Goal: Task Accomplishment & Management: Manage account settings

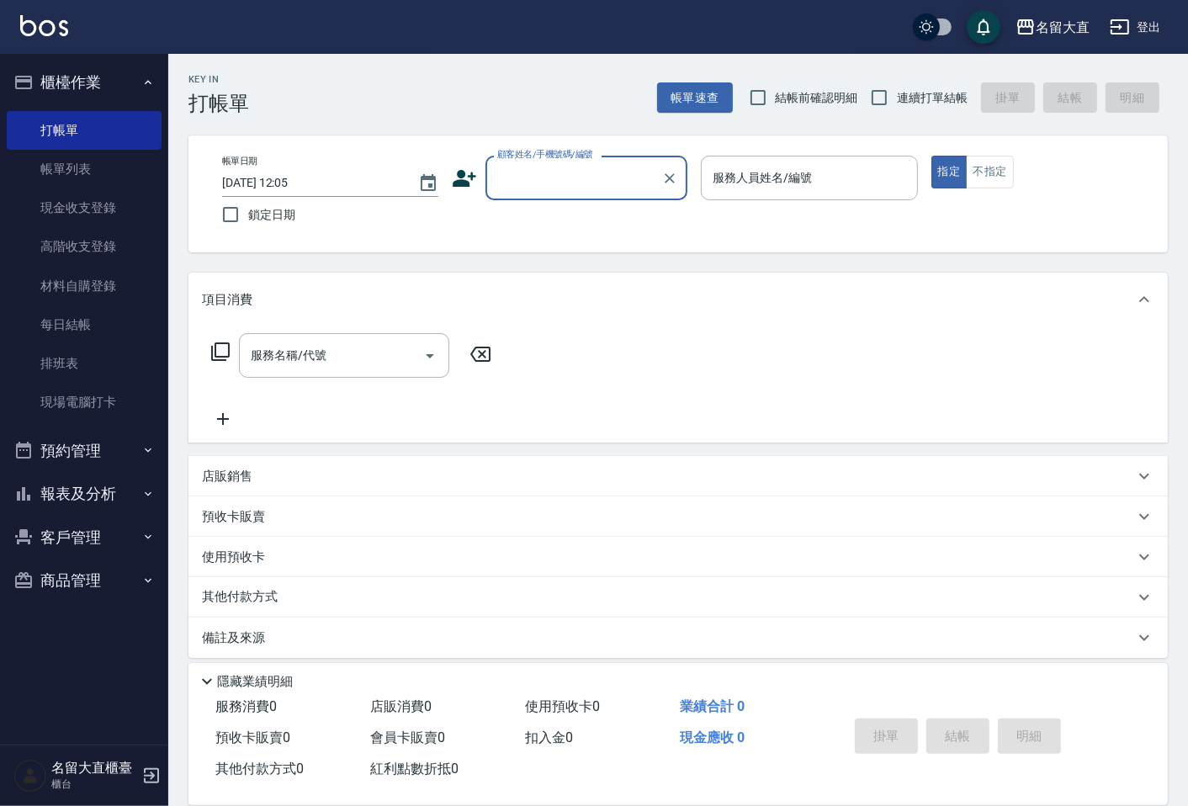
type input "ㄕ"
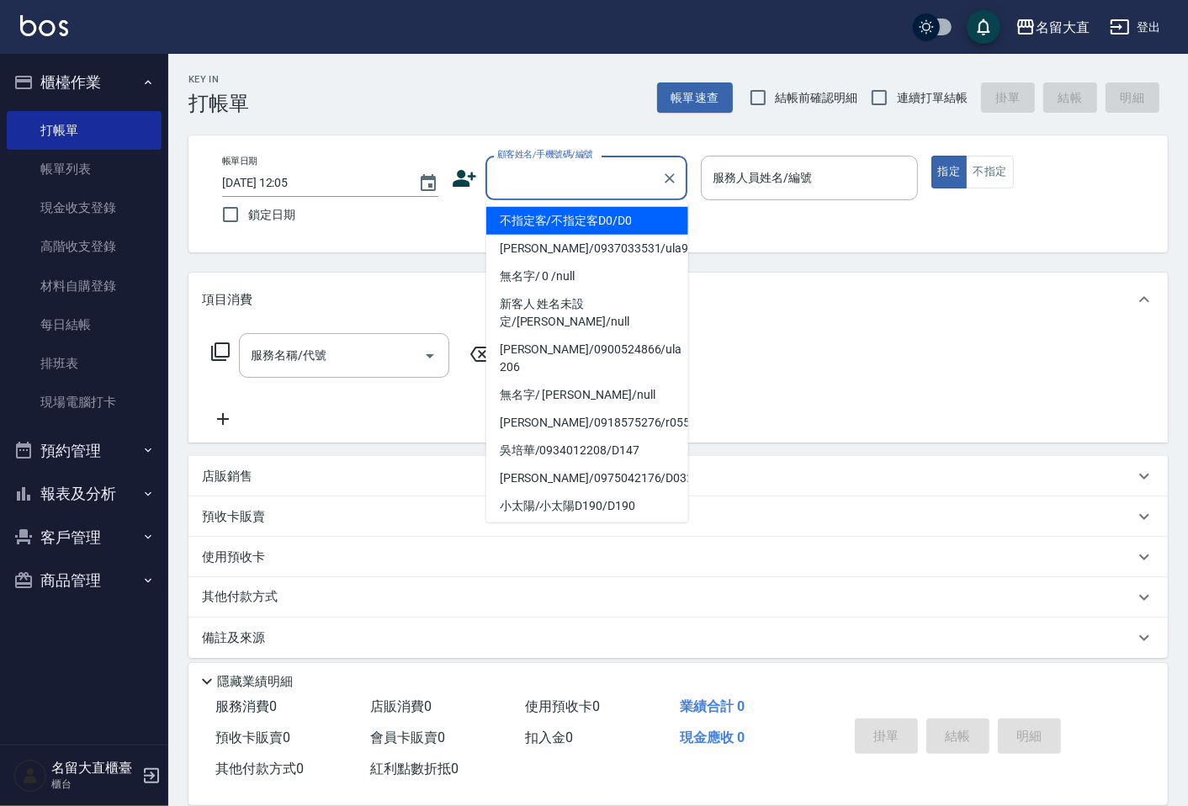
type input "f"
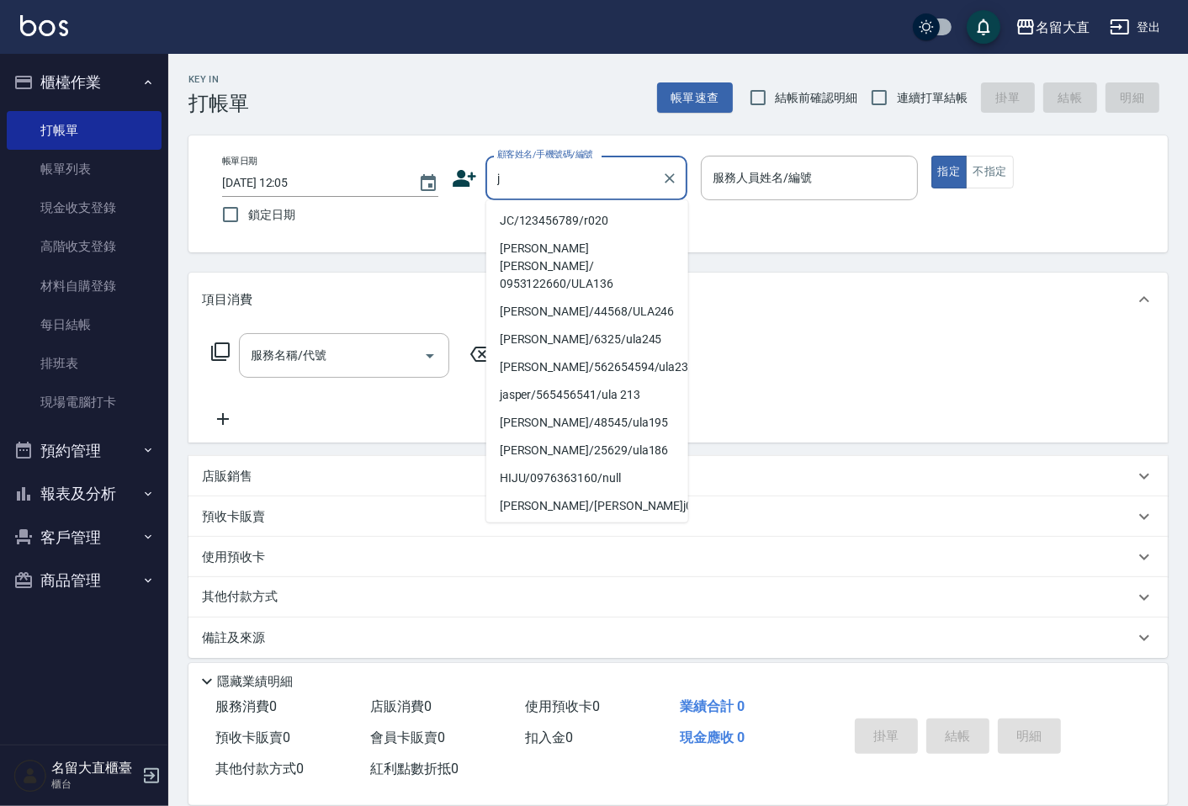
click at [554, 228] on li "JC/123456789/r020" at bounding box center [587, 221] width 202 height 28
type input "JC/123456789/r020"
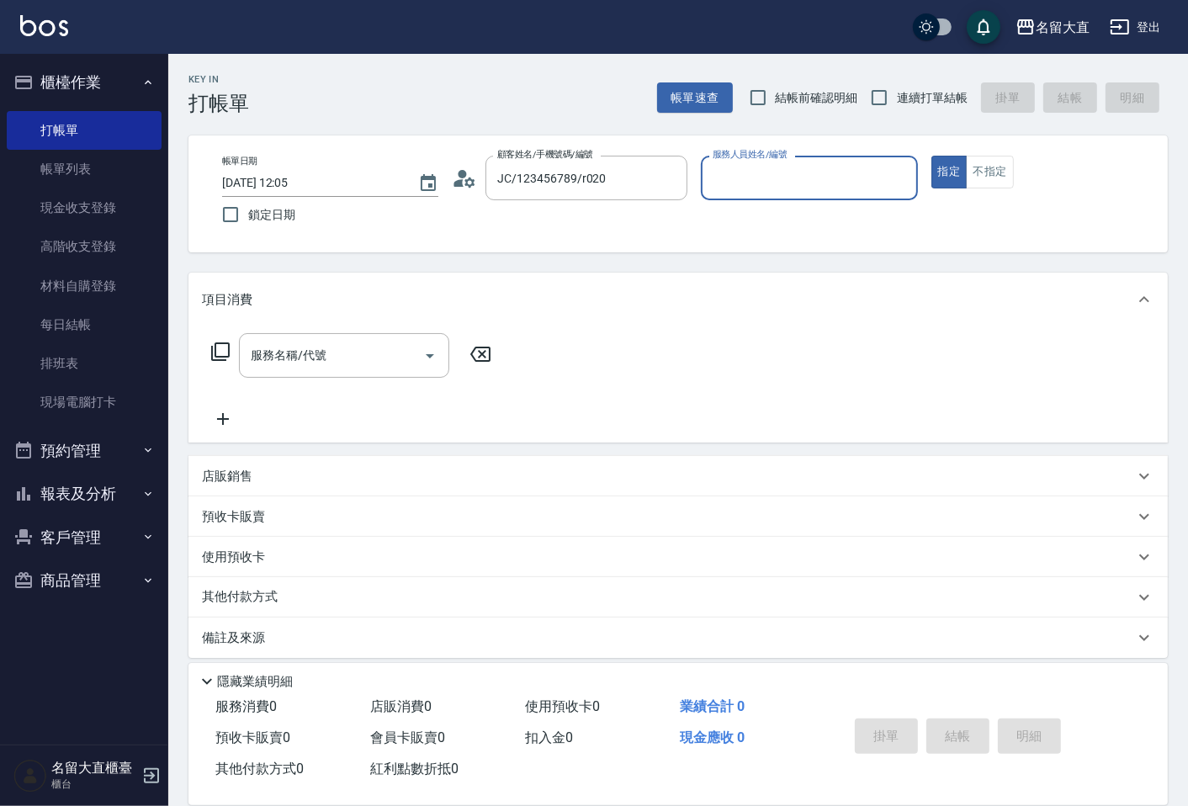
type input "Reese-5"
click at [390, 339] on div "服務名稱/代號" at bounding box center [344, 355] width 210 height 45
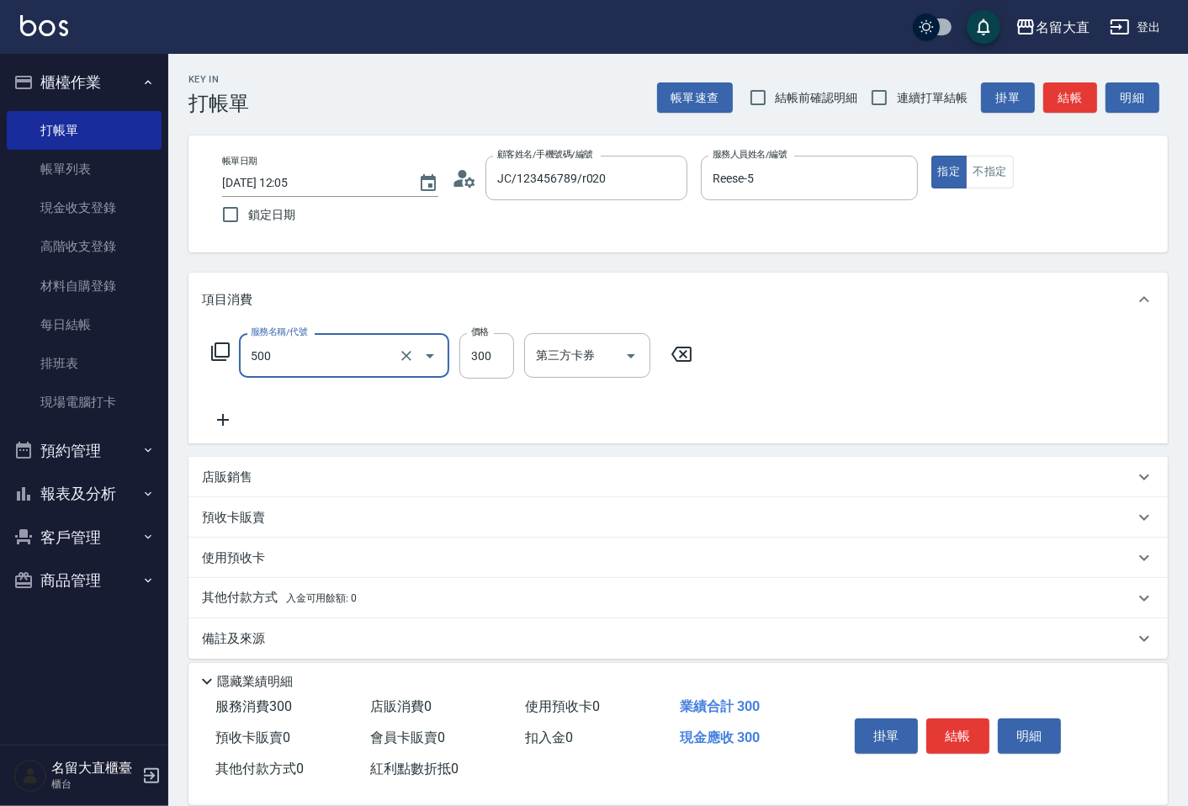
type input "洗髮(500)"
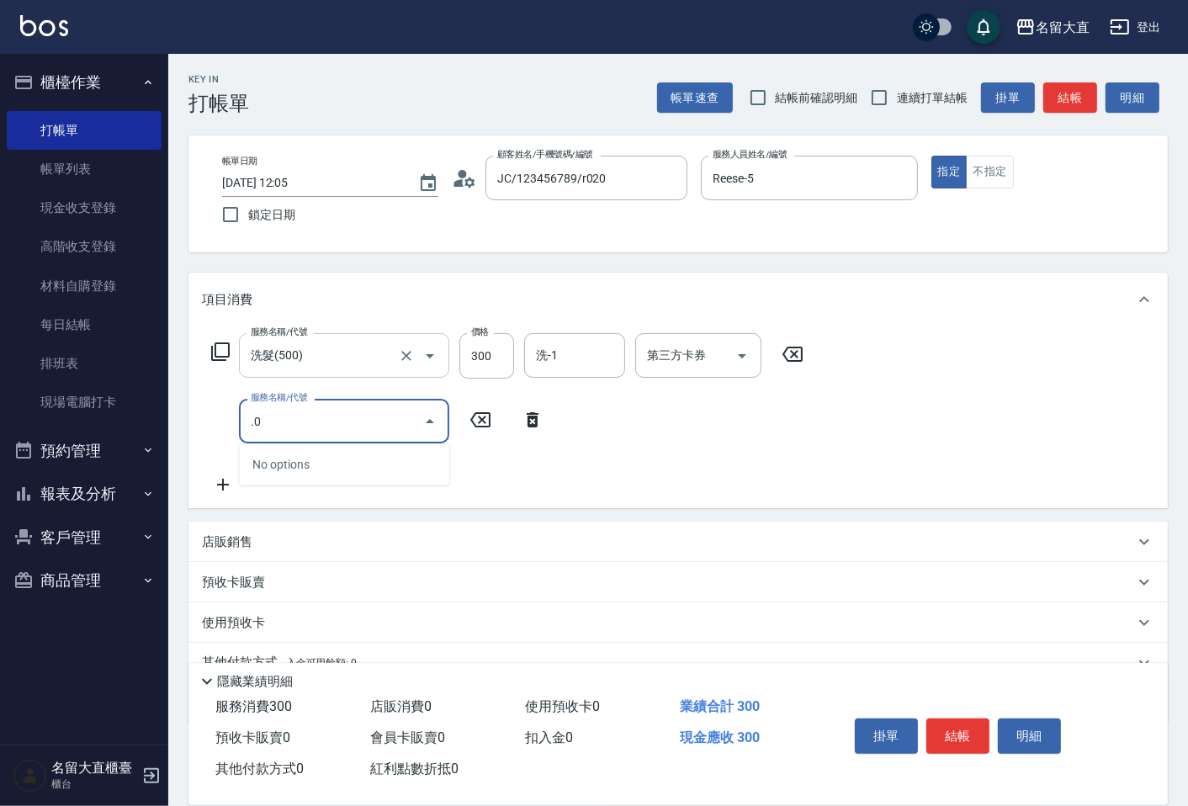
type input "."
type input "303"
type input "剪髮(C級)(303)"
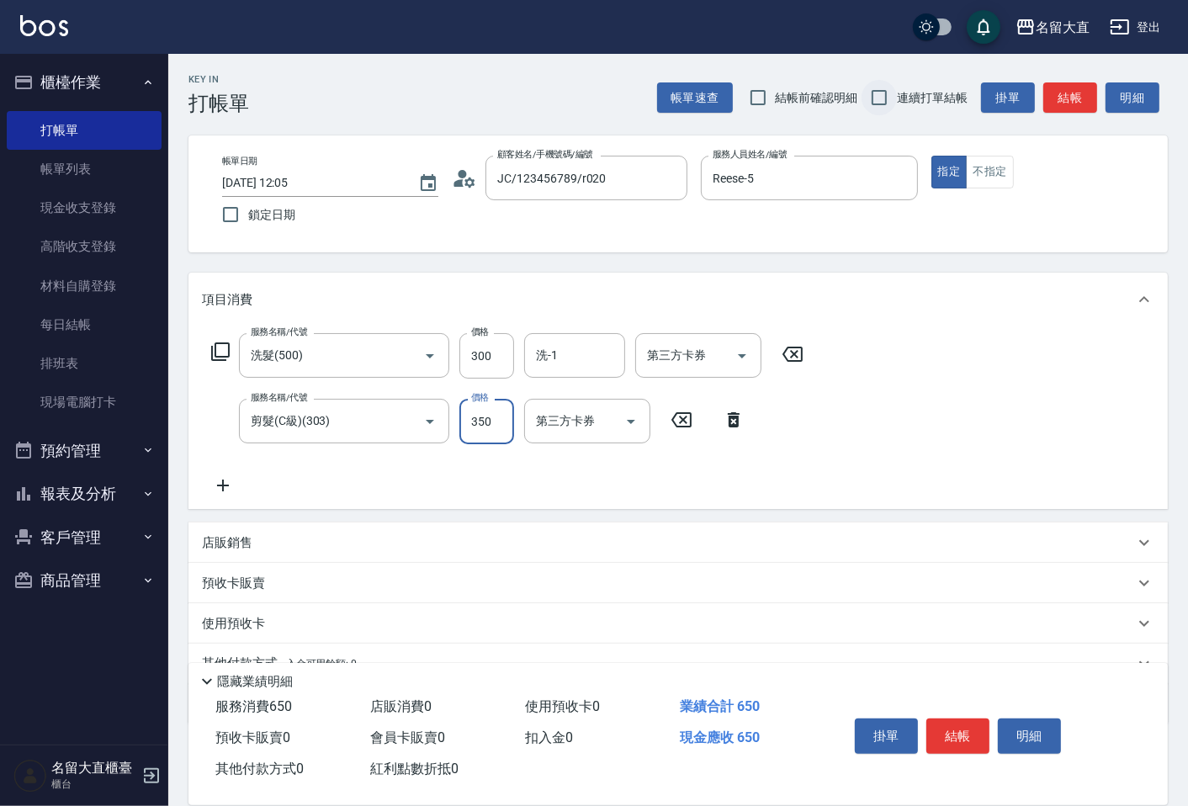
type input "350"
click at [877, 102] on input "連續打單結帳" at bounding box center [879, 97] width 35 height 35
checkbox input "true"
click at [1073, 102] on button "結帳" at bounding box center [1070, 97] width 54 height 31
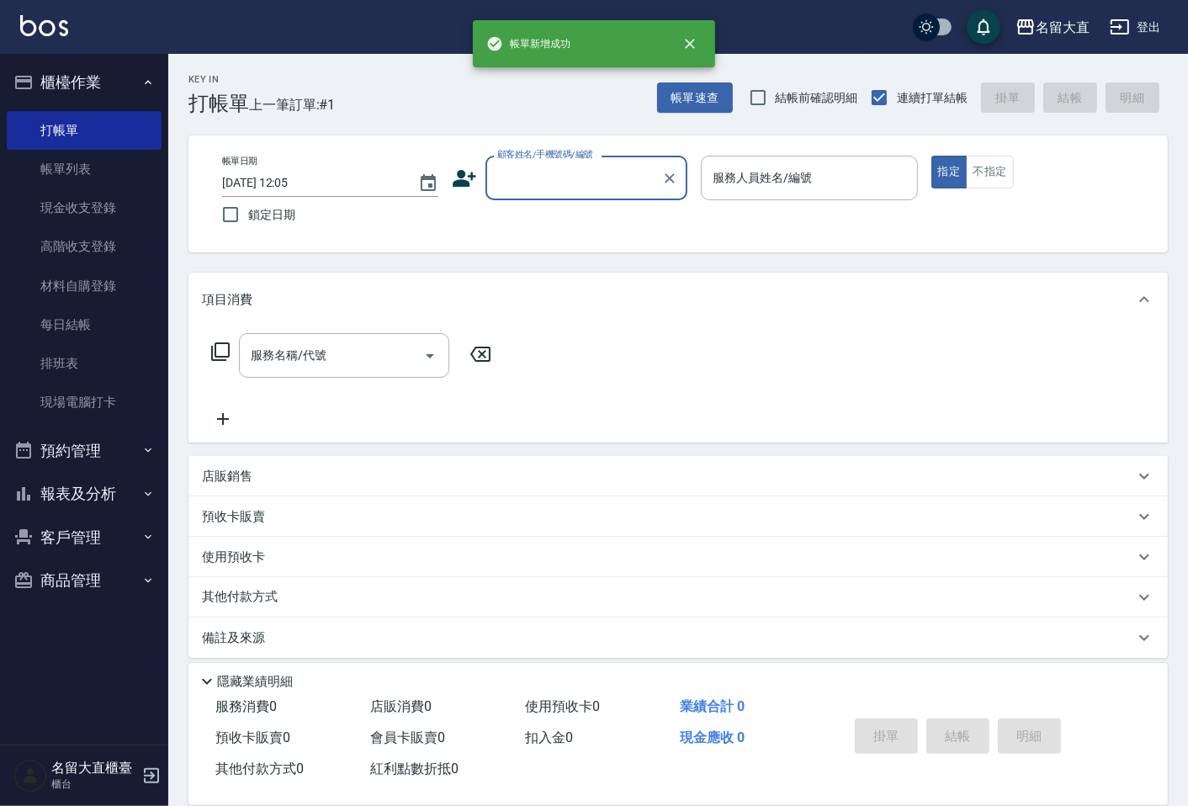
click at [554, 195] on div "顧客姓名/手機號碼/編號" at bounding box center [587, 178] width 202 height 45
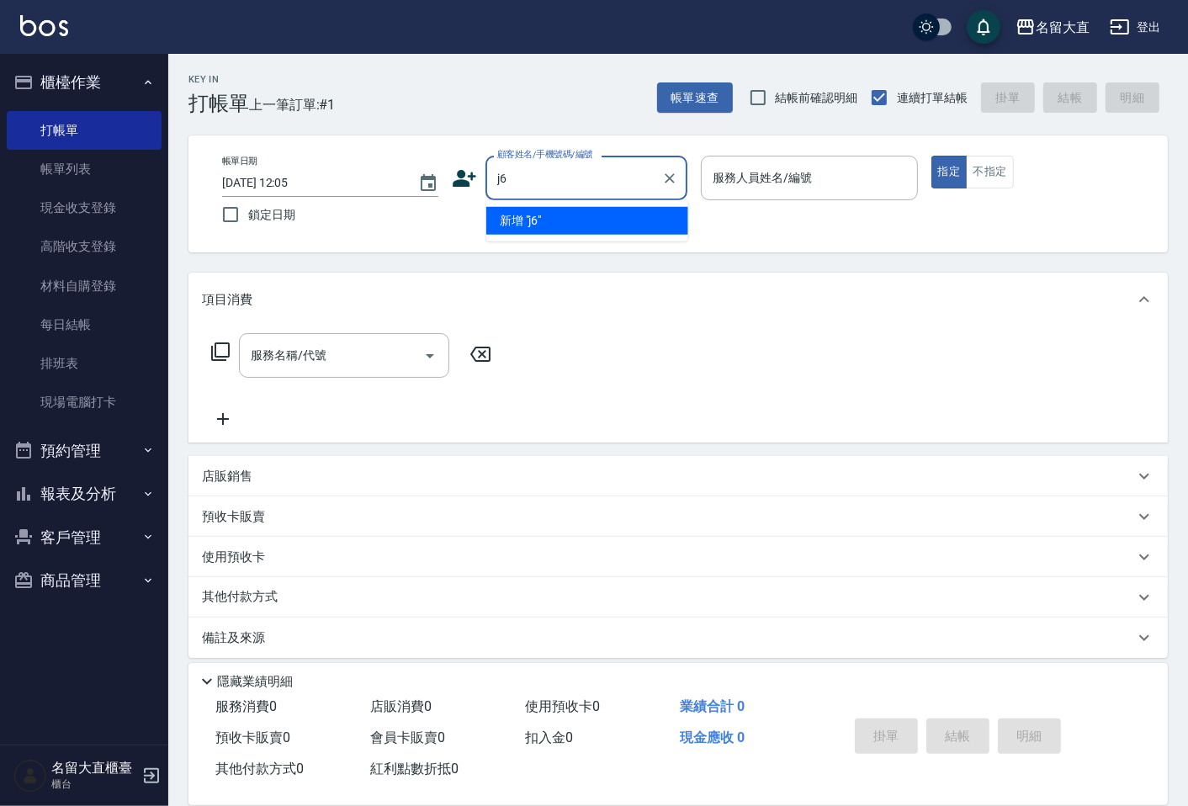
type input "j"
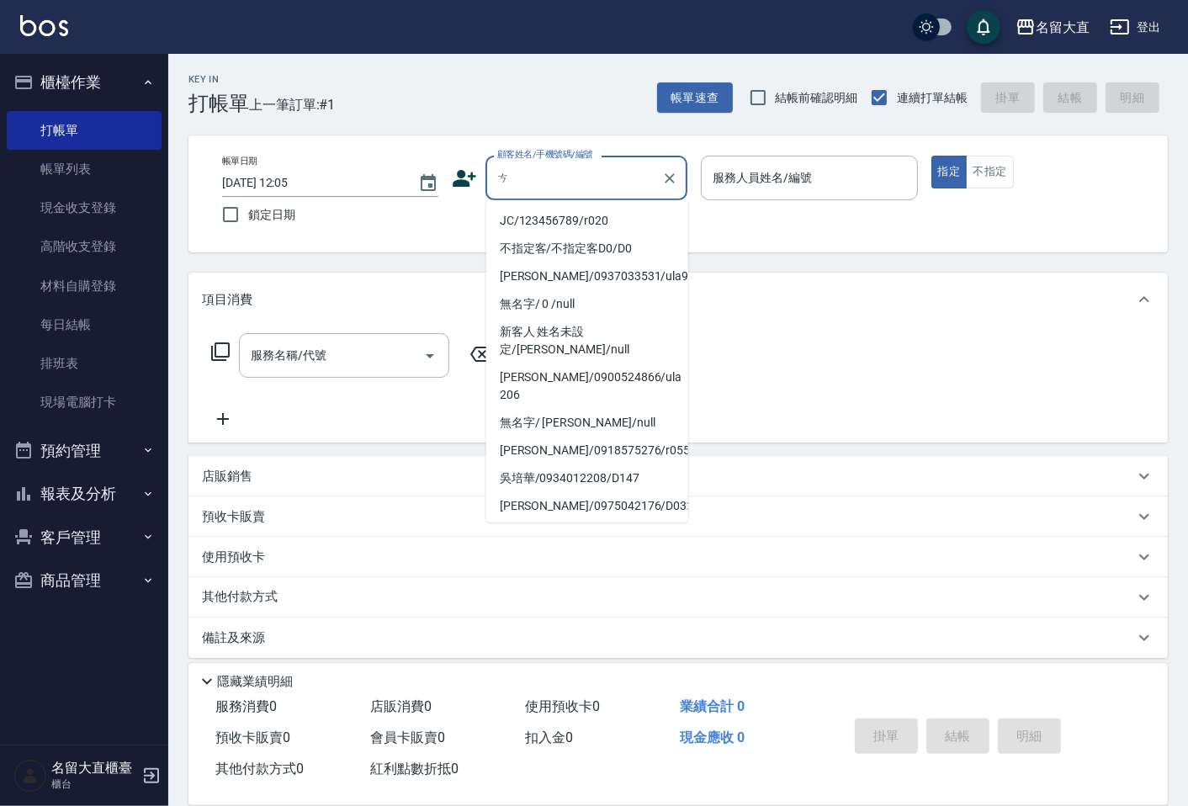
type input "ㄗ"
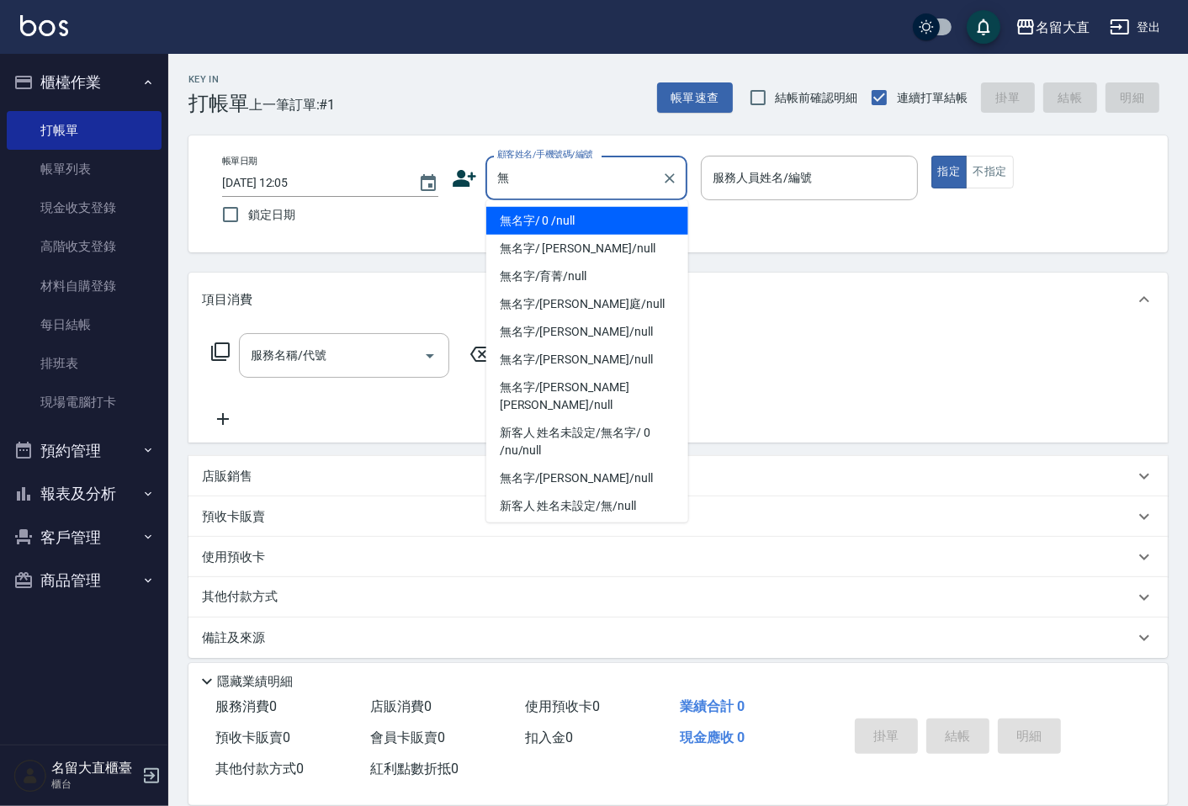
click at [611, 216] on li "無名字/ 0 /null" at bounding box center [587, 221] width 202 height 28
type input "無名字/ 0 /null"
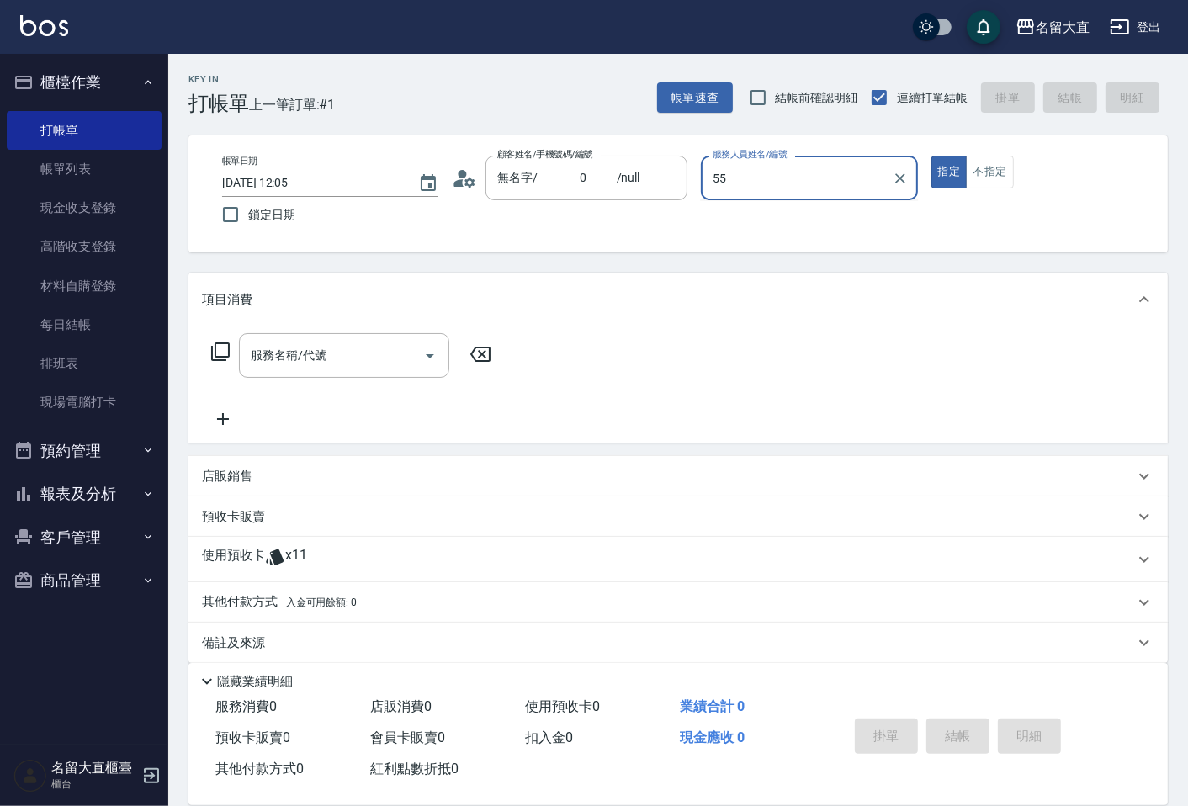
type input "55"
click at [932, 156] on button "指定" at bounding box center [950, 172] width 36 height 33
type button "true"
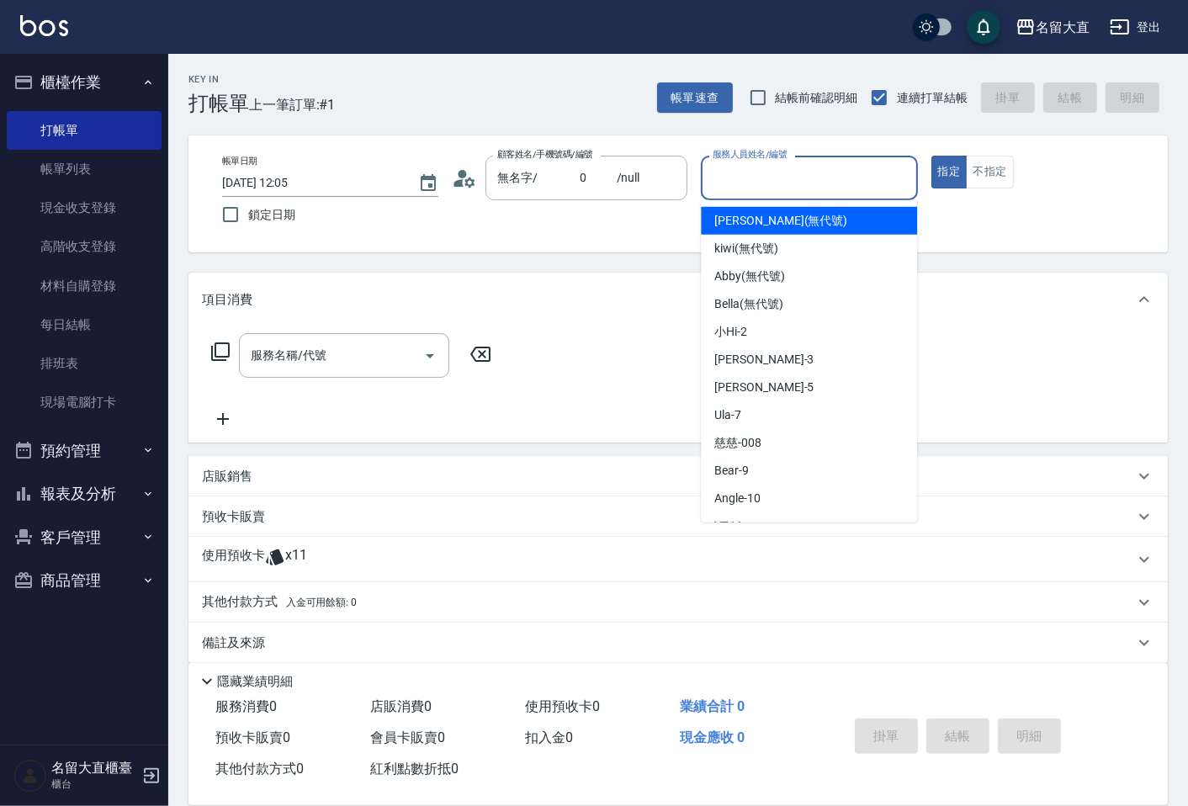
click at [780, 168] on div "服務人員姓名/編號 服務人員姓名/編號" at bounding box center [809, 178] width 216 height 45
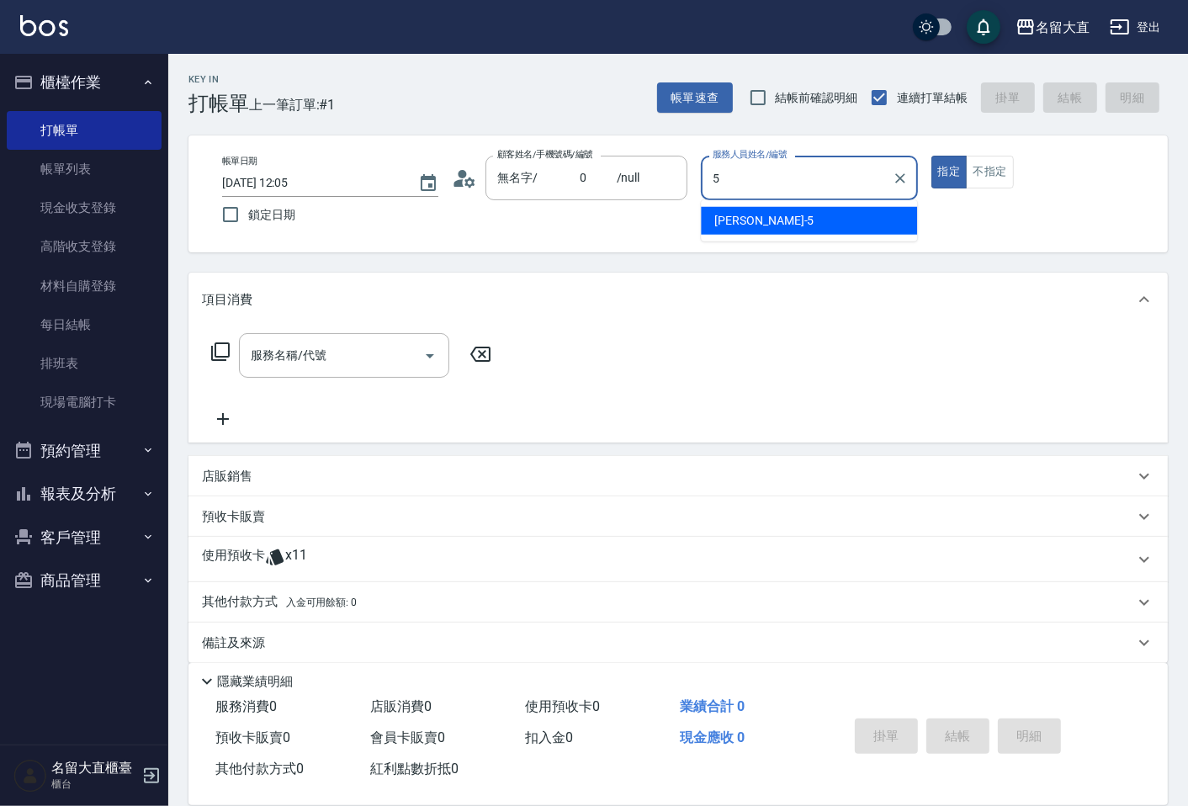
type input "Reese-5"
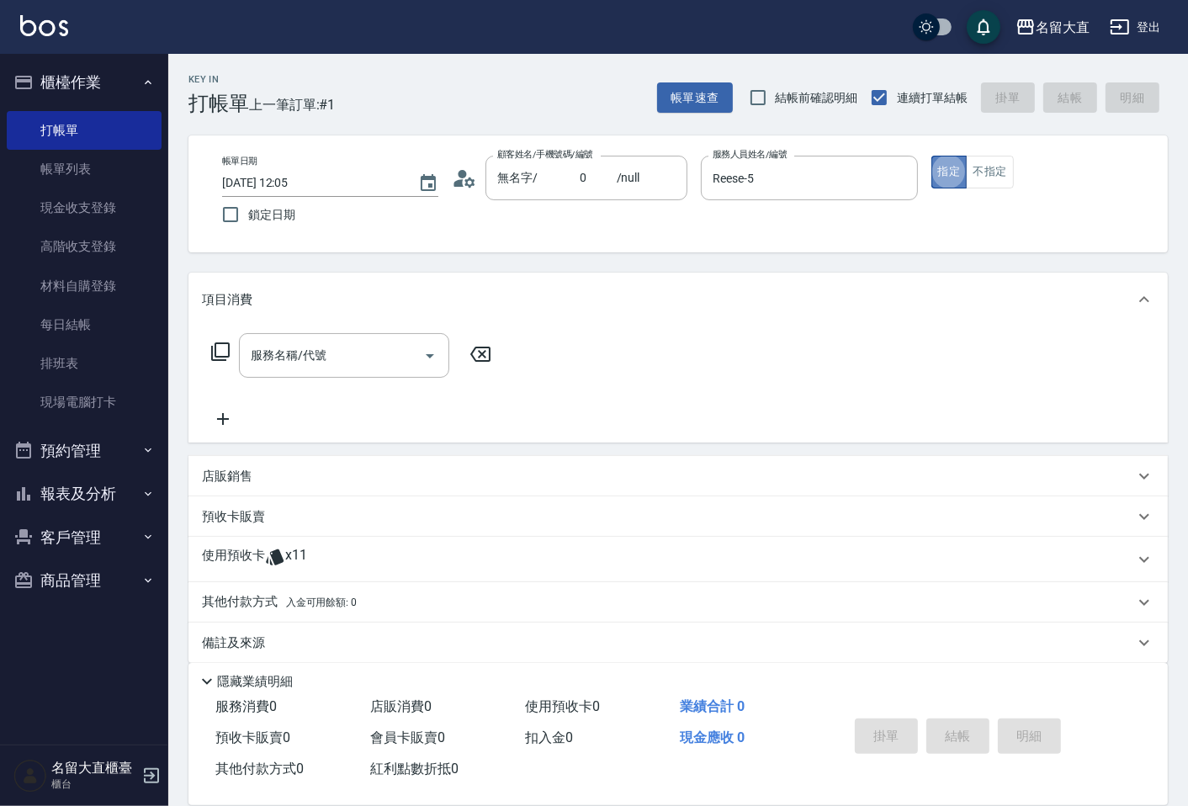
click at [960, 173] on button "指定" at bounding box center [950, 172] width 36 height 33
click at [985, 178] on button "不指定" at bounding box center [989, 172] width 47 height 33
click at [415, 346] on input "服務名稱/代號" at bounding box center [332, 355] width 170 height 29
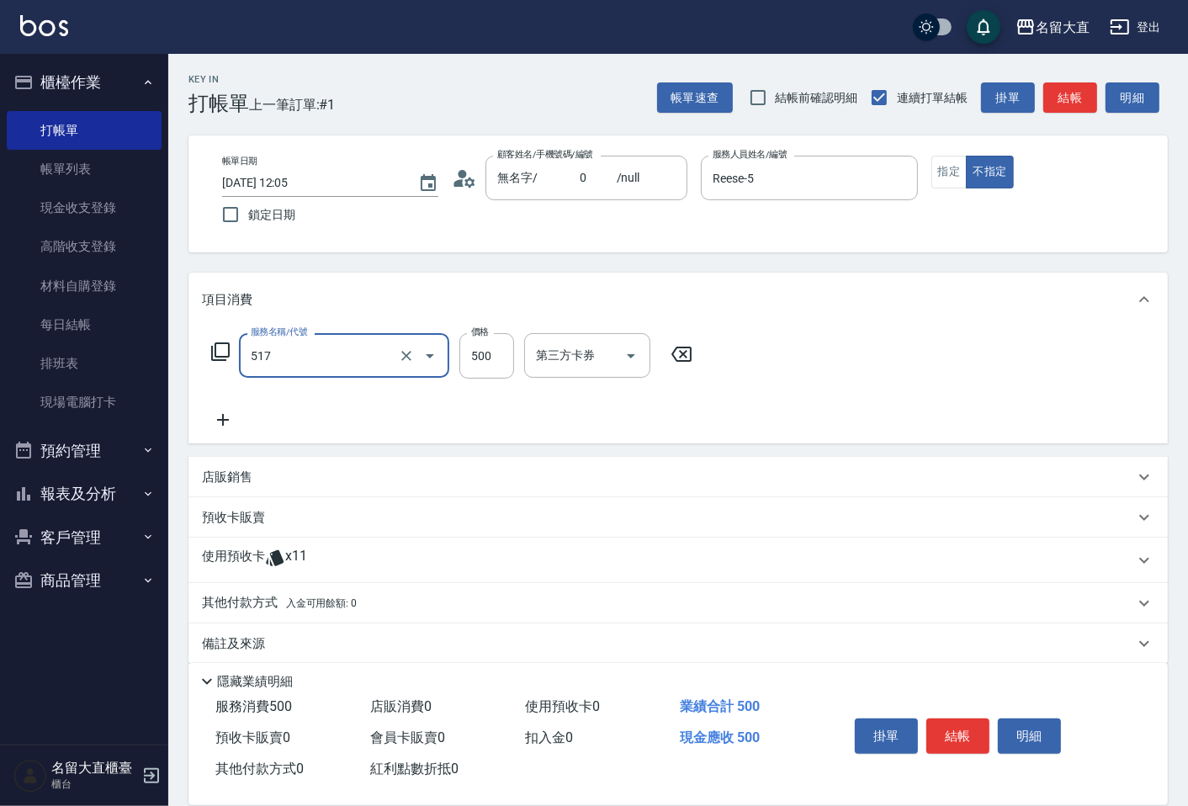
type input "舒醒頭皮(517)"
type input "600"
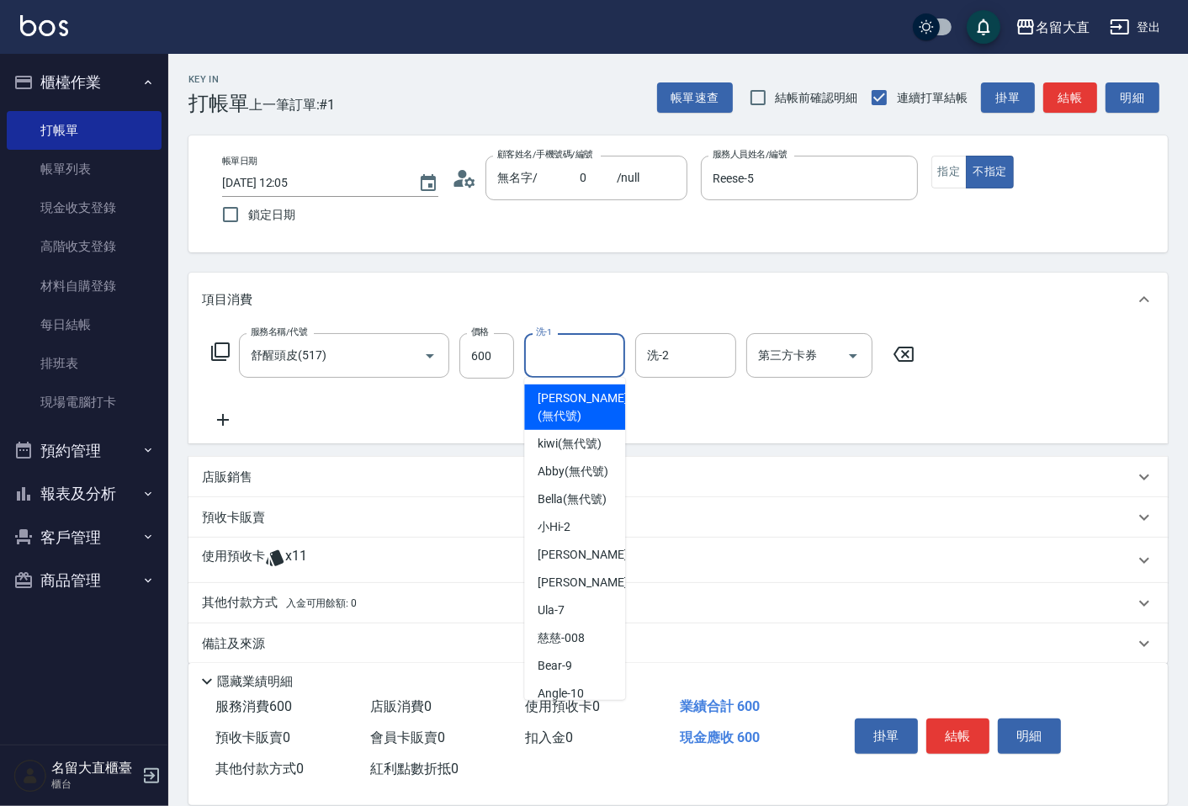
click at [564, 360] on input "洗-1" at bounding box center [575, 355] width 86 height 29
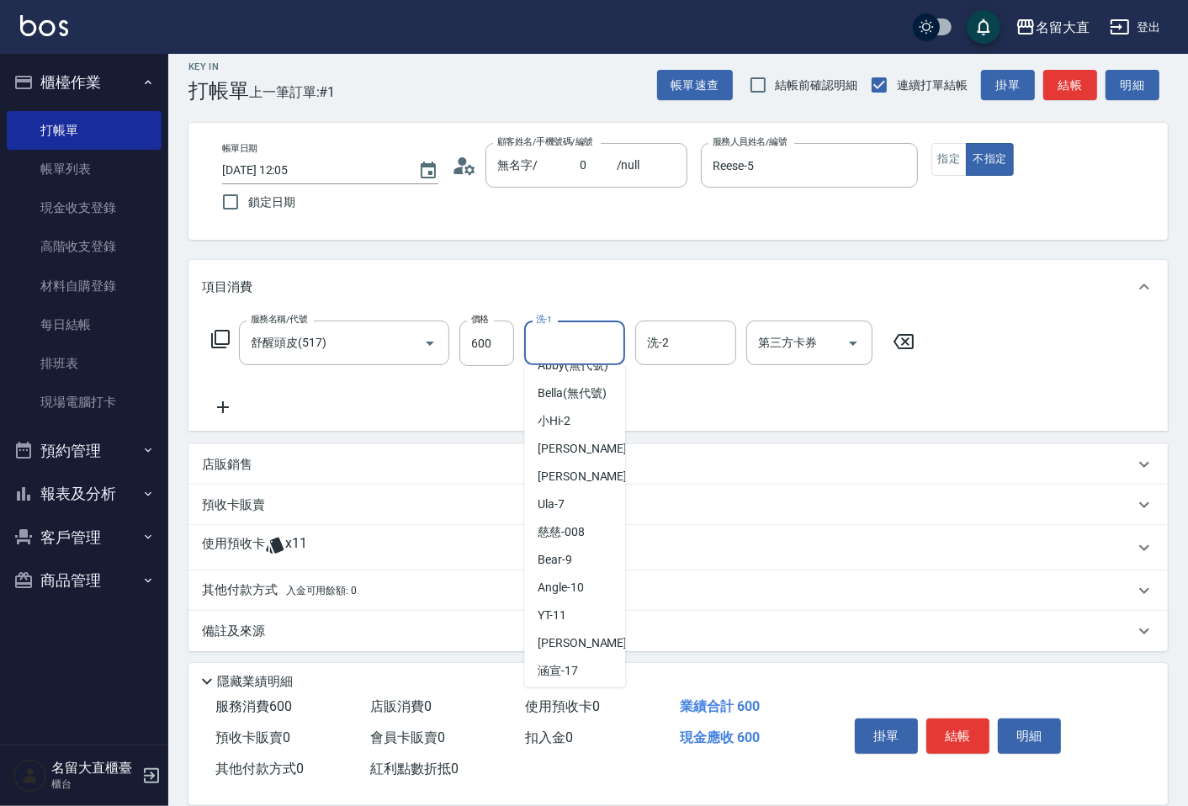
scroll to position [17, 0]
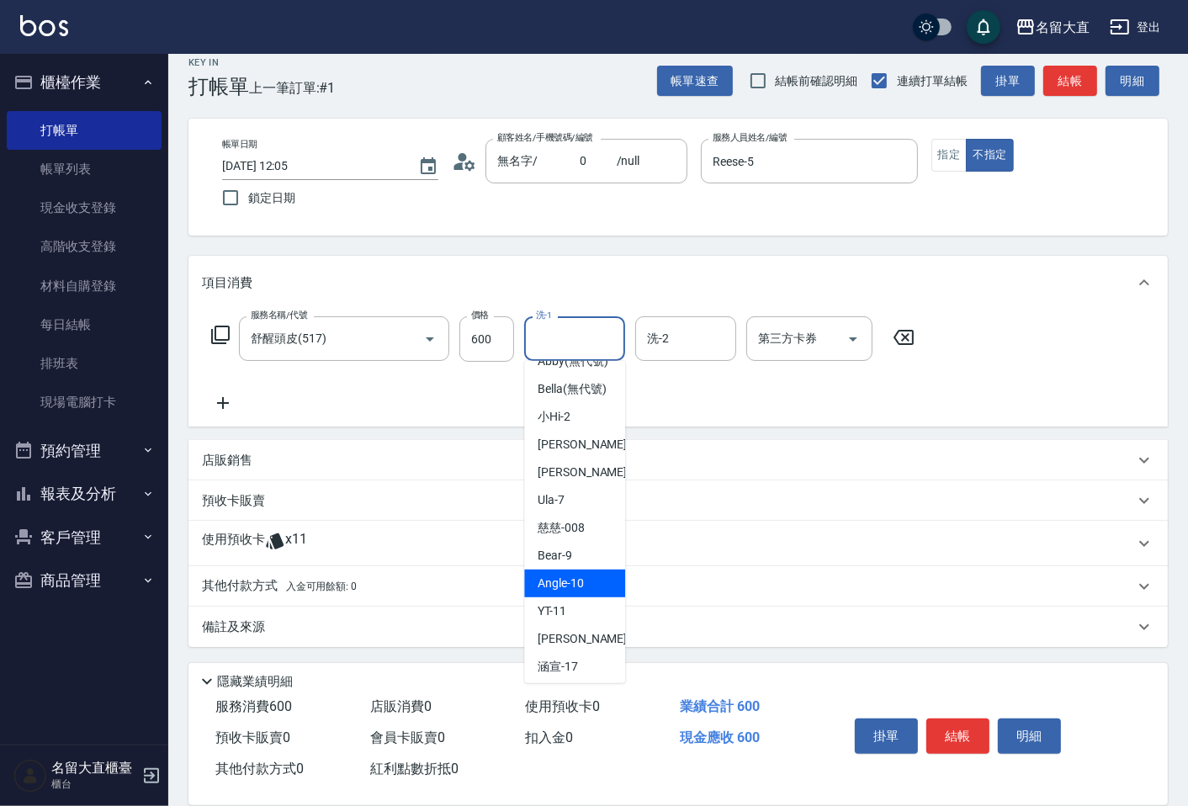
click at [587, 597] on div "Angle -10" at bounding box center [574, 584] width 101 height 28
type input "Angle-10"
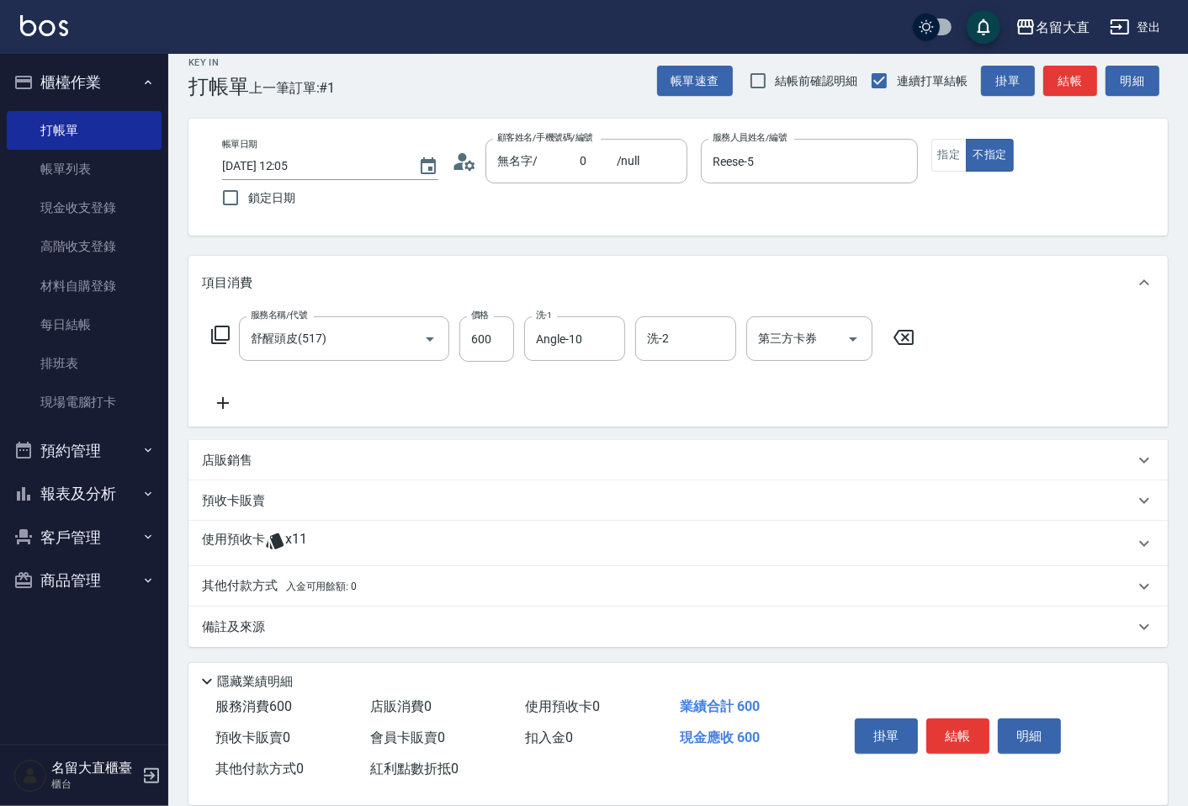
click at [234, 399] on icon at bounding box center [223, 403] width 42 height 20
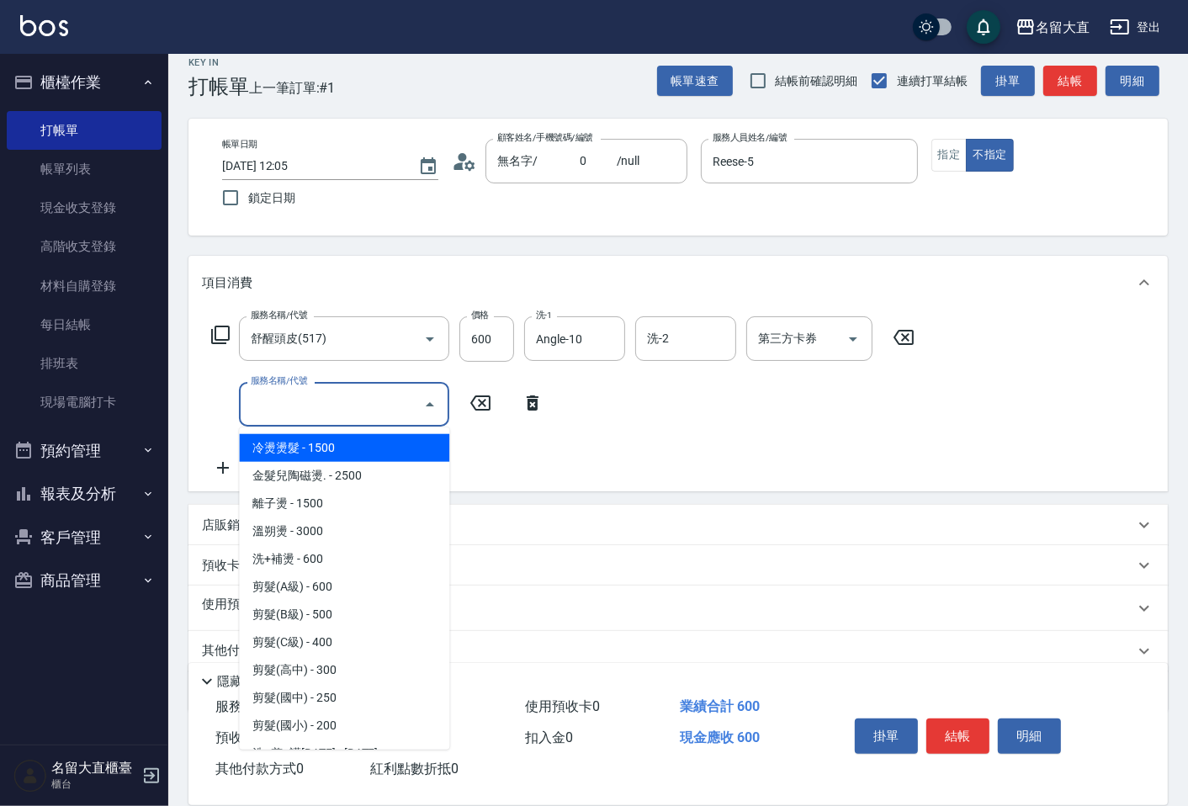
click at [287, 401] on input "服務名稱/代號" at bounding box center [332, 404] width 170 height 29
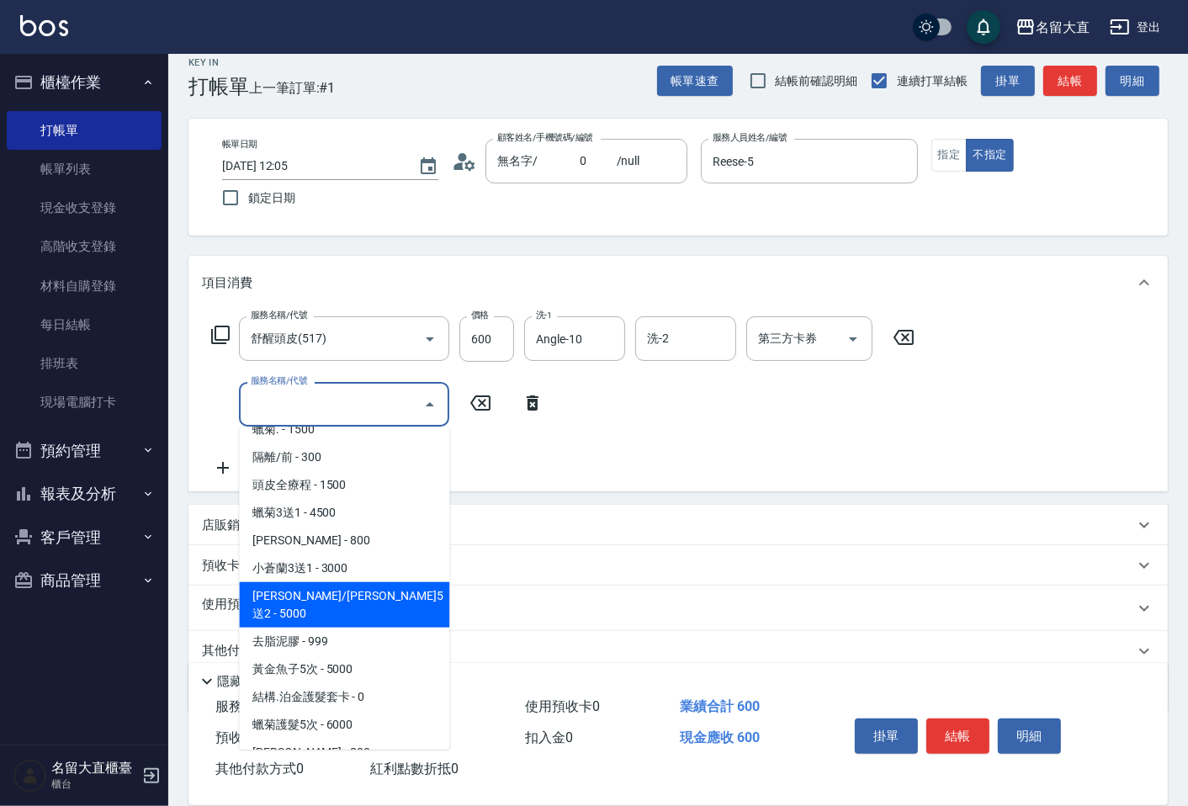
scroll to position [842, 0]
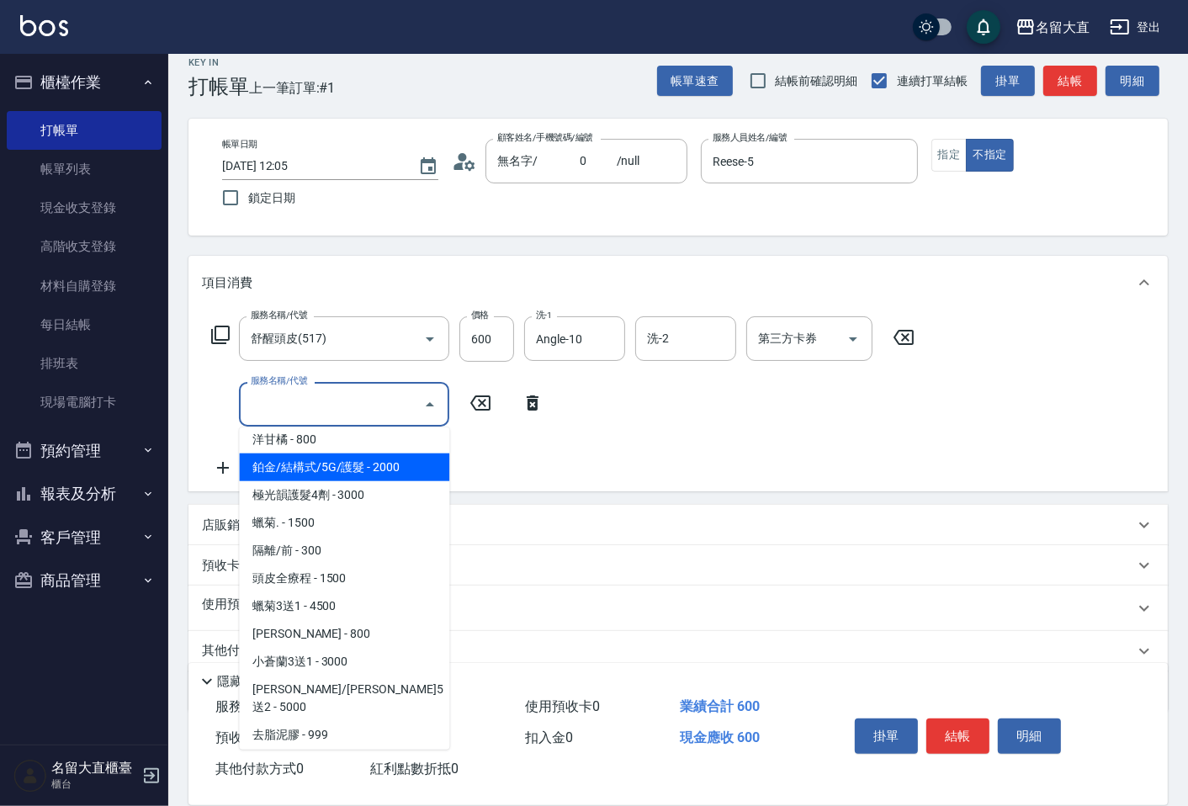
click at [381, 472] on span "鉑金/結構式/5G/護髮 - 2000" at bounding box center [344, 468] width 210 height 28
type input "鉑金/結構式/5G/護髮(605)"
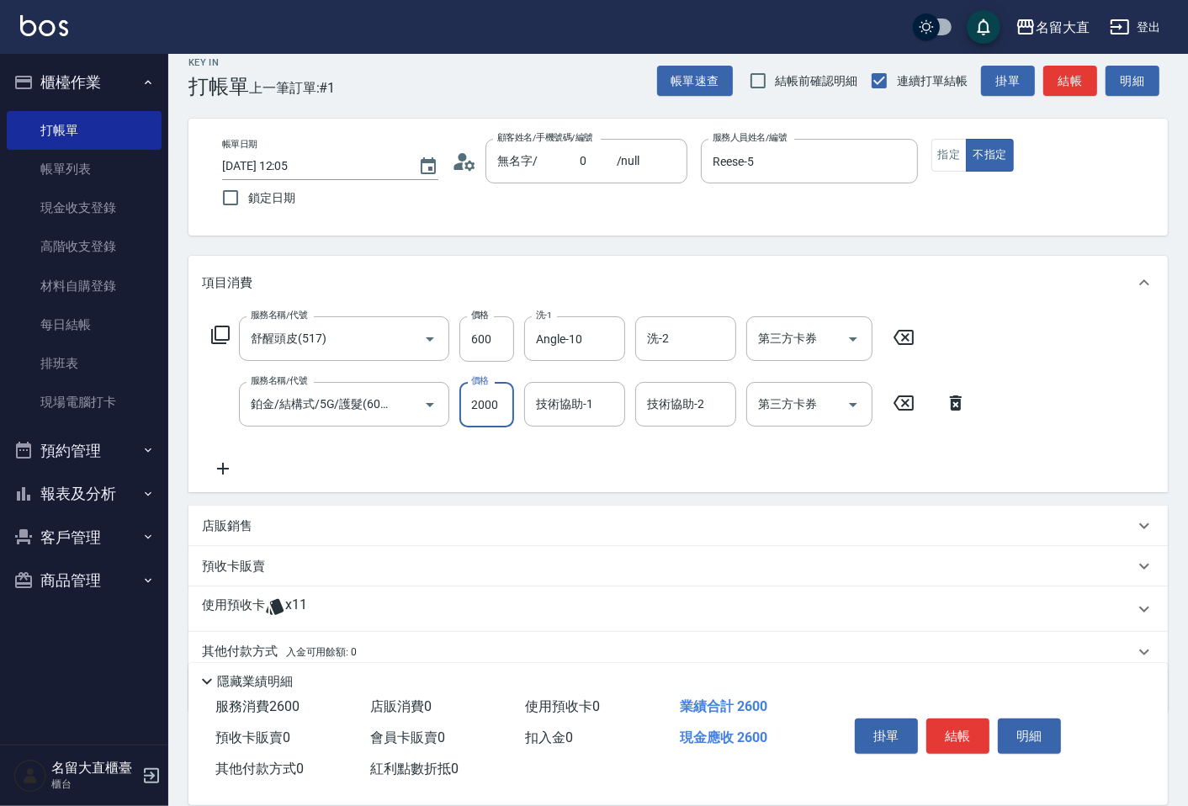
click at [486, 406] on input "2000" at bounding box center [486, 404] width 55 height 45
type input "1000"
click at [553, 429] on div "服務名稱/代號 舒醒頭皮(517) 服務名稱/代號 價格 600 價格 洗-1 Angle-10 洗-1 洗-2 洗-2 第三方卡券 第三方卡券 服務名稱/代…" at bounding box center [589, 397] width 775 height 162
click at [572, 422] on div "技術協助-1" at bounding box center [574, 404] width 101 height 45
type input "Angle-10"
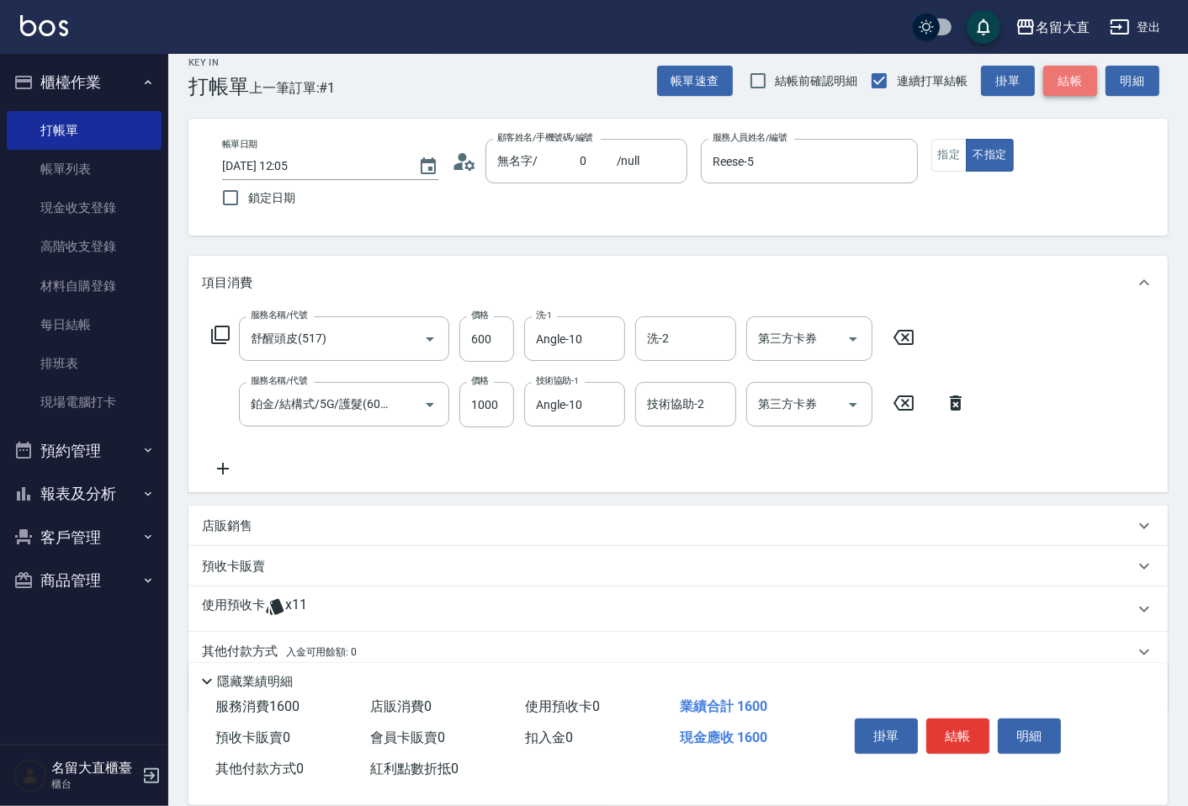
click at [1072, 66] on button "結帳" at bounding box center [1070, 81] width 54 height 31
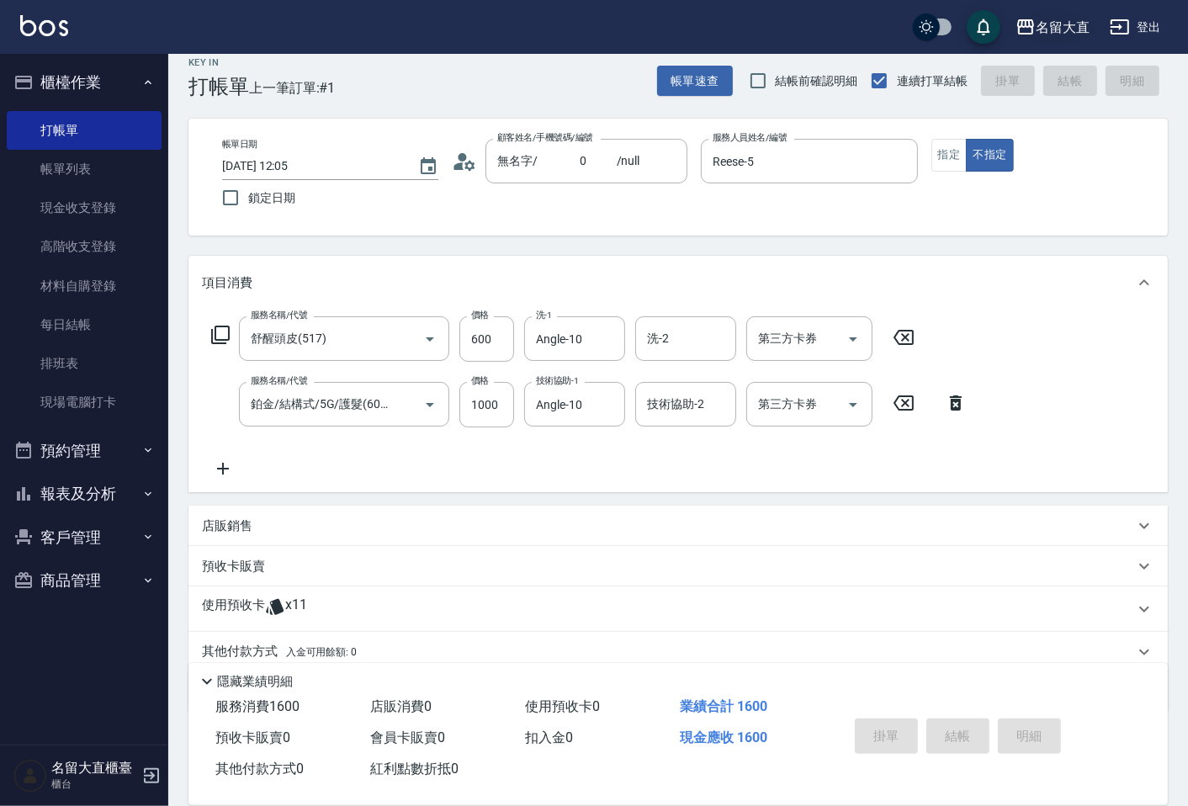
type input "[DATE] 12:06"
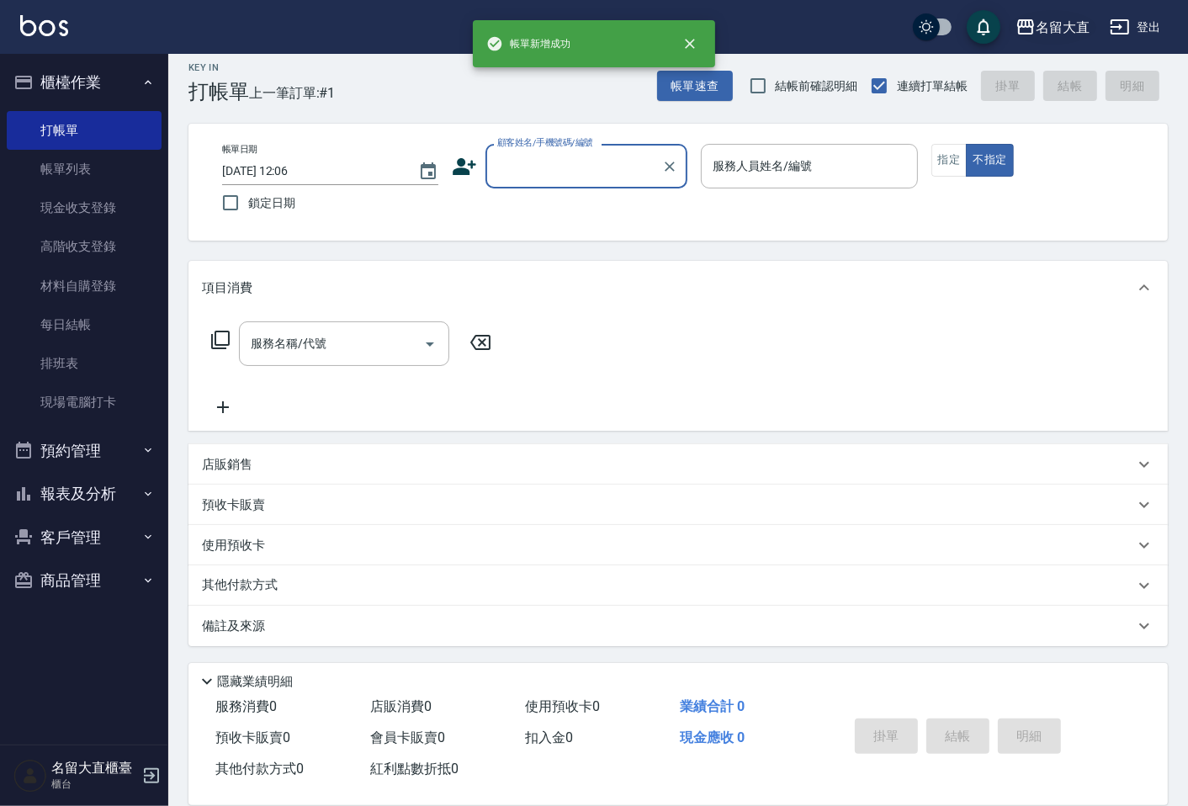
scroll to position [11, 0]
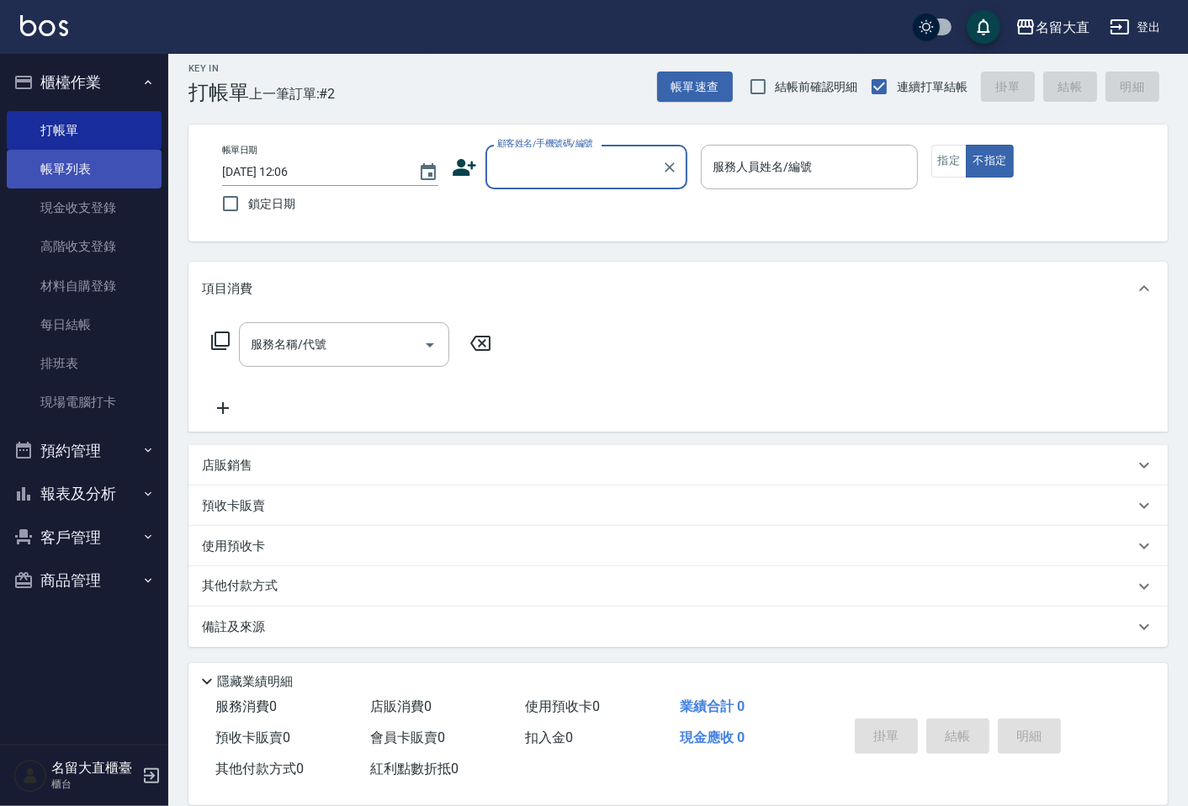
click at [76, 177] on link "帳單列表" at bounding box center [84, 169] width 155 height 39
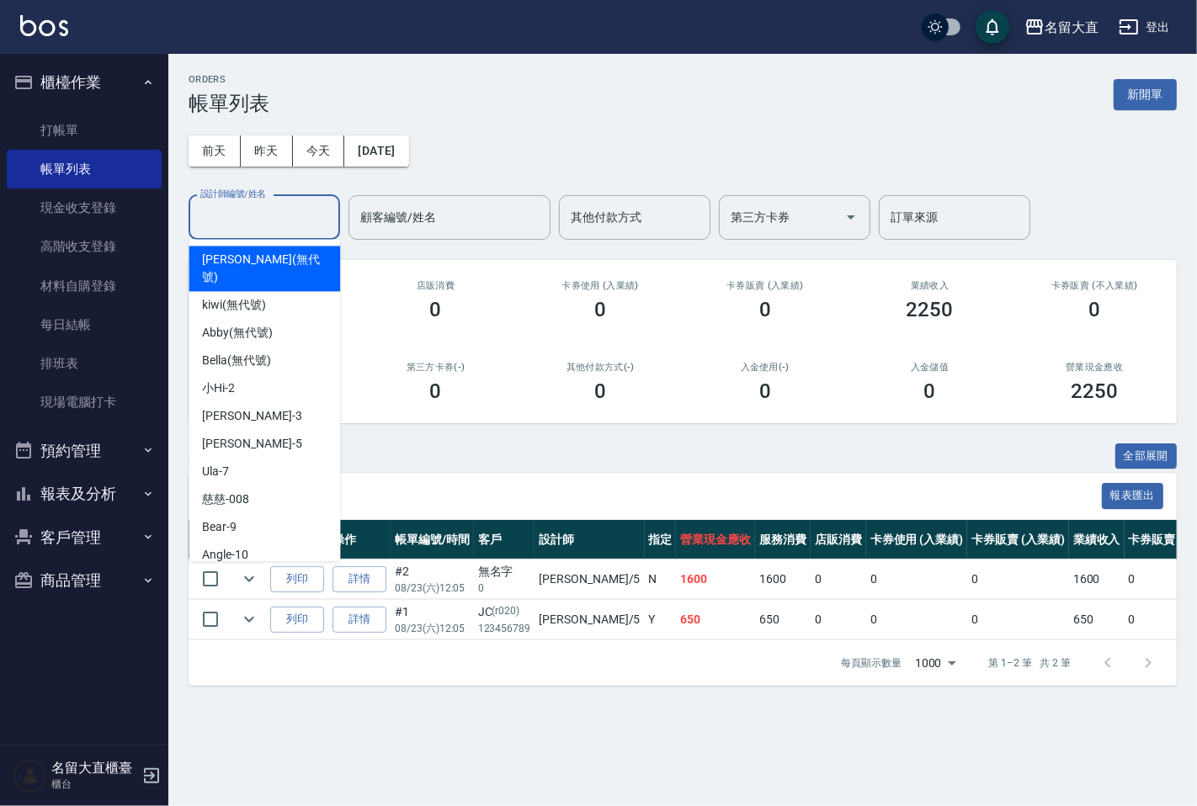
click at [298, 226] on input "設計師編號/姓名" at bounding box center [264, 217] width 136 height 29
click at [539, 706] on div "ORDERS 帳單列表 新開單 [DATE] [DATE] [DATE] [DATE] 設計師編號/姓名 設計師編號/姓名 顧客編號/姓名 顧客編號/姓名 其…" at bounding box center [682, 380] width 1028 height 652
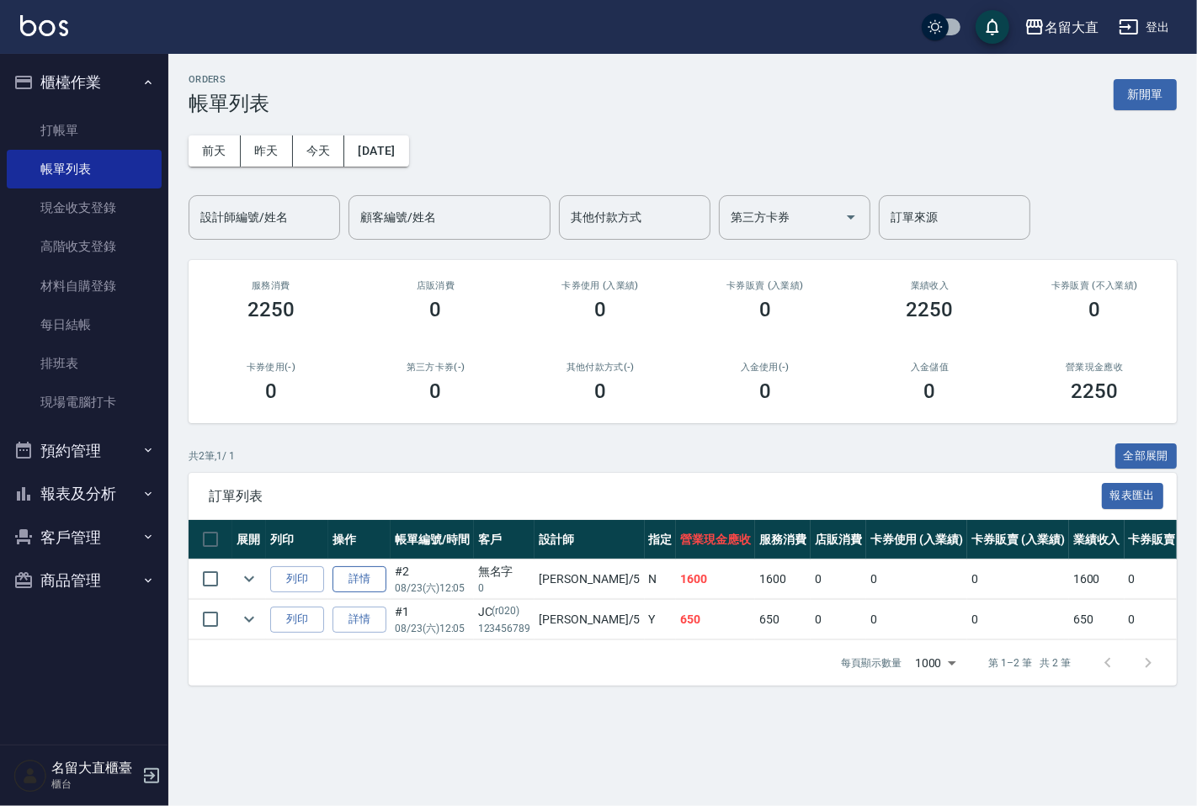
click at [369, 584] on link "詳情" at bounding box center [359, 579] width 54 height 26
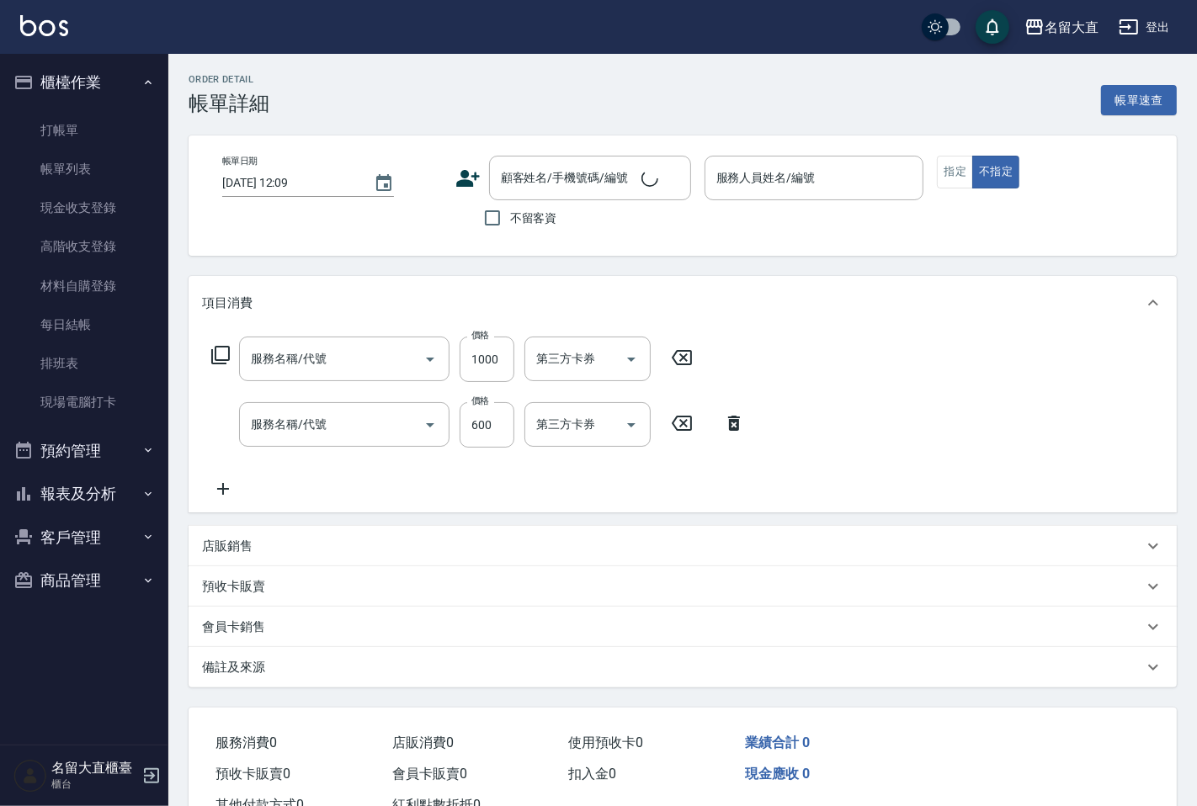
type input "[DATE] 12:05"
type input "Reese-5"
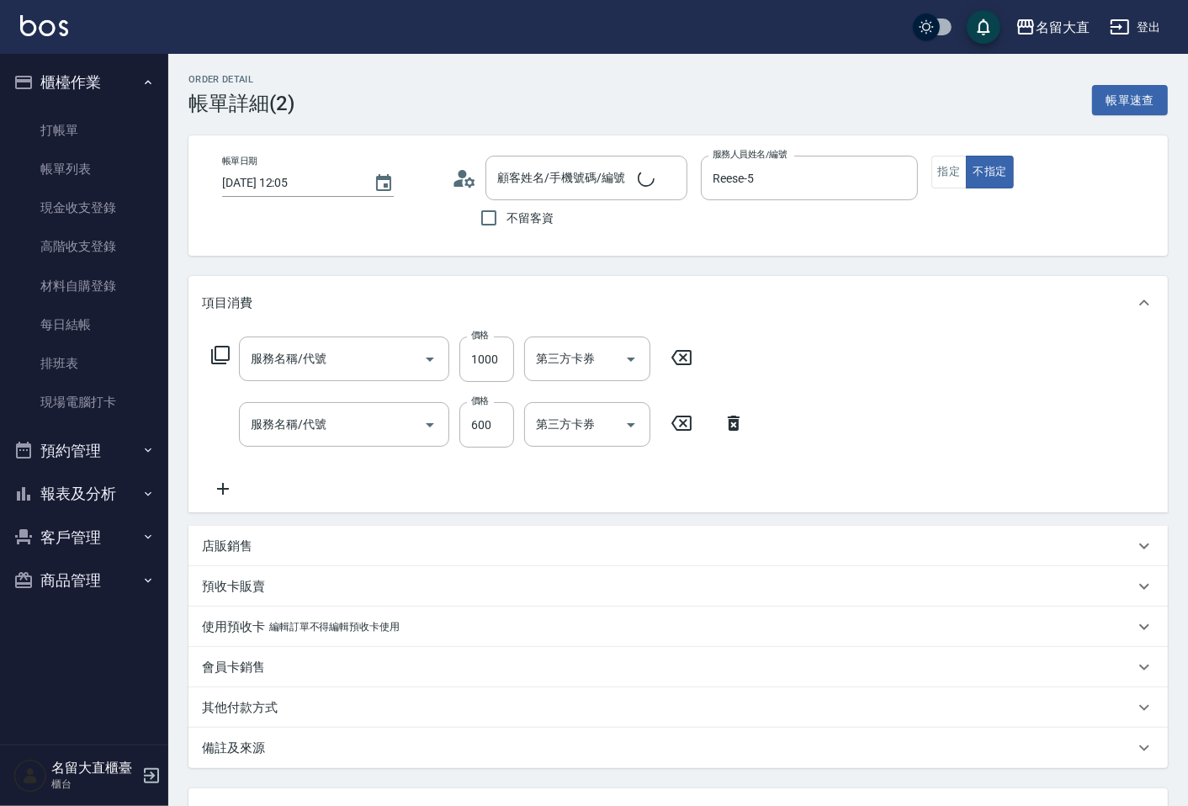
type input "鉑金/結構式/5G/護髮(605)"
type input "舒醒頭皮(517)"
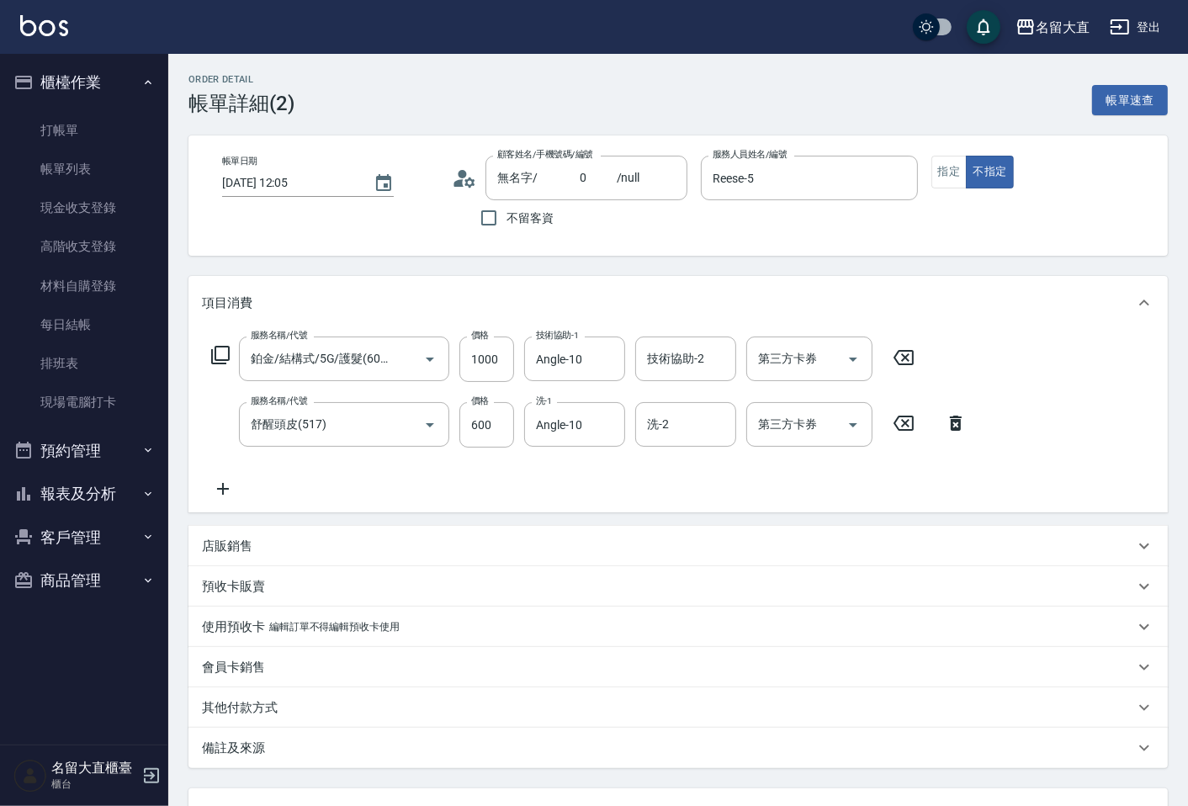
type input "無名字/ 0 /null"
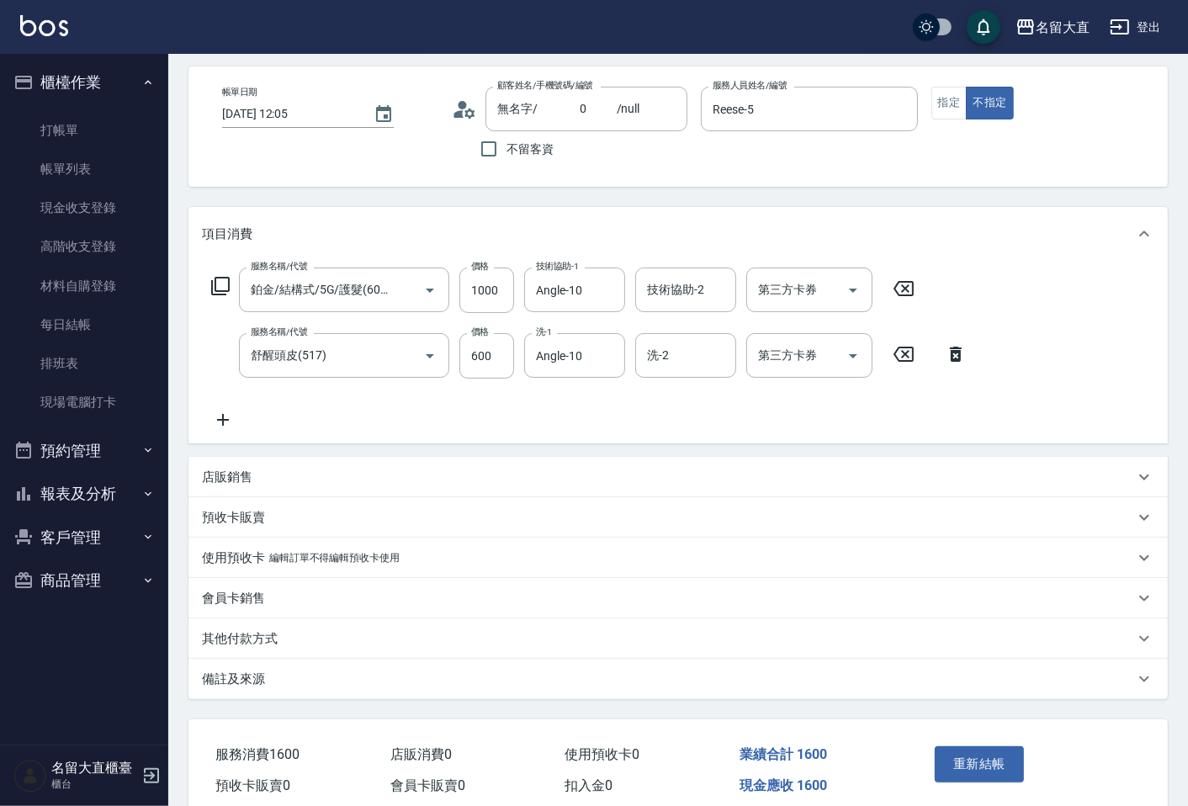
scroll to position [141, 0]
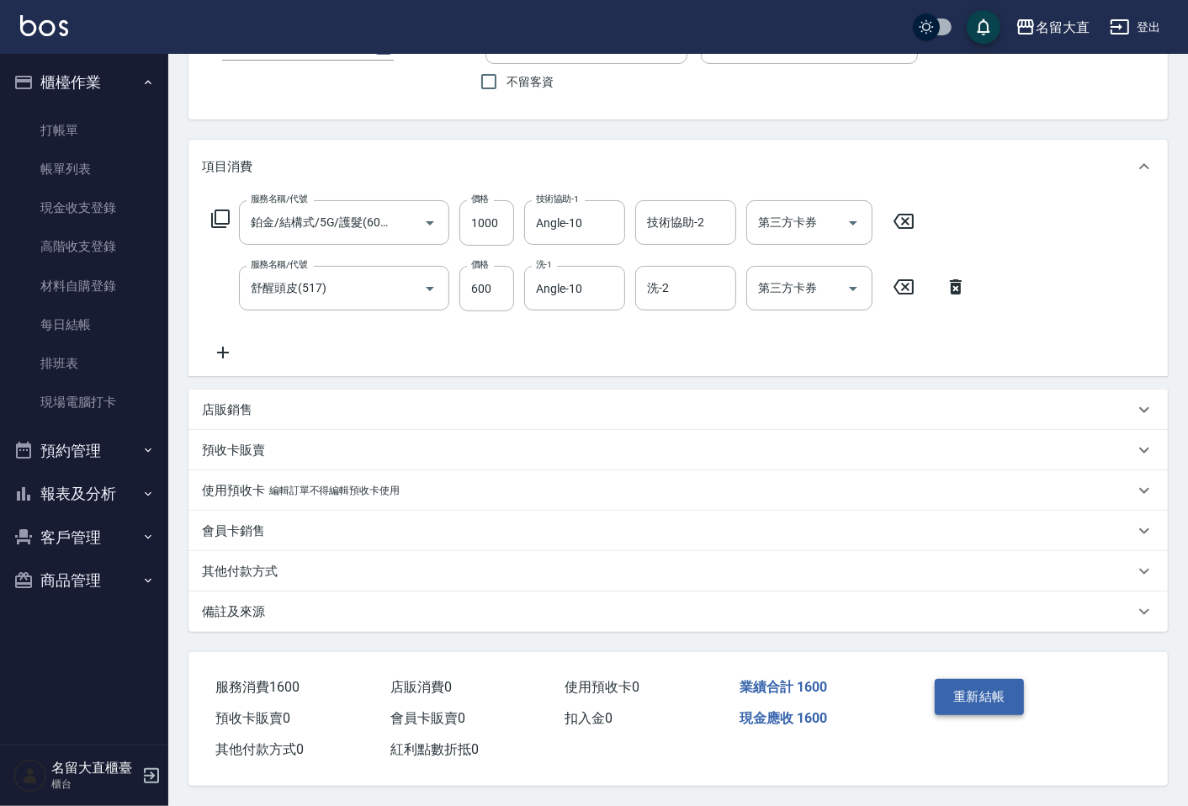
click at [988, 696] on button "重新結帳" at bounding box center [979, 696] width 89 height 35
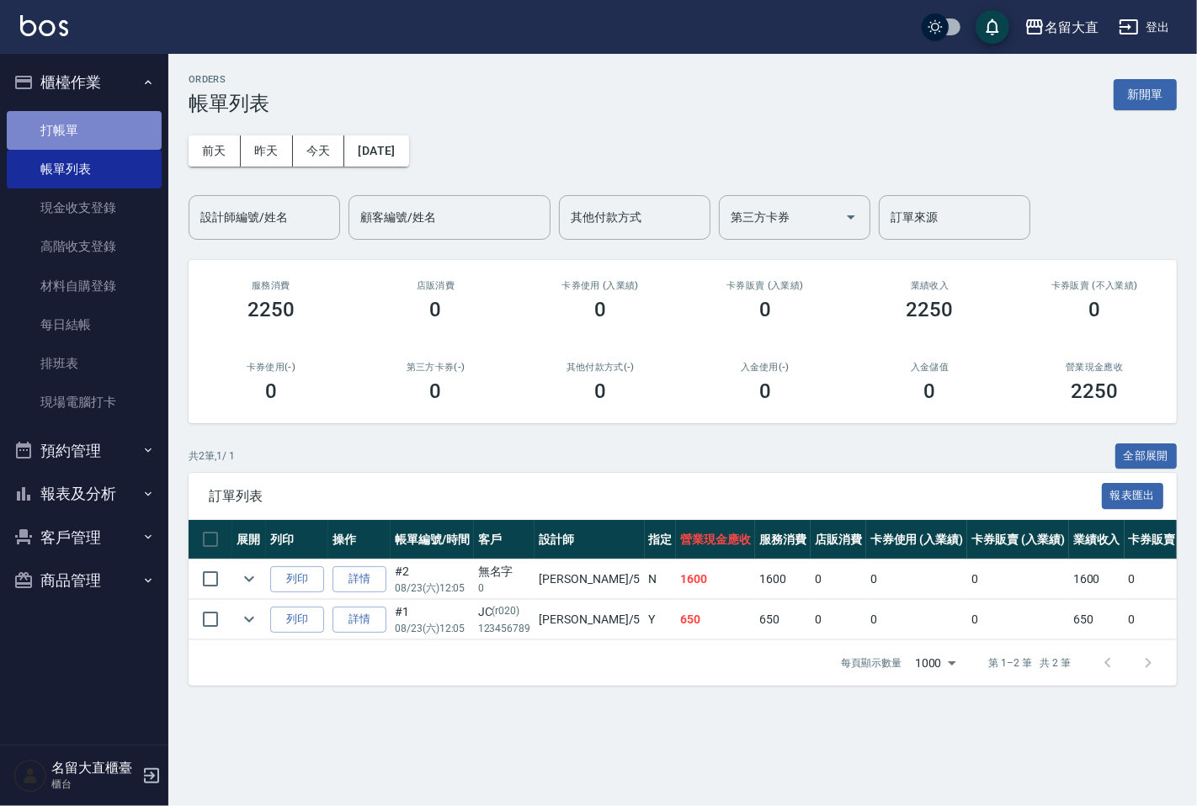
click at [45, 126] on link "打帳單" at bounding box center [84, 130] width 155 height 39
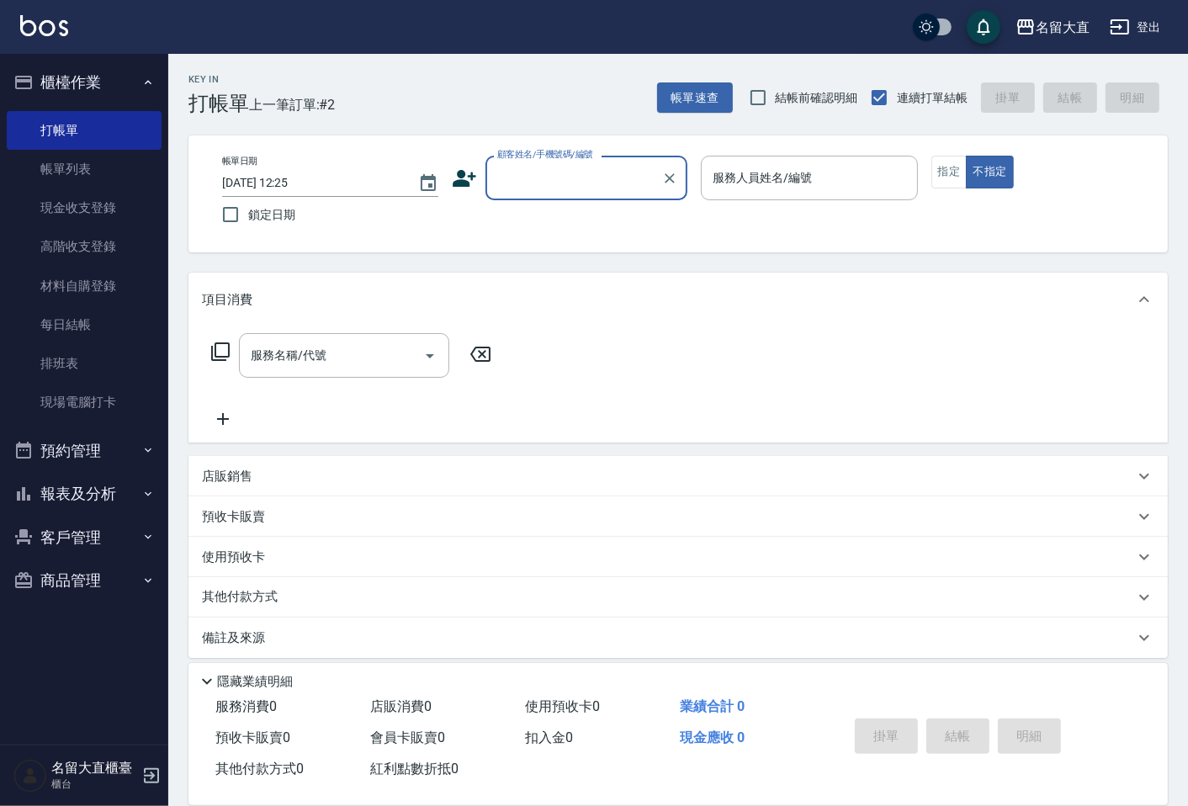
click at [536, 160] on label "顧客姓名/手機號碼/編號" at bounding box center [545, 154] width 96 height 13
click at [536, 163] on input "顧客姓名/手機號碼/編號" at bounding box center [574, 177] width 162 height 29
click at [536, 164] on input "顧客姓名/手機號碼/編號" at bounding box center [574, 177] width 162 height 29
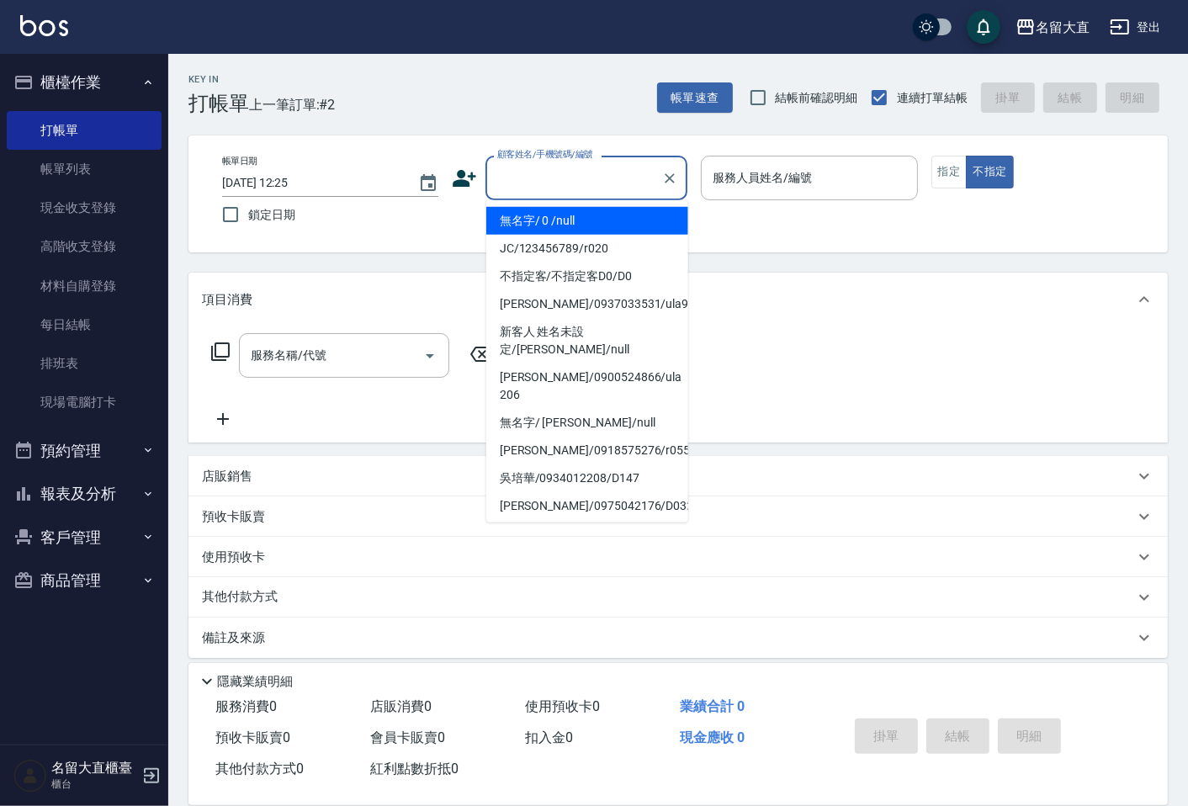
click at [564, 219] on li "無名字/ 0 /null" at bounding box center [587, 221] width 202 height 28
type input "無名字/ 0 /null"
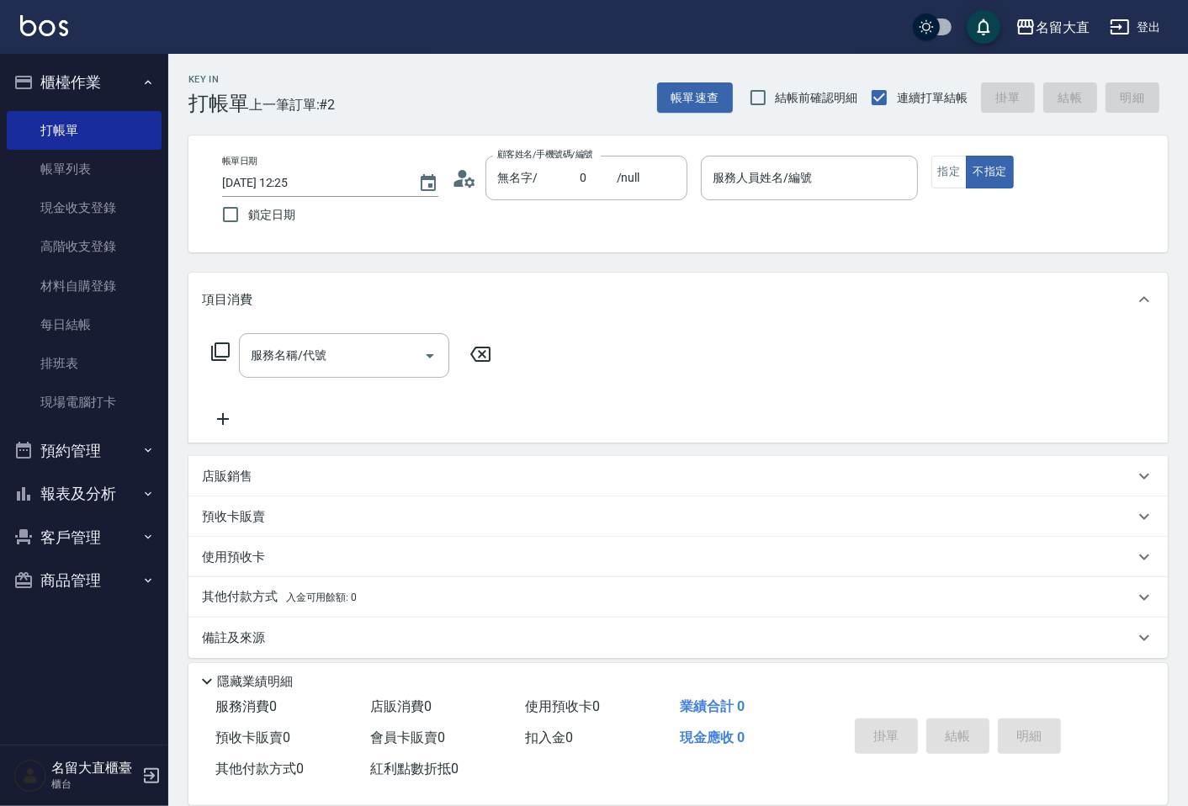
drag, startPoint x: 564, startPoint y: 219, endPoint x: 572, endPoint y: 227, distance: 11.9
click at [572, 227] on div "帳單日期 [DATE] 12:25 鎖定日期 顧客姓名/手機號碼/編號 無名字/ 0 /null 顧客姓名/手機號碼/編號 服務人員姓名/編號 服務人員姓名/…" at bounding box center [678, 194] width 939 height 77
click at [603, 194] on div "無名字/ 0 /null 顧客姓名/手機號碼/編號" at bounding box center [587, 178] width 202 height 45
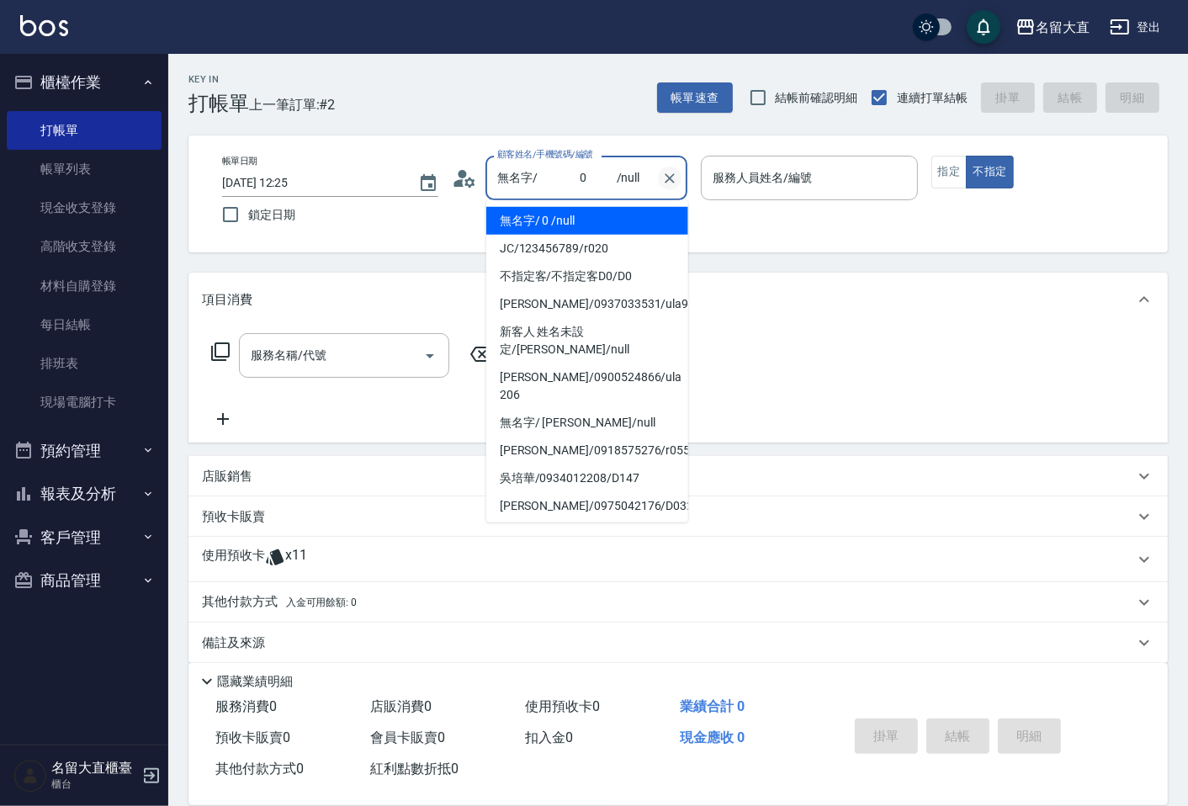
click at [678, 180] on button "Clear" at bounding box center [670, 179] width 24 height 24
click at [597, 181] on input "顧客姓名/手機號碼/編號" at bounding box center [574, 177] width 162 height 29
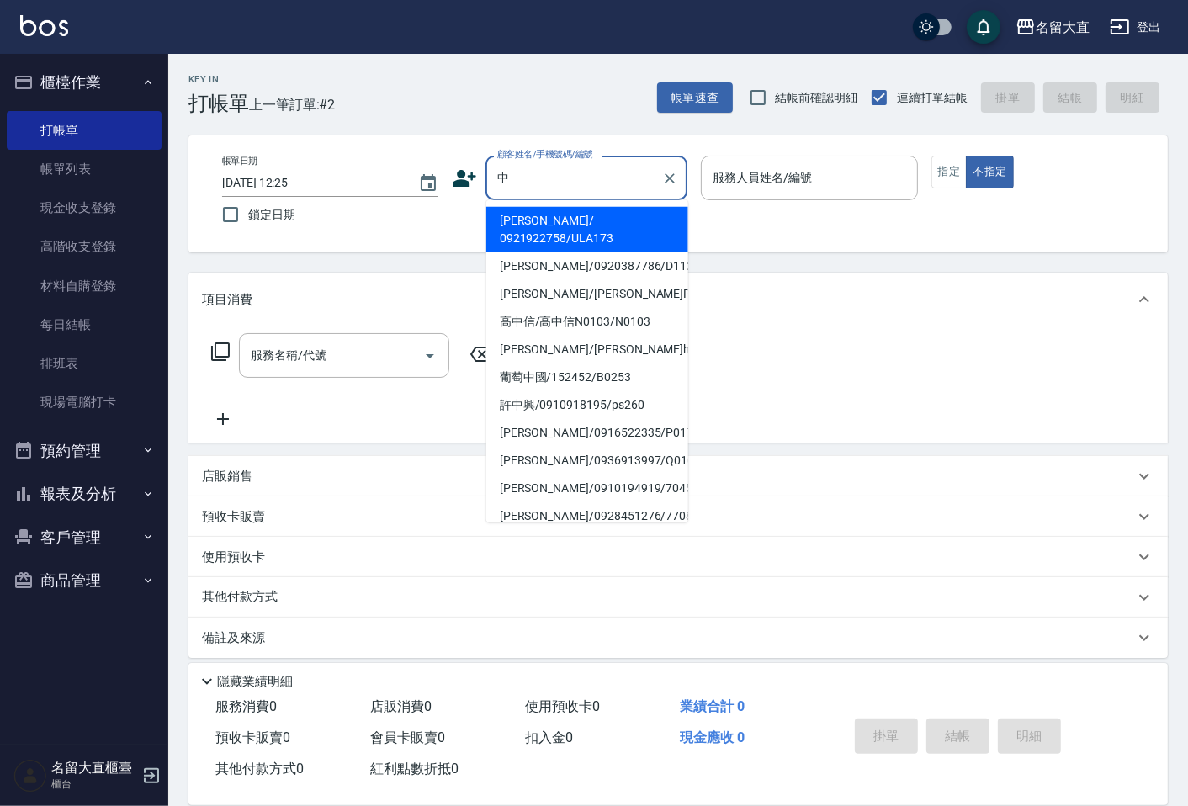
click at [609, 220] on li "[PERSON_NAME]/ 0921922758/ULA173" at bounding box center [587, 229] width 202 height 45
type input "[PERSON_NAME]/ 0921922758/ULA173"
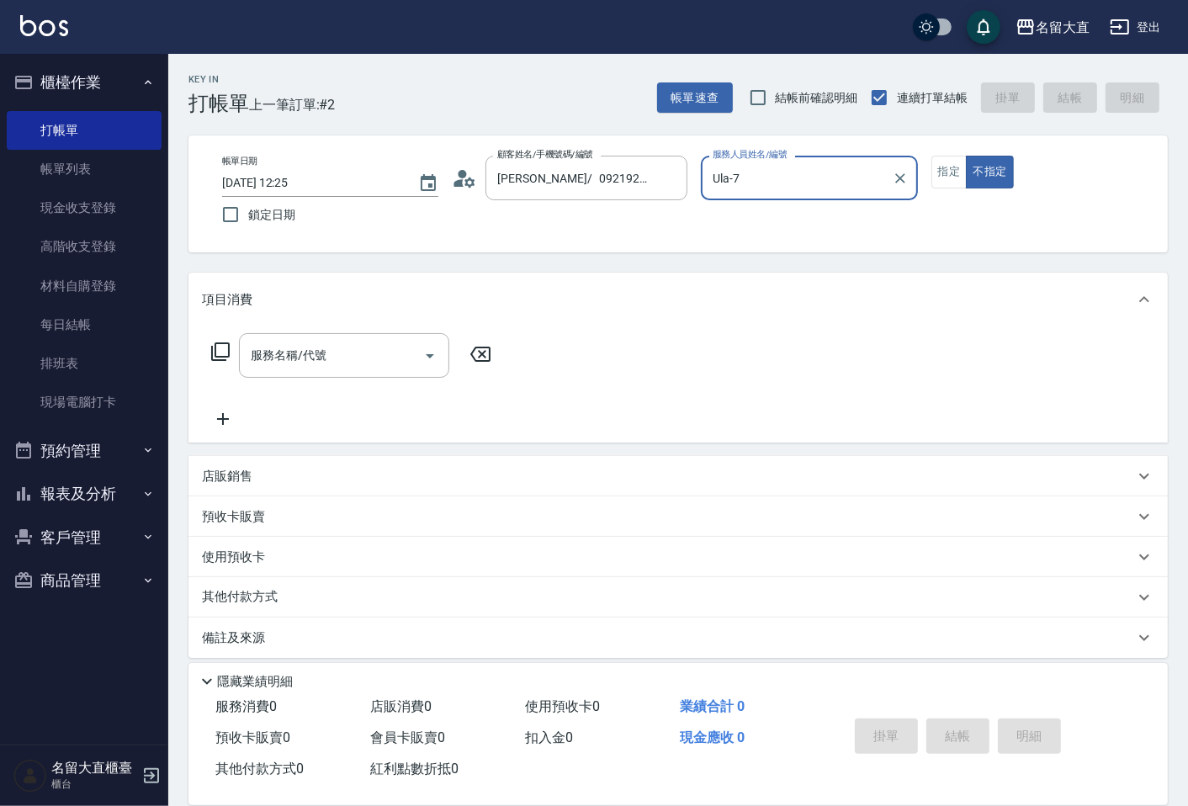
click at [772, 169] on input "Ula-7" at bounding box center [797, 177] width 176 height 29
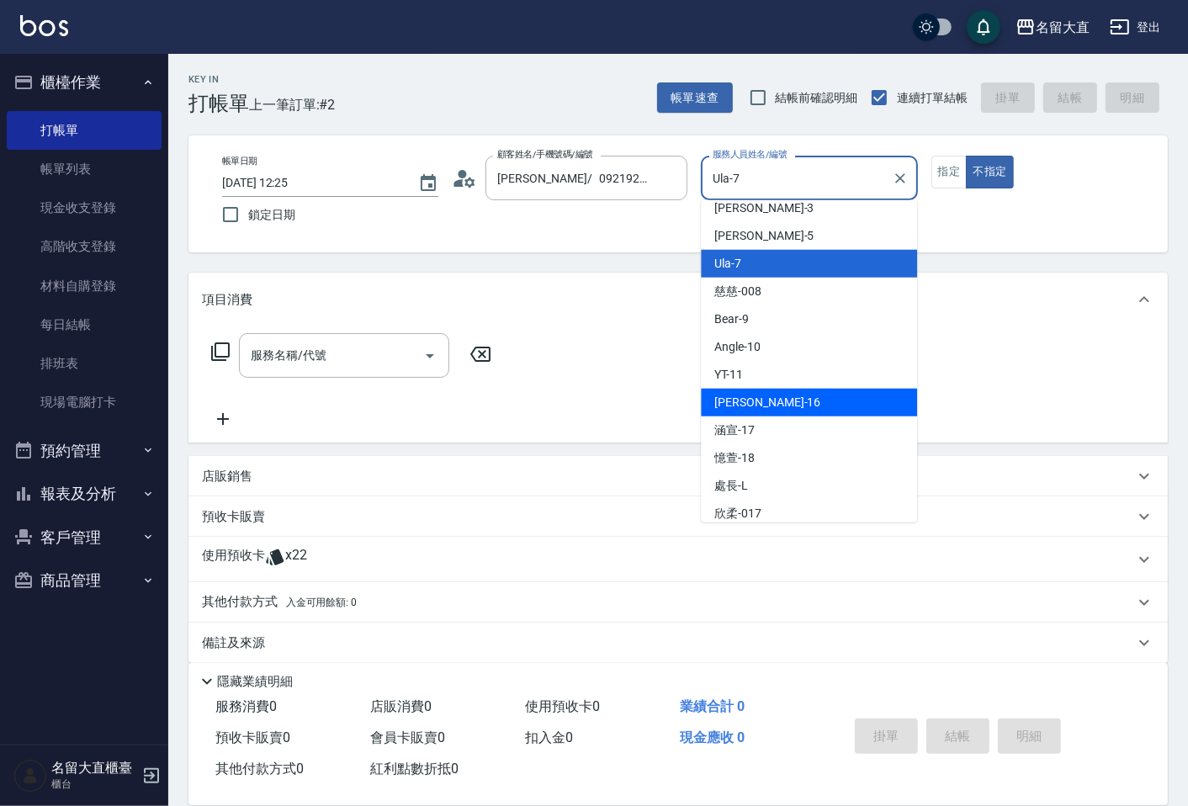
scroll to position [187, 0]
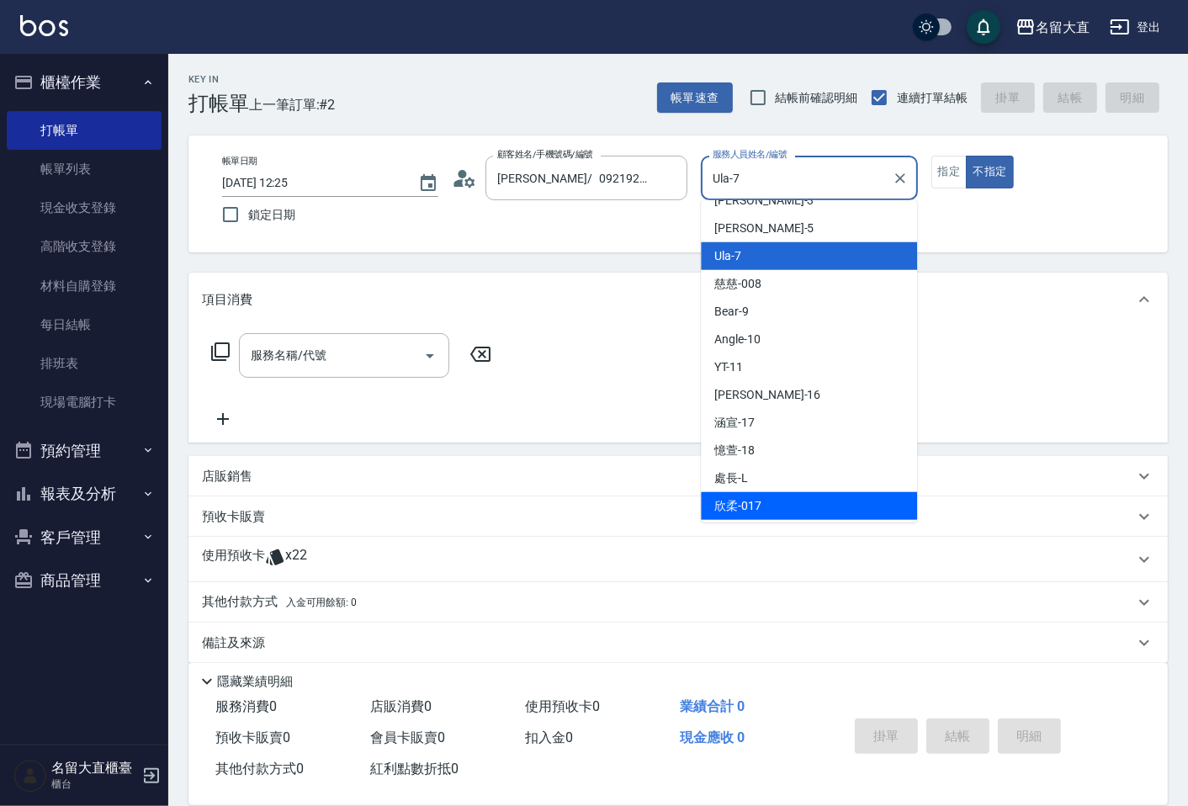
click at [776, 497] on div "欣柔 -017" at bounding box center [809, 506] width 216 height 28
type input "欣柔-017"
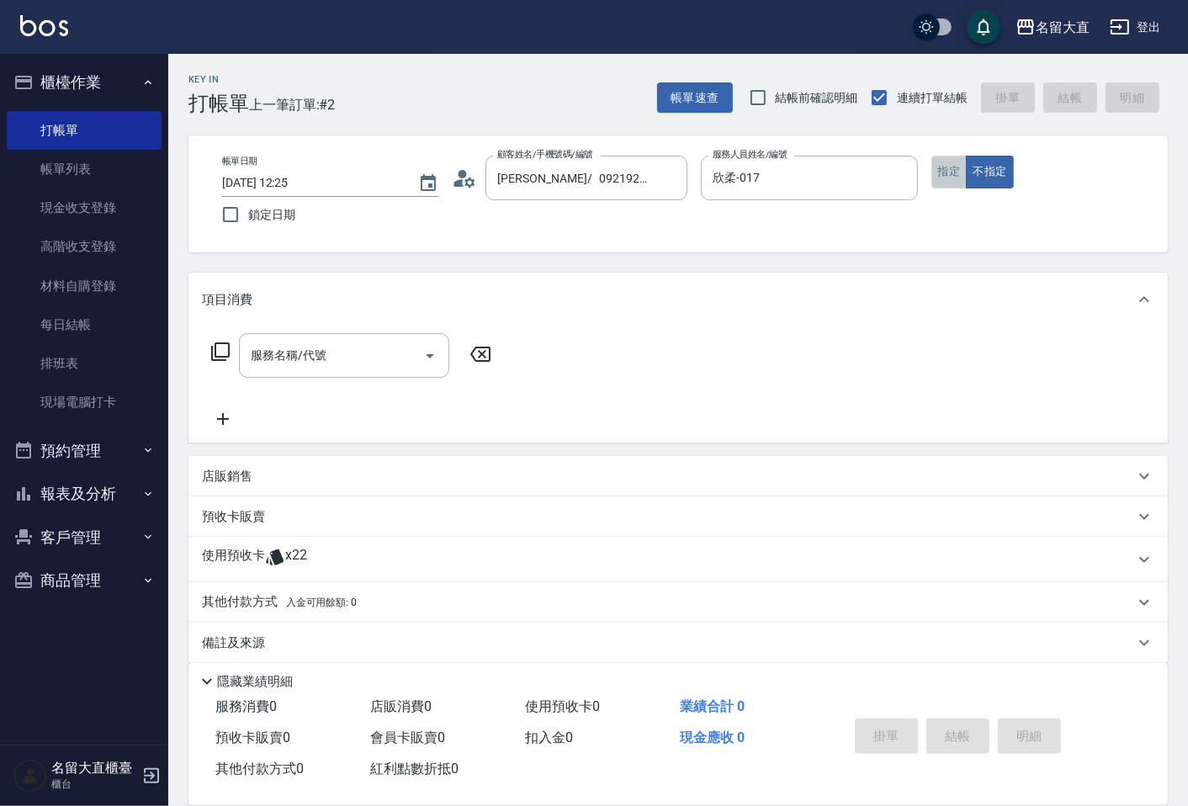
click at [949, 178] on button "指定" at bounding box center [950, 172] width 36 height 33
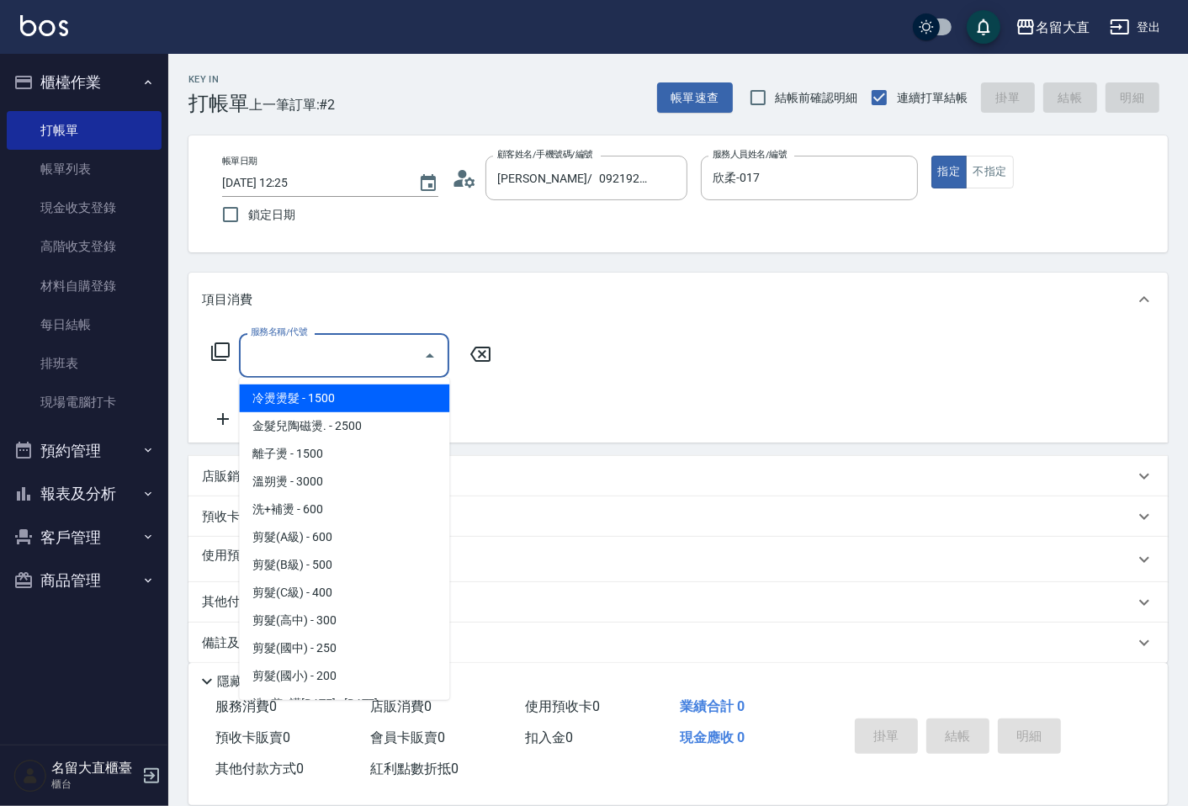
click at [254, 370] on input "服務名稱/代號" at bounding box center [332, 355] width 170 height 29
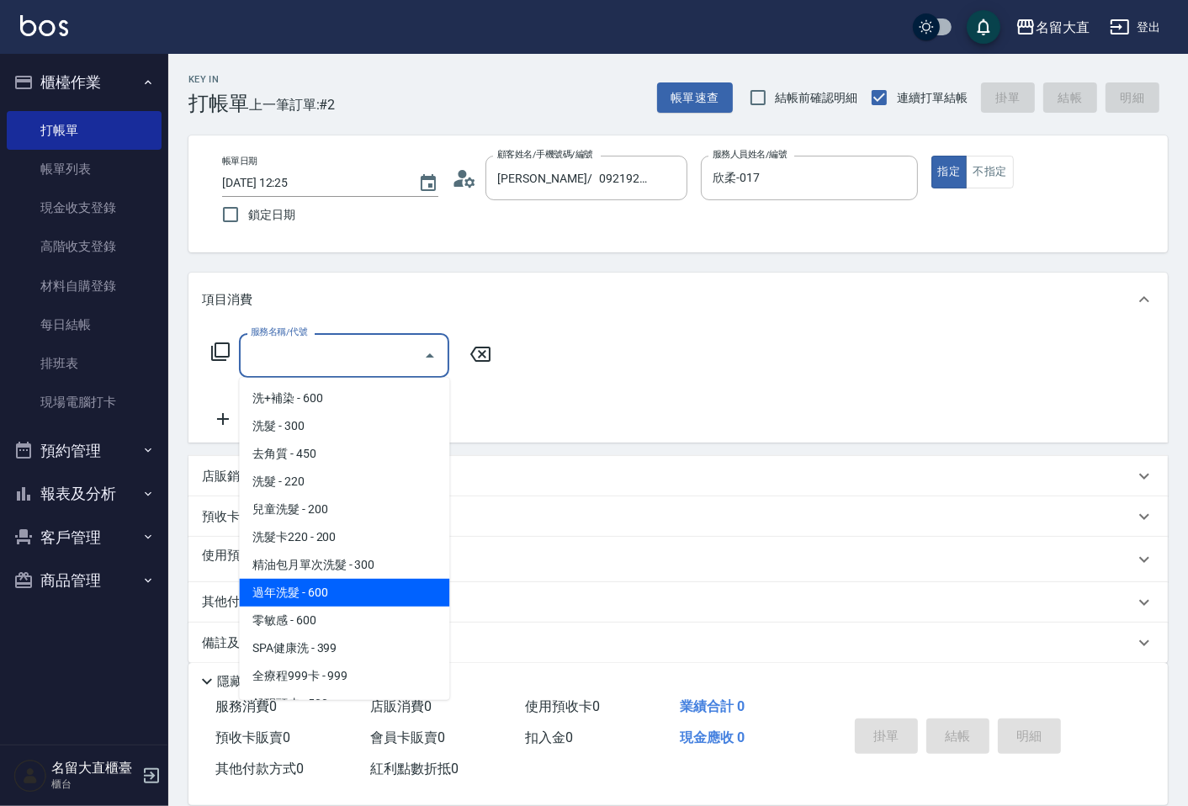
scroll to position [374, 0]
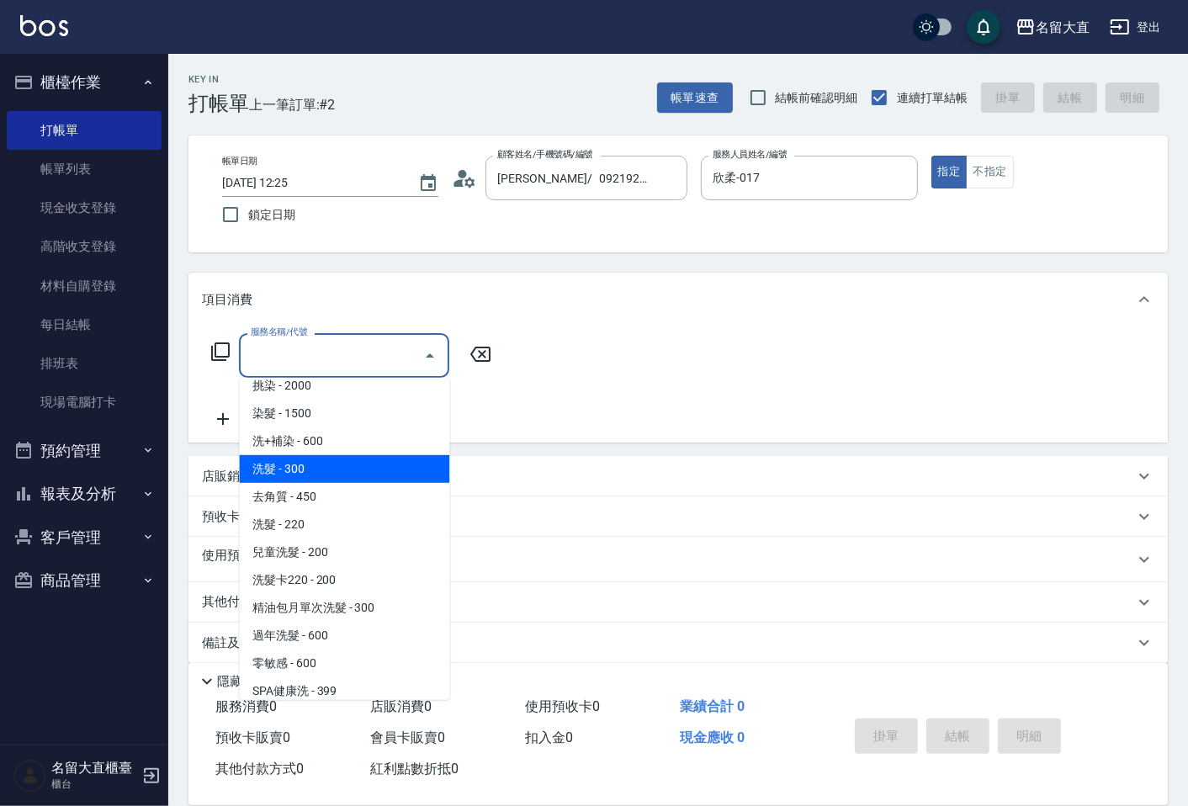
click at [299, 464] on span "洗髮 - 300" at bounding box center [344, 469] width 210 height 28
type input "洗髮(500)"
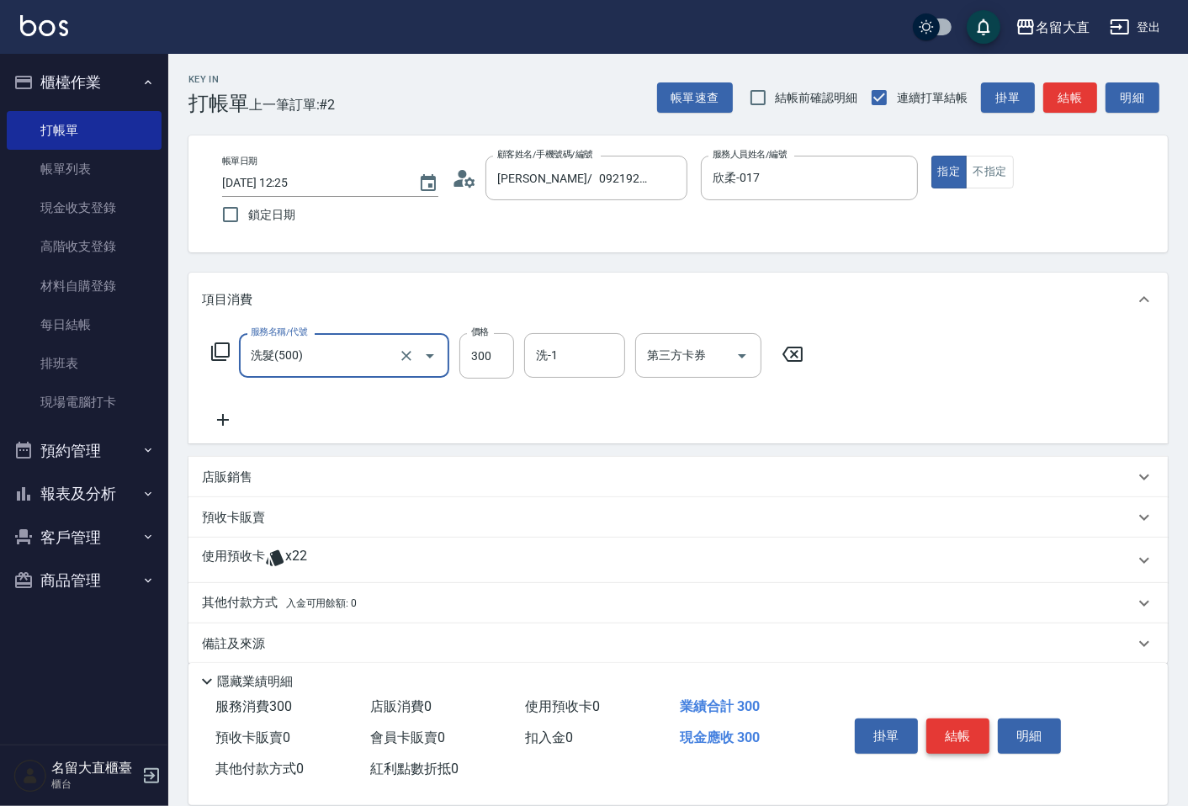
click at [936, 726] on button "結帳" at bounding box center [958, 736] width 63 height 35
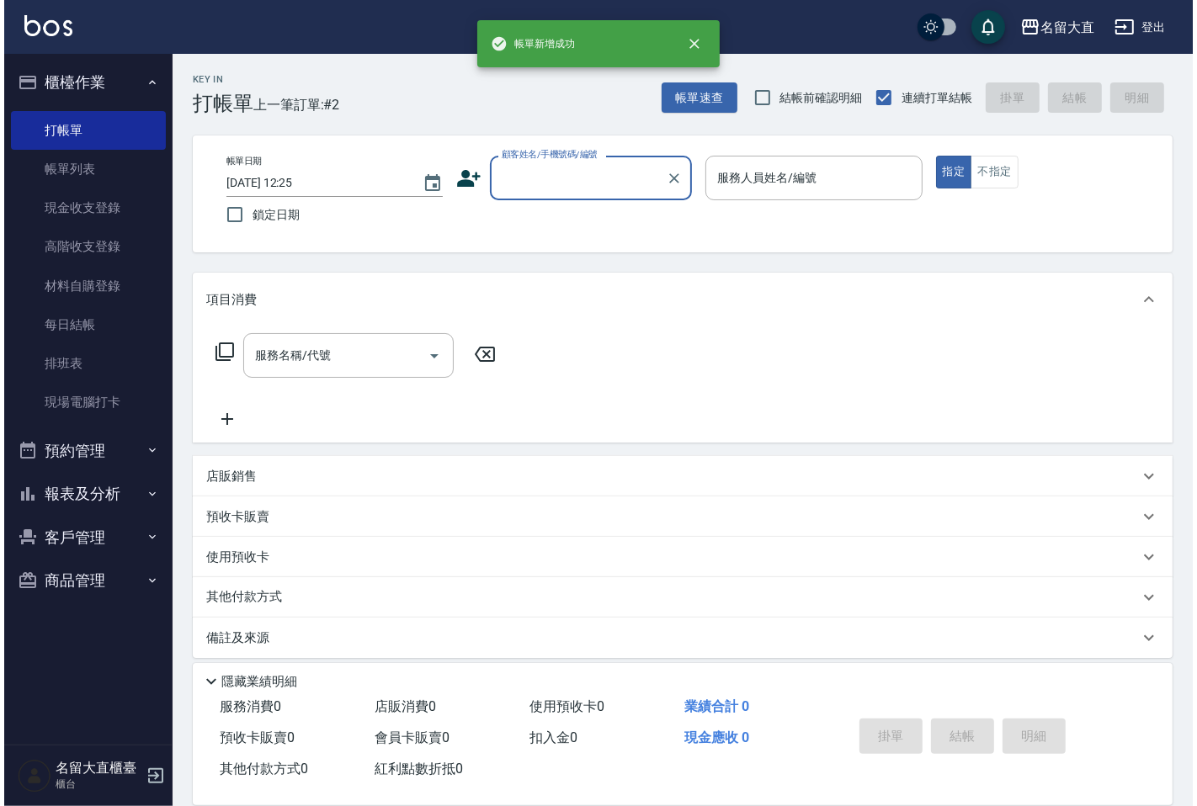
scroll to position [0, 0]
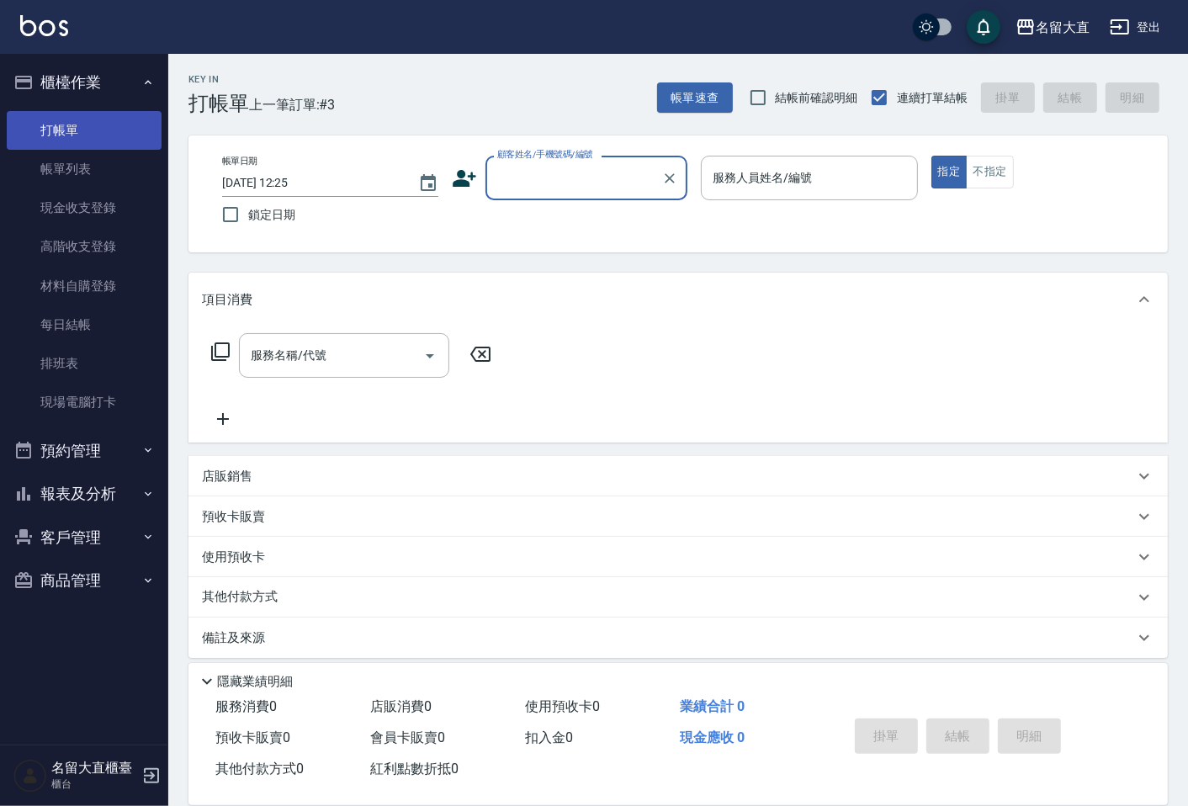
drag, startPoint x: 141, startPoint y: 144, endPoint x: 124, endPoint y: 169, distance: 30.8
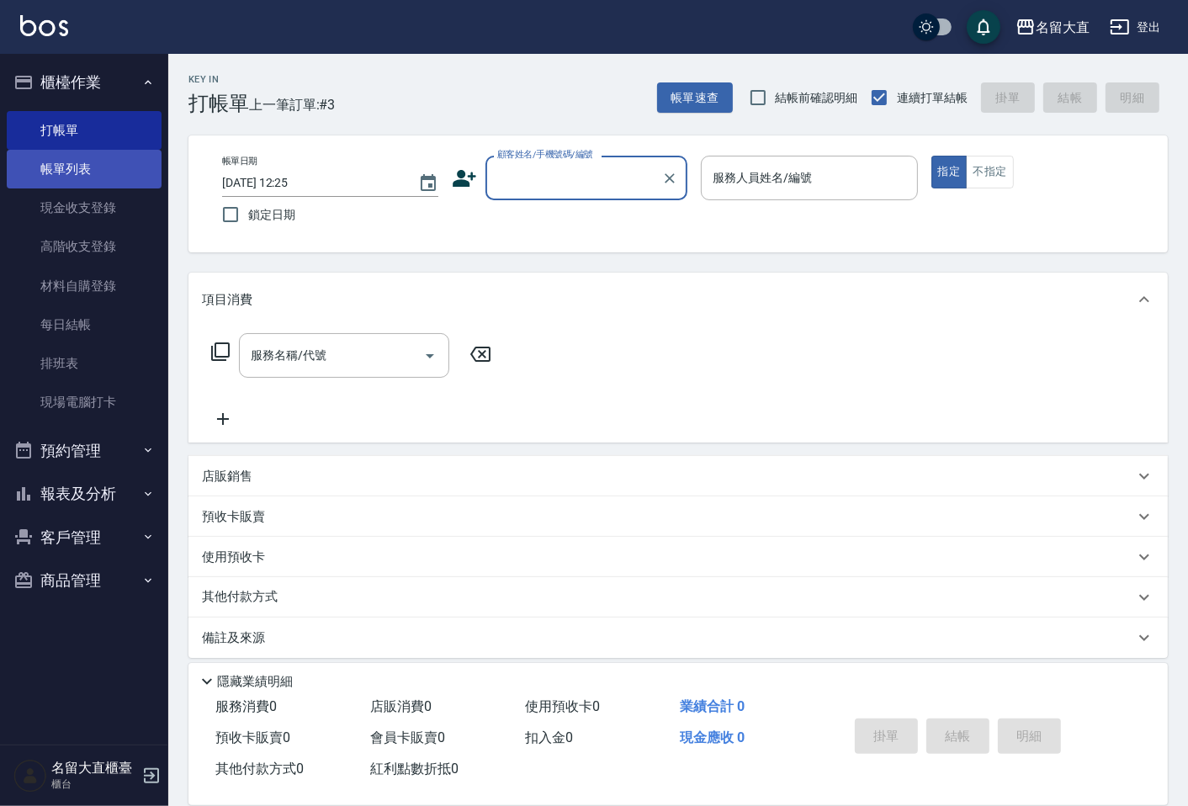
click at [141, 146] on link "打帳單" at bounding box center [84, 130] width 155 height 39
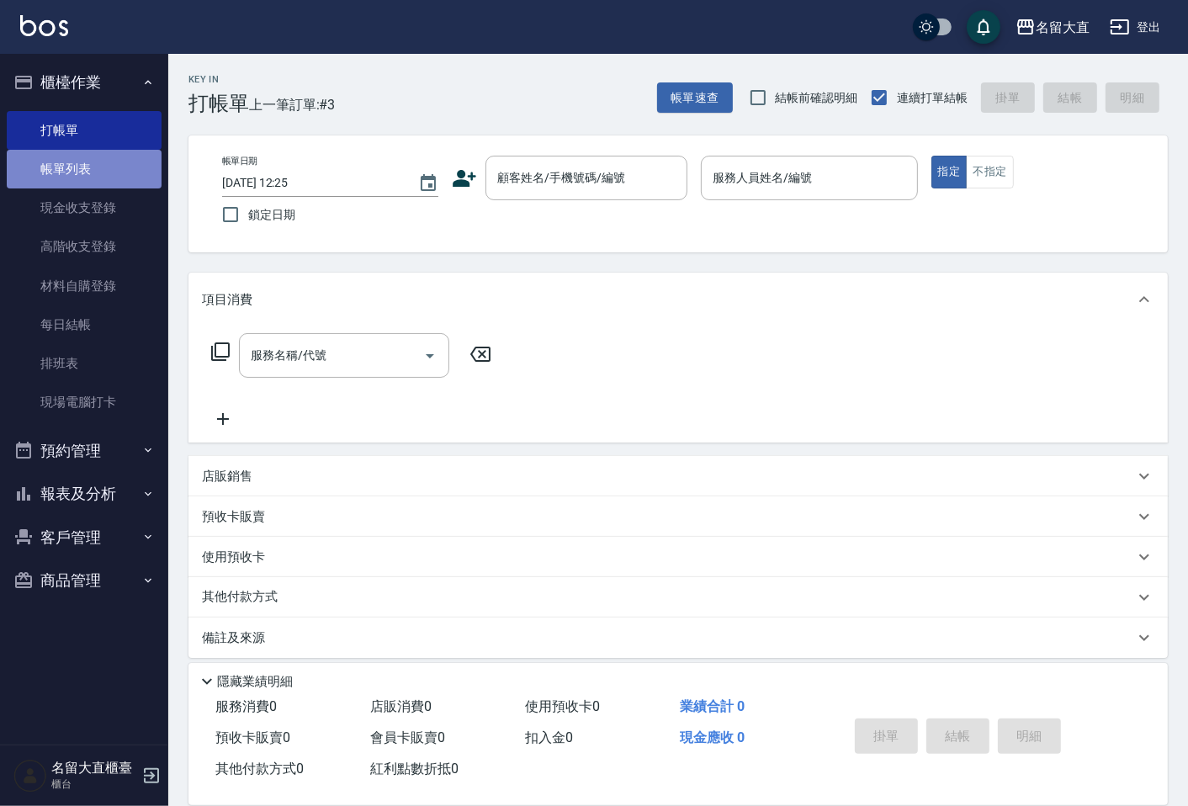
click at [124, 169] on link "帳單列表" at bounding box center [84, 169] width 155 height 39
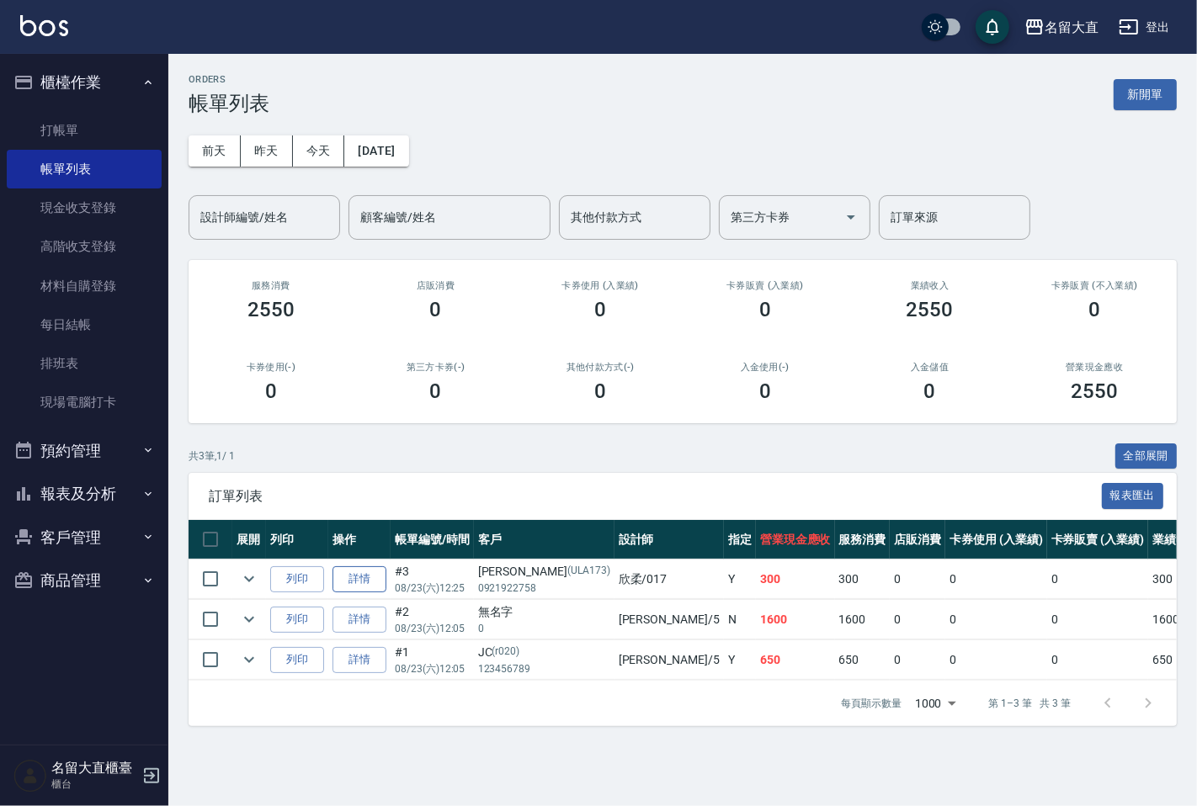
click at [382, 579] on link "詳情" at bounding box center [359, 579] width 54 height 26
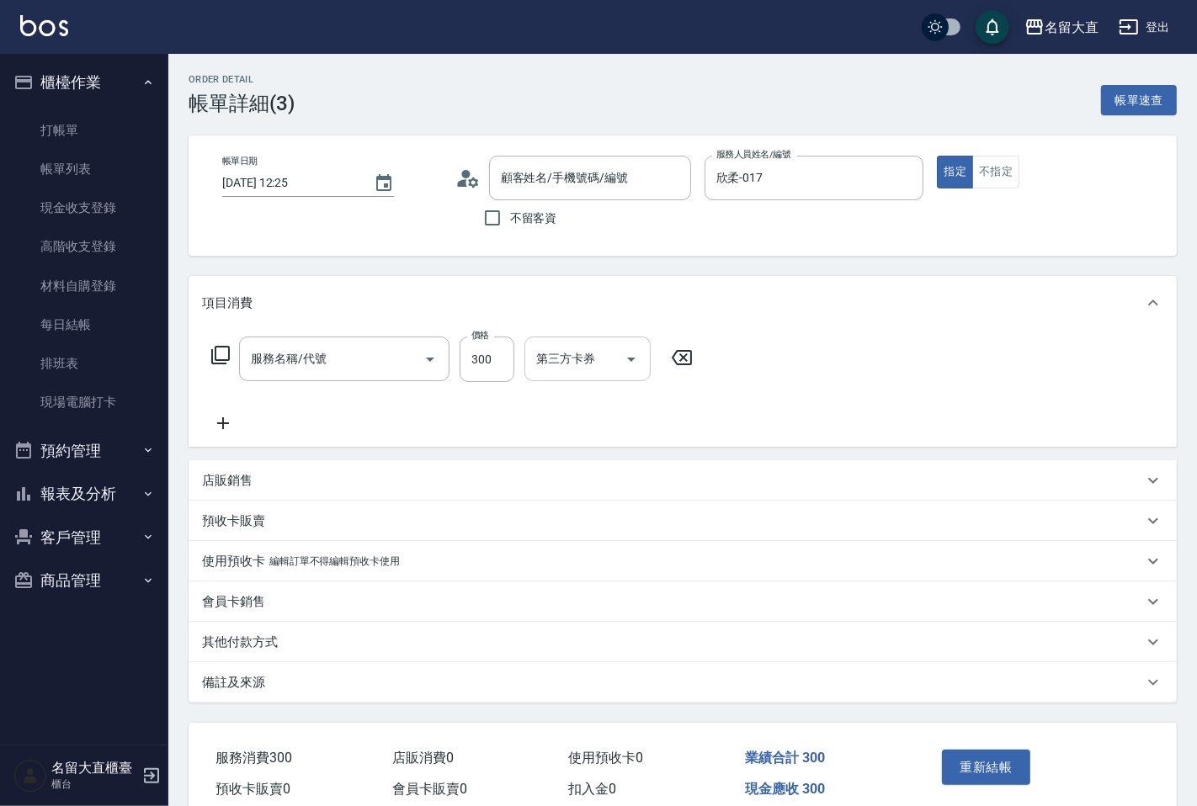
type input "[DATE] 12:25"
type input "欣柔-017"
type input "[PERSON_NAME]/ 0921922758/ULA173"
type input "洗髮(500)"
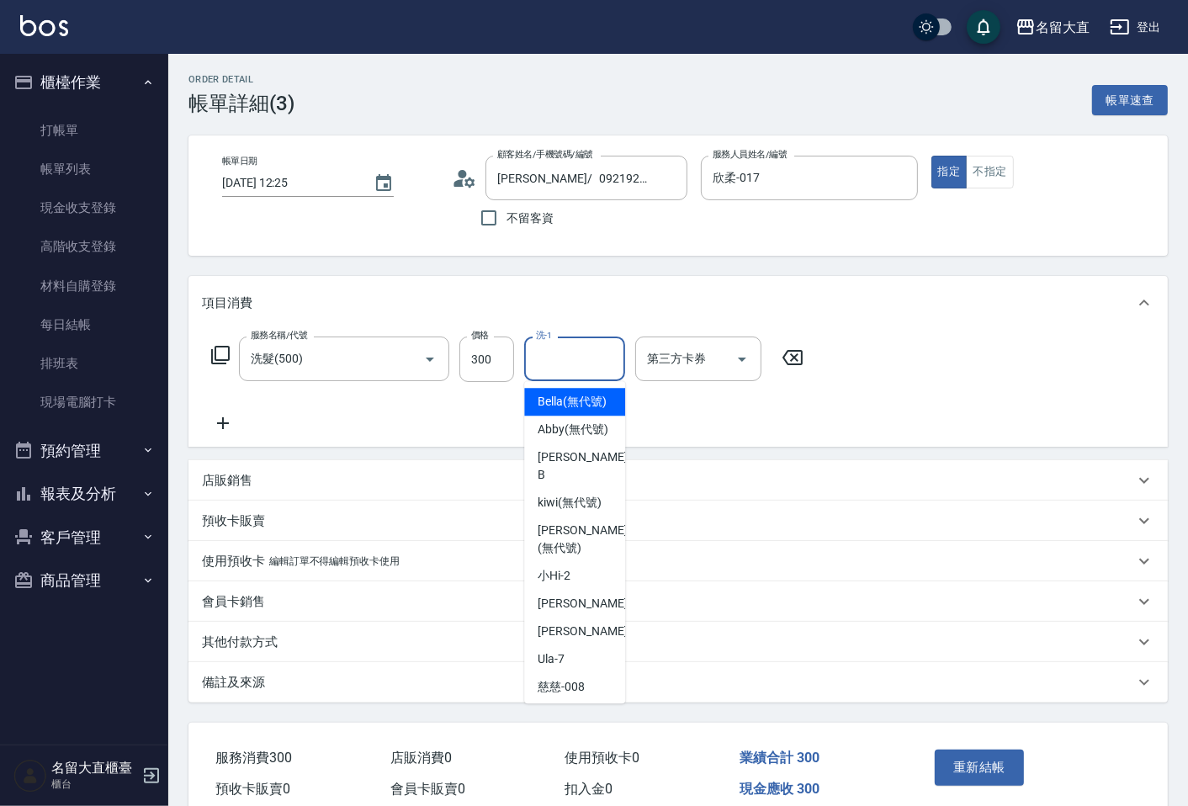
click at [549, 373] on input "洗-1" at bounding box center [575, 358] width 86 height 29
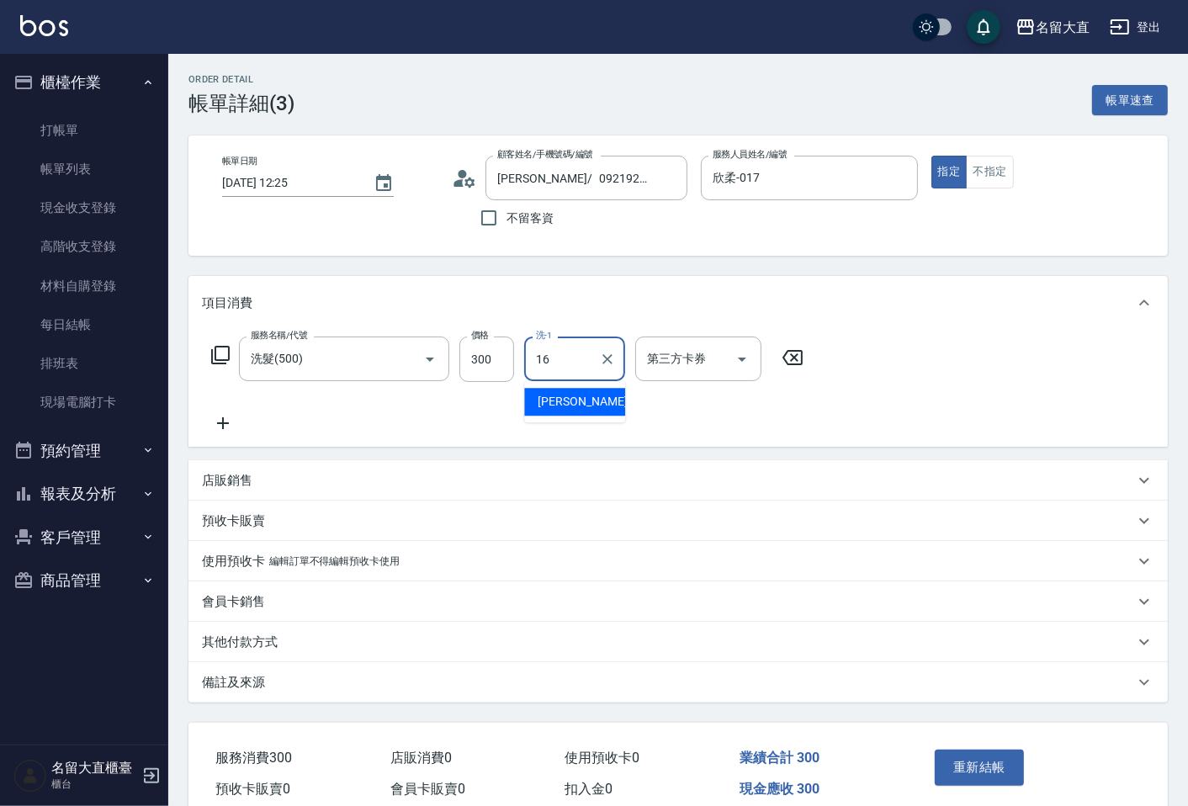
click at [601, 406] on div "[PERSON_NAME] -16" at bounding box center [574, 402] width 101 height 28
type input "[PERSON_NAME]-16"
click at [957, 764] on button "重新結帳" at bounding box center [979, 767] width 89 height 35
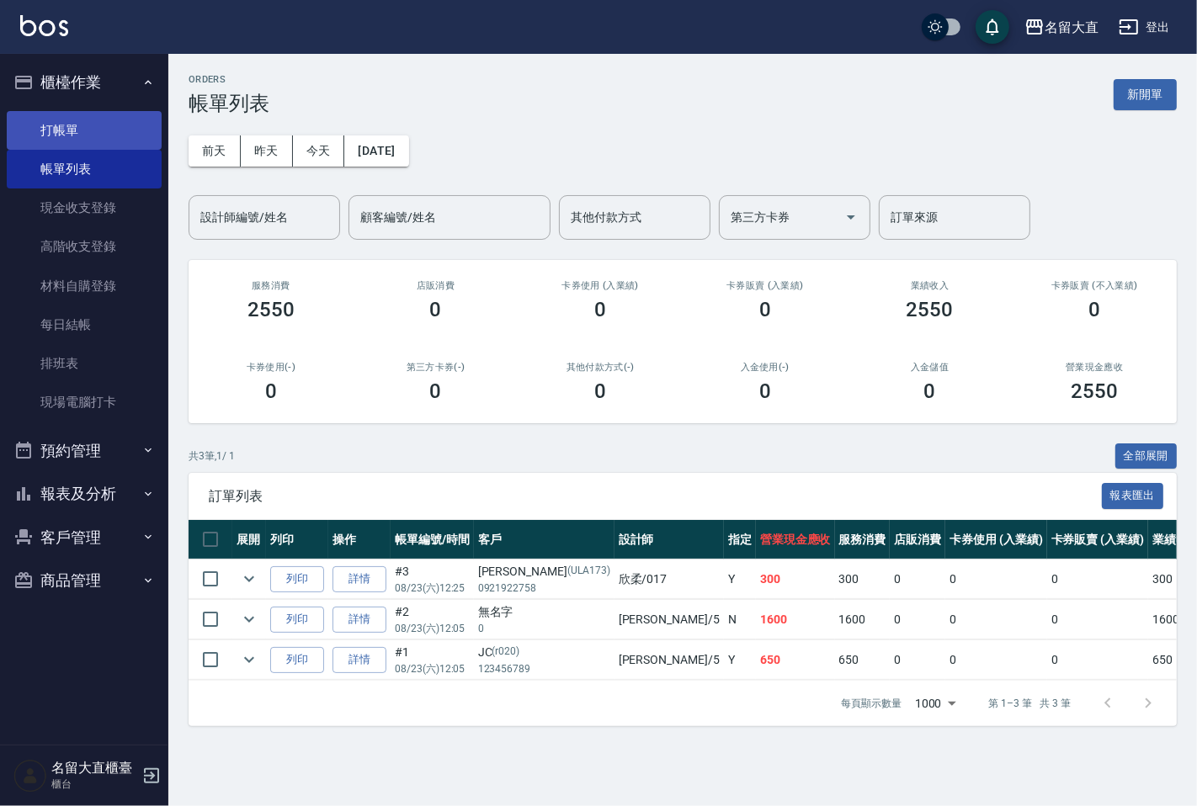
click at [119, 123] on link "打帳單" at bounding box center [84, 130] width 155 height 39
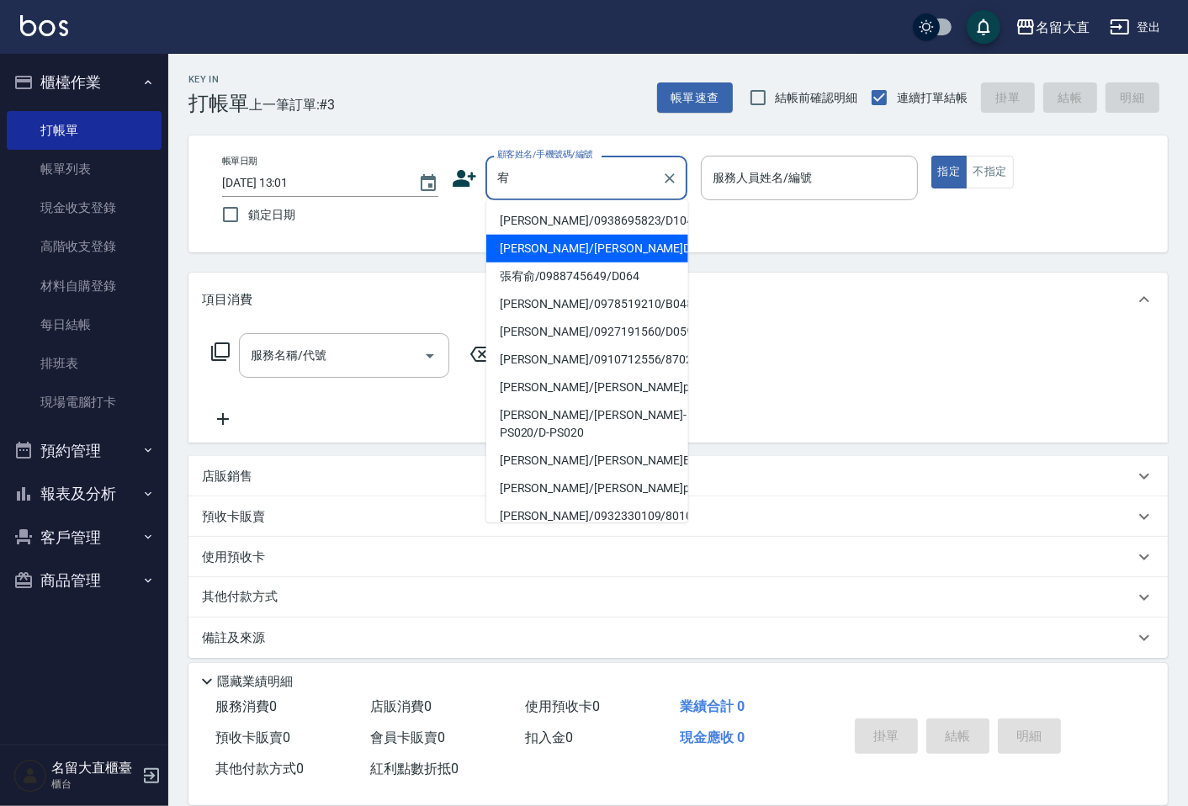
type input "[PERSON_NAME]/[PERSON_NAME]D256/D256"
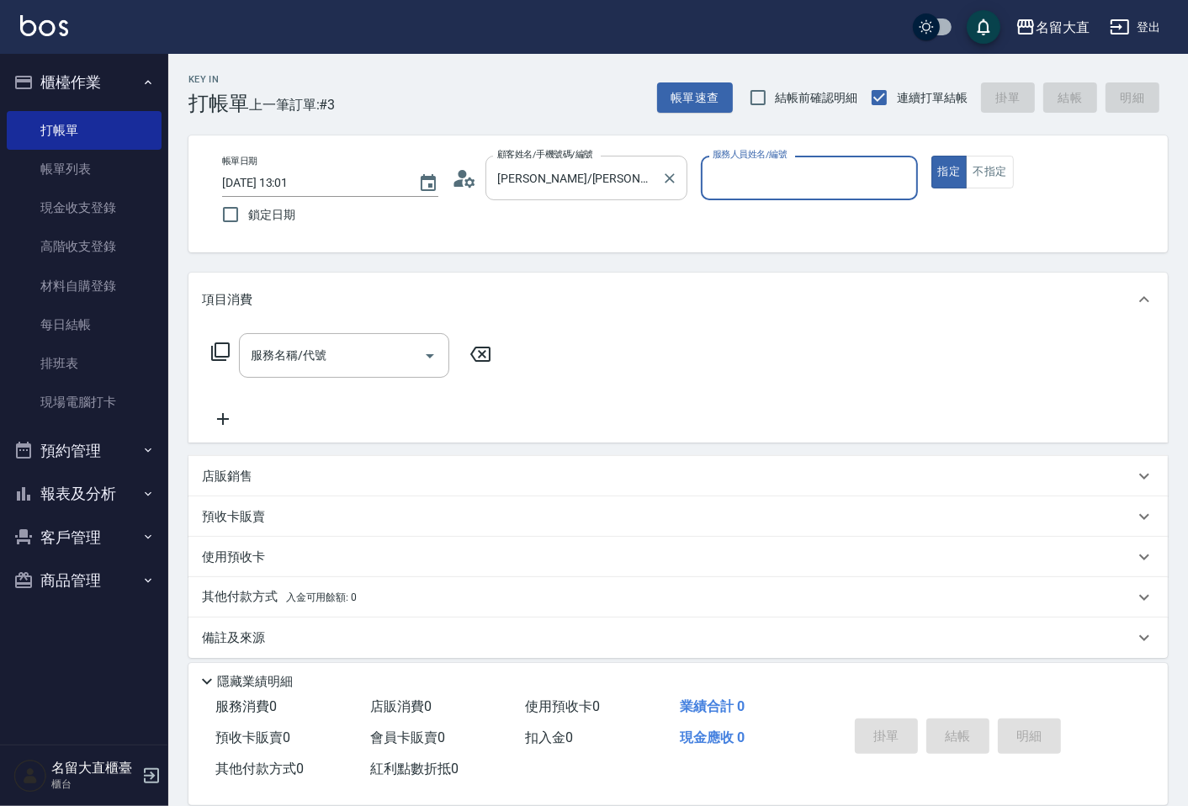
click at [932, 156] on button "指定" at bounding box center [950, 172] width 36 height 33
type button "true"
click at [798, 174] on input "服務人員姓名/編號" at bounding box center [809, 177] width 201 height 29
type input "[PERSON_NAME]3"
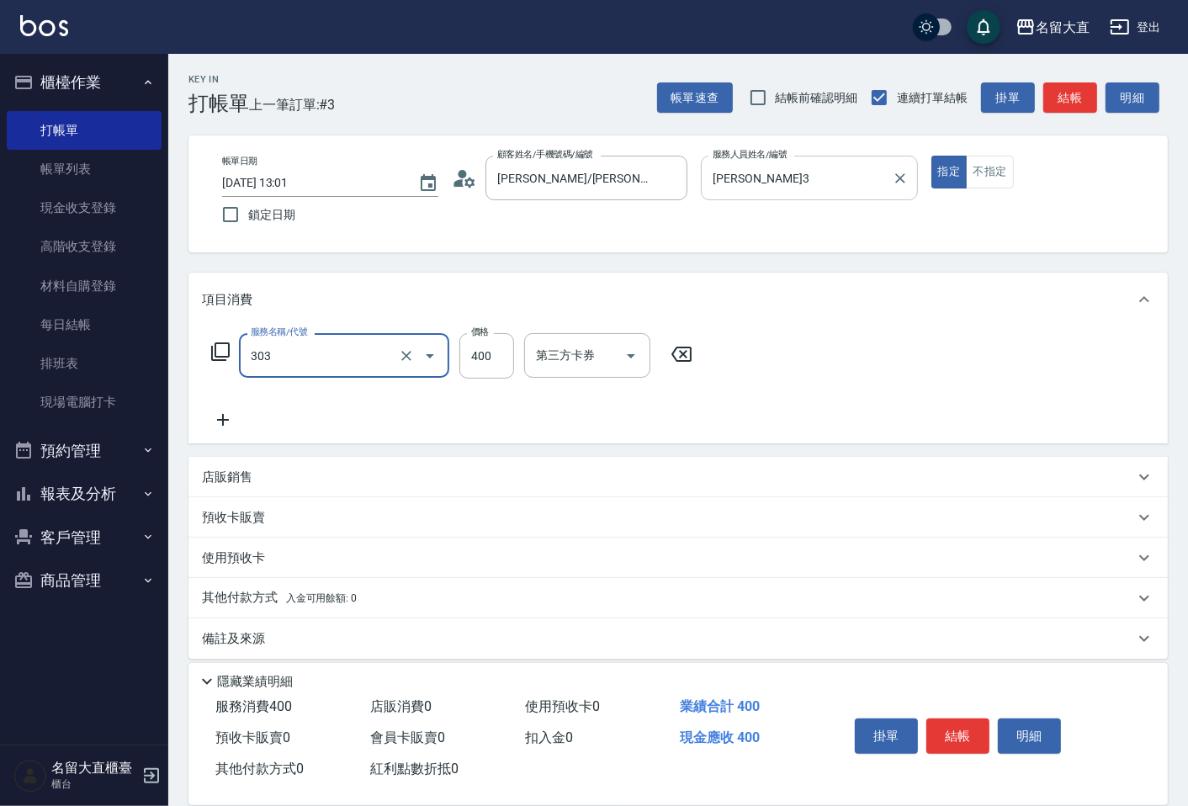
type input "剪髮(C級)(303)"
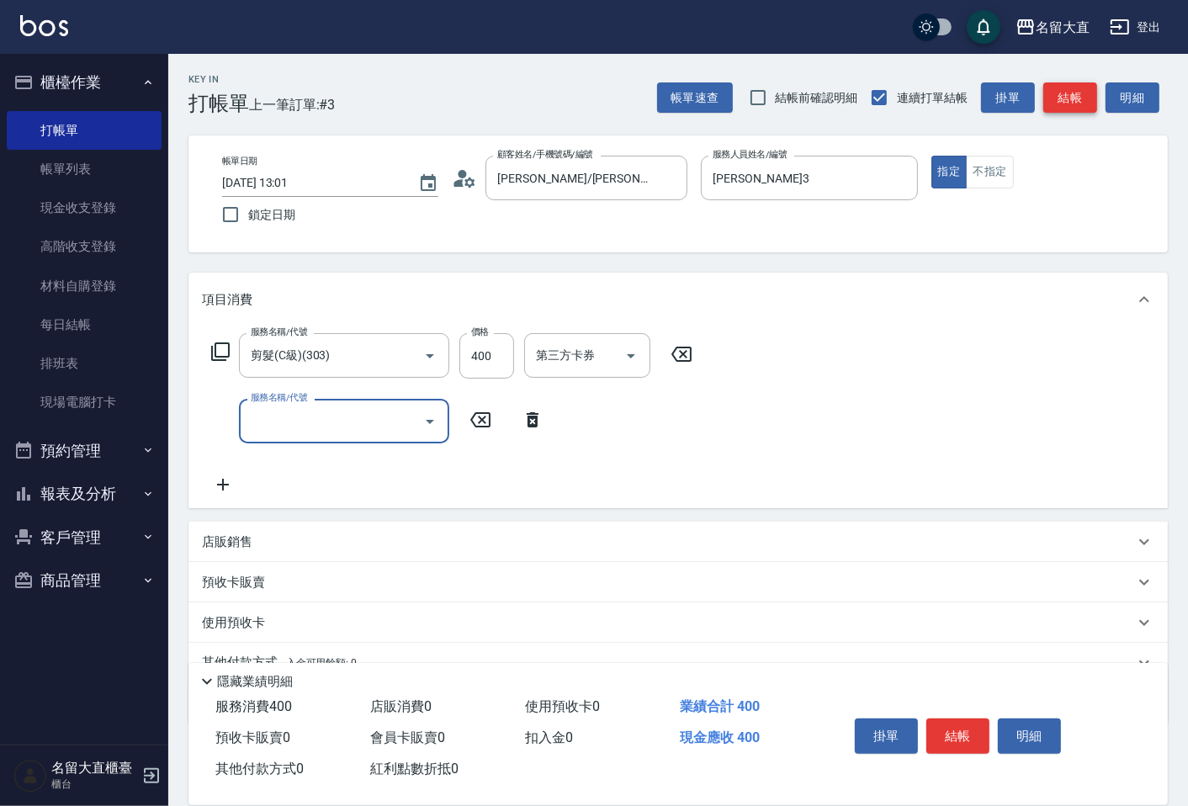
click at [1049, 94] on button "結帳" at bounding box center [1070, 97] width 54 height 31
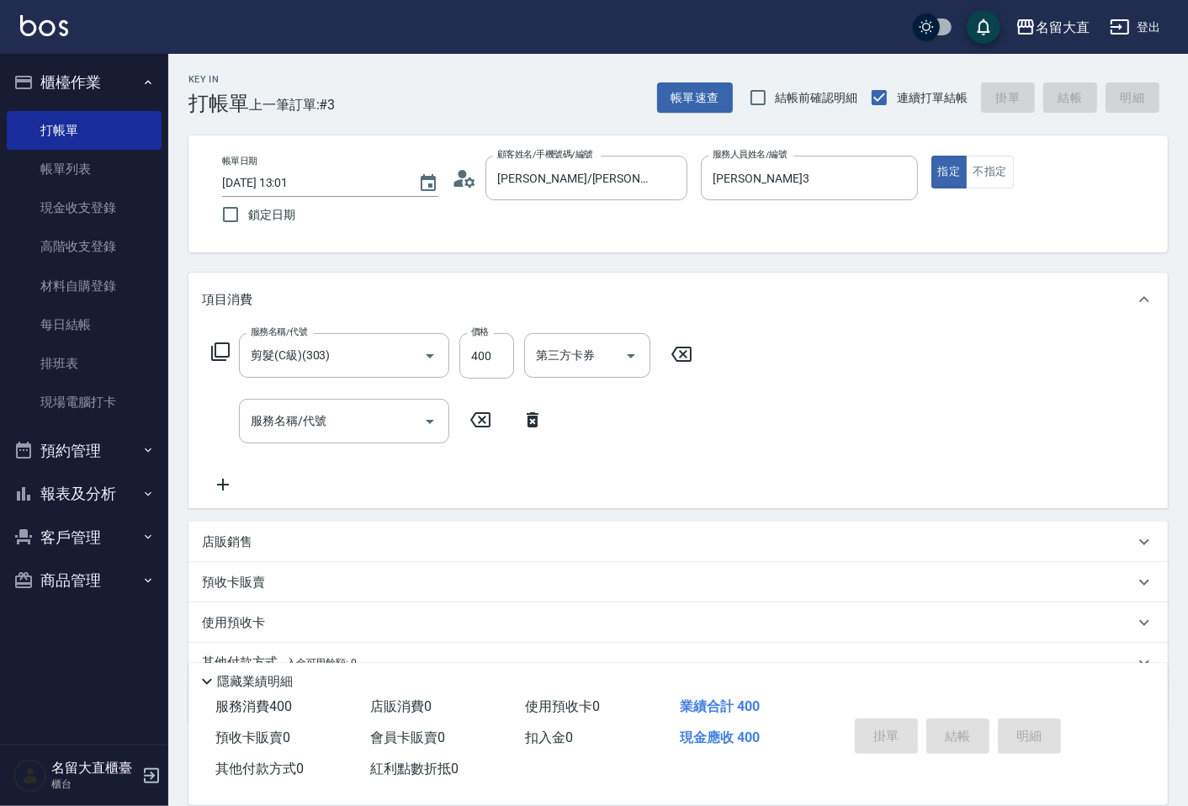
type input "[DATE] 13:02"
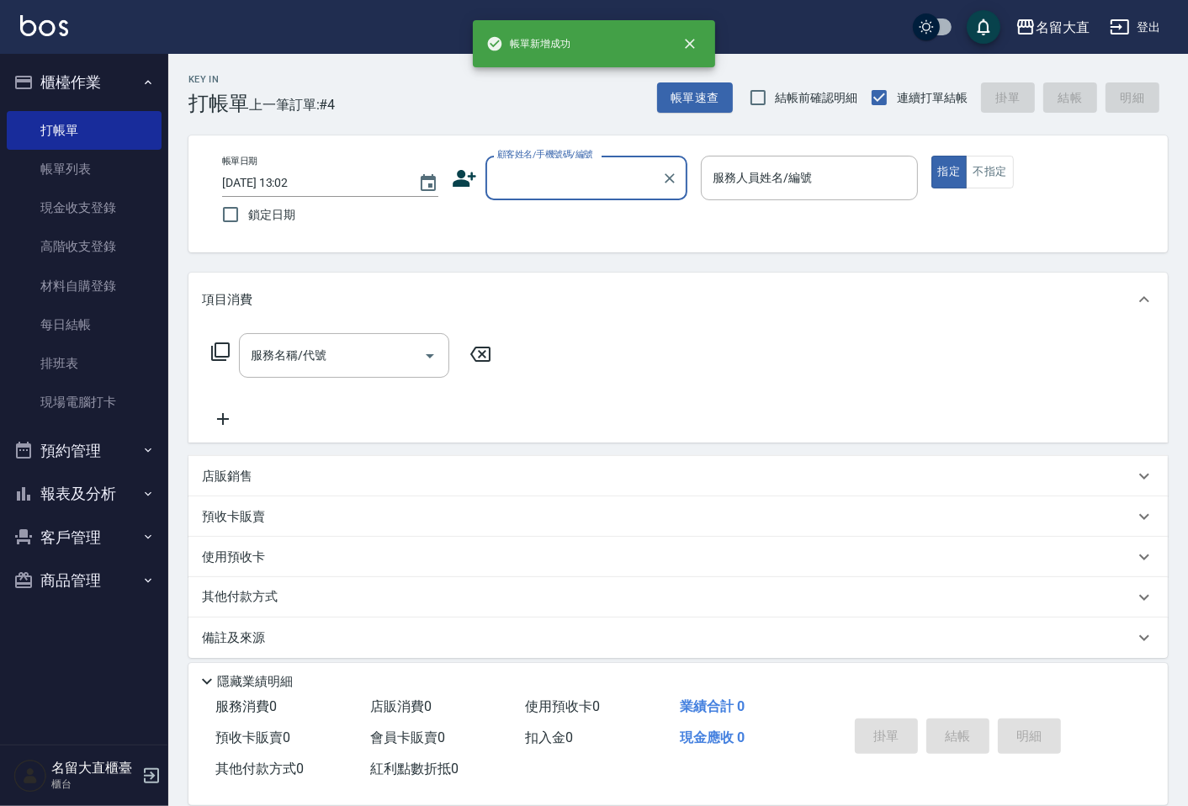
click at [581, 173] on input "顧客姓名/手機號碼/編號" at bounding box center [574, 177] width 162 height 29
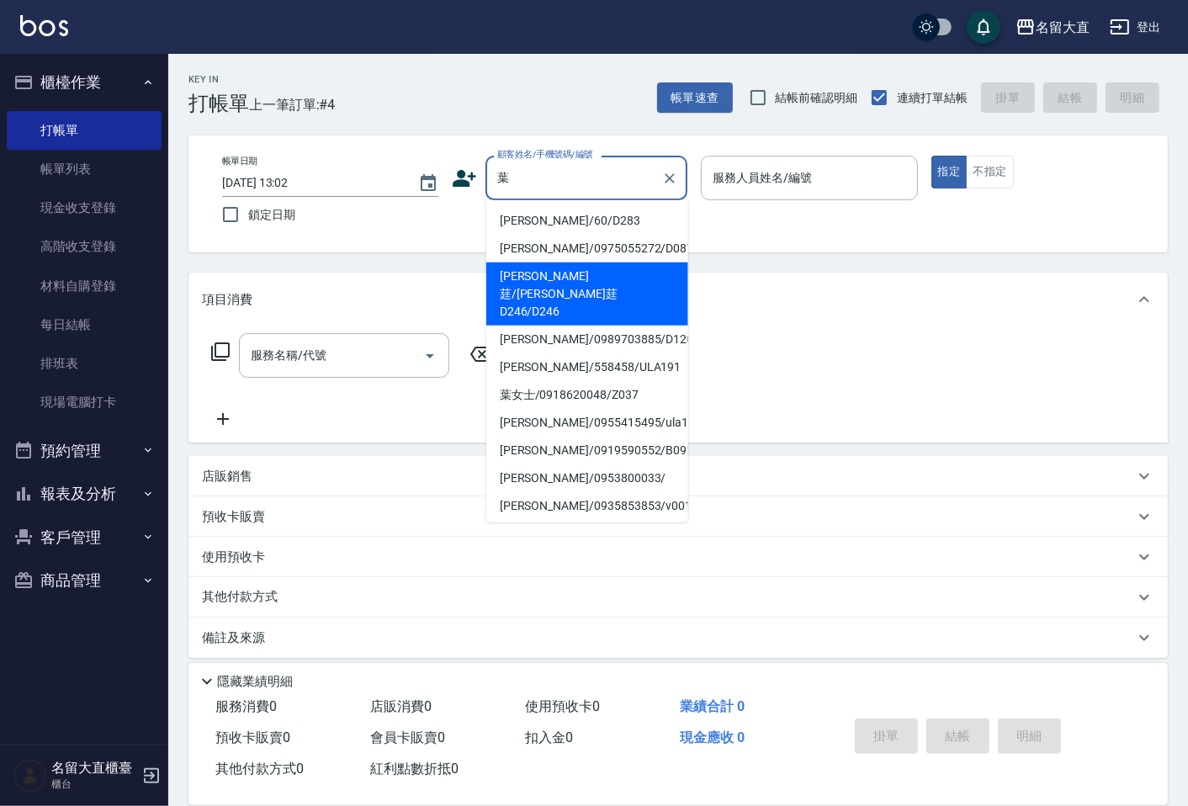
type input "[PERSON_NAME]莛/[PERSON_NAME]莛D246/D246"
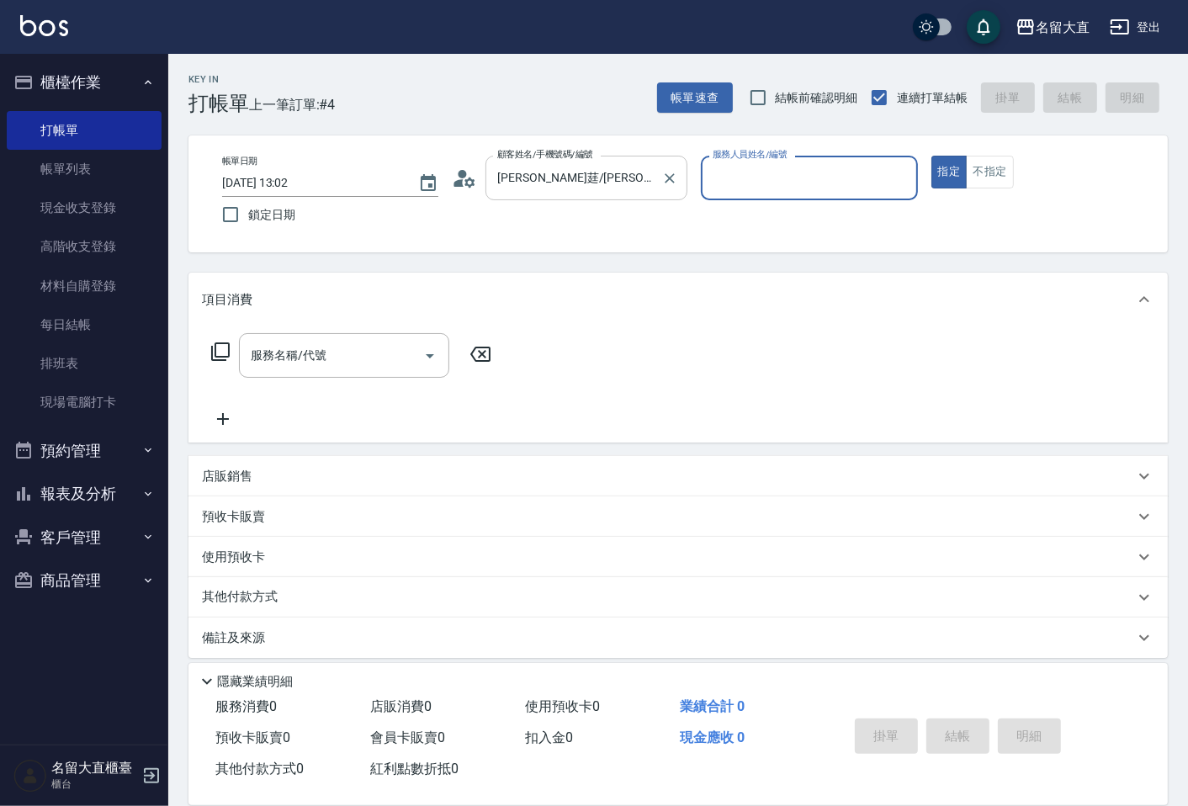
type input "[PERSON_NAME]3"
click at [932, 156] on button "指定" at bounding box center [950, 172] width 36 height 33
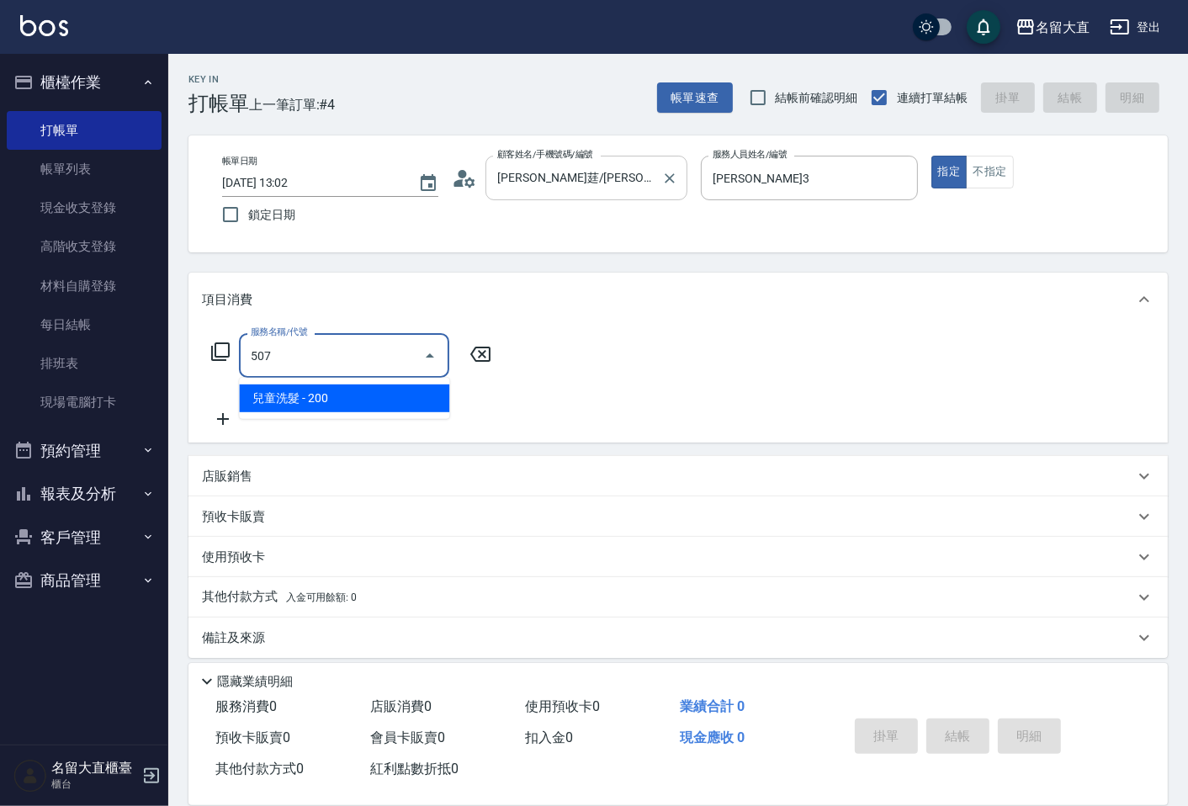
type input "兒童洗髮(507)"
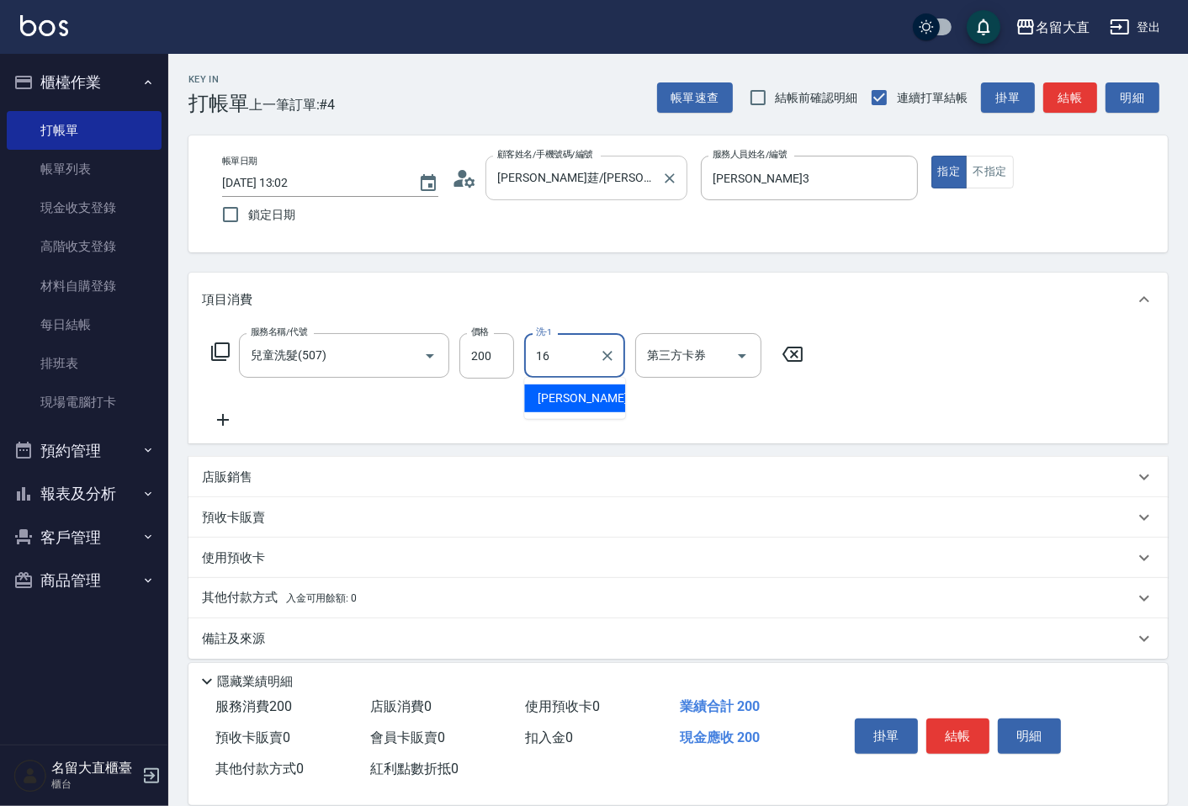
type input "[PERSON_NAME]-16"
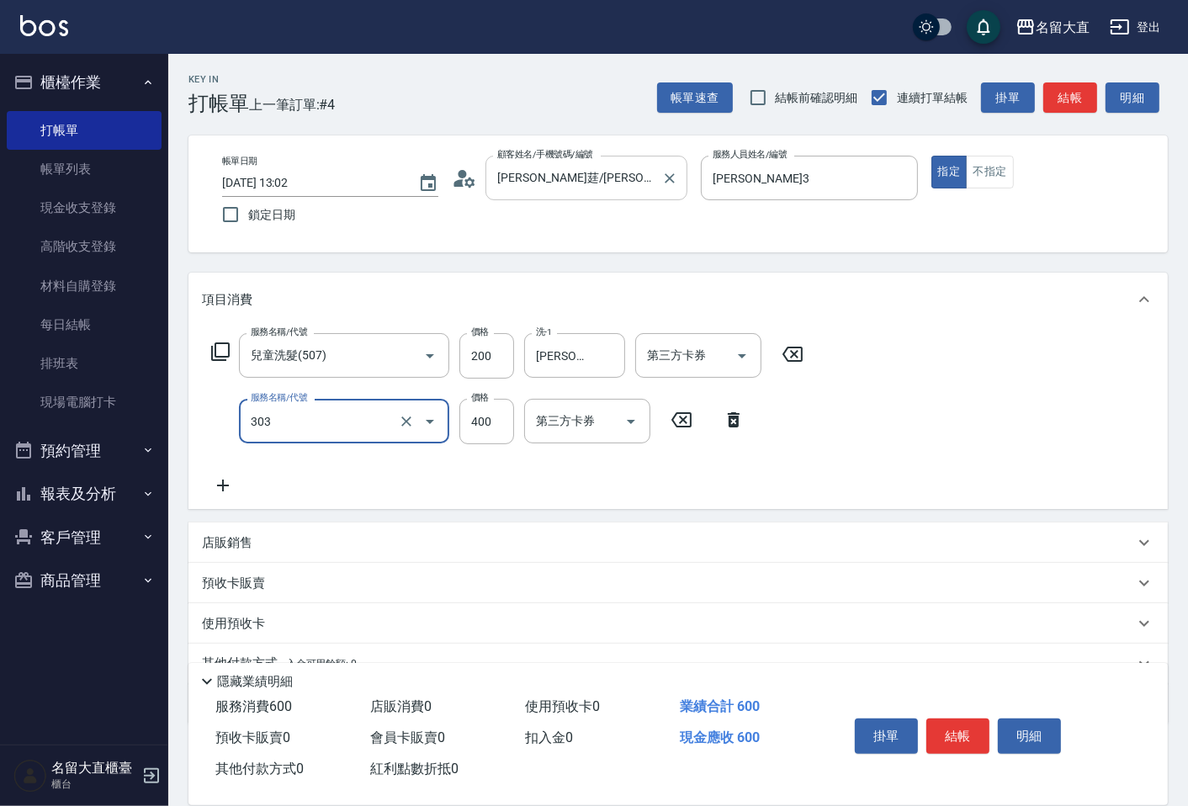
type input "剪髮(C級)(303)"
type input "350"
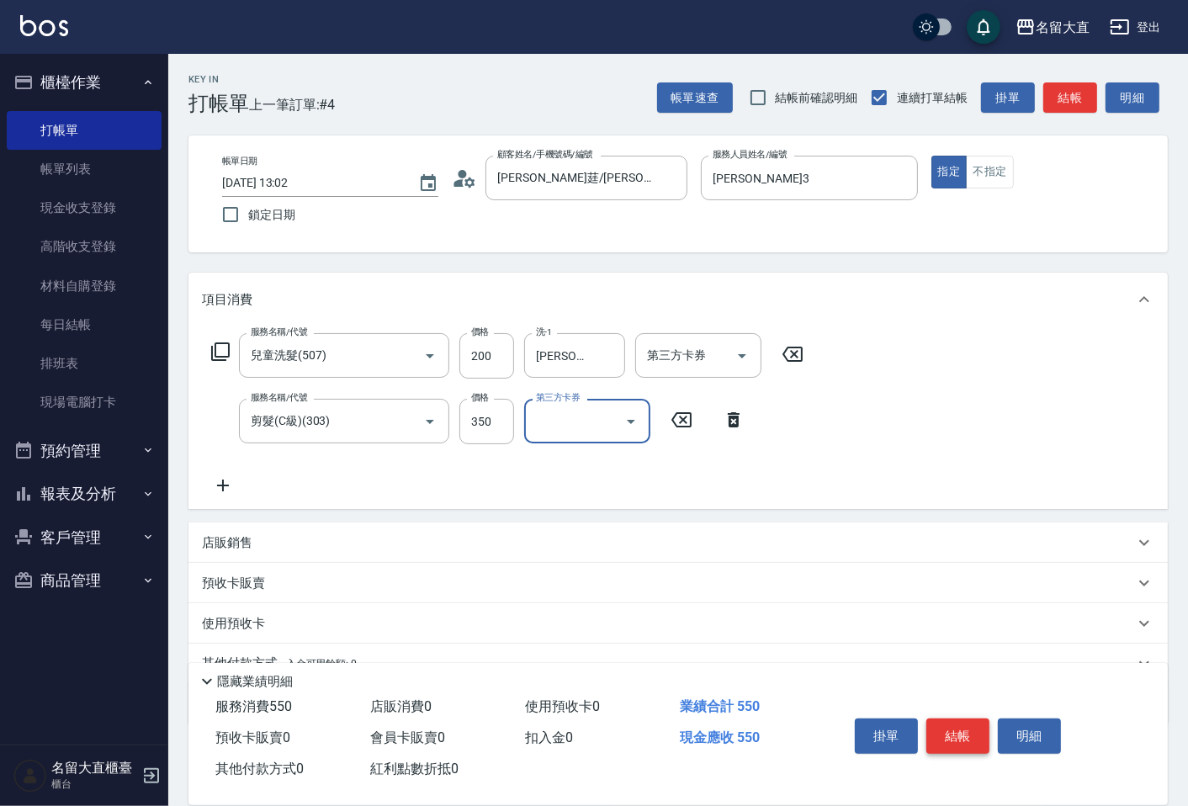
click at [953, 730] on button "結帳" at bounding box center [958, 736] width 63 height 35
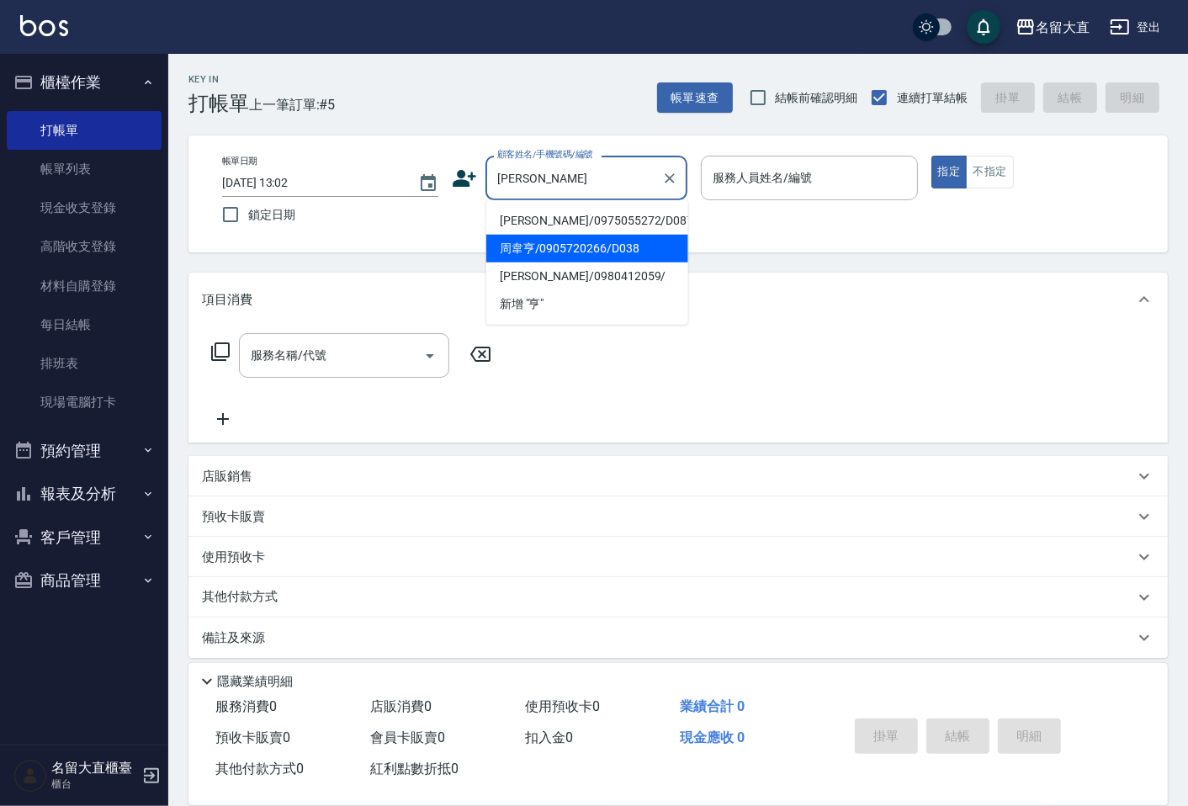
type input "周韋亨/0905720266/D038"
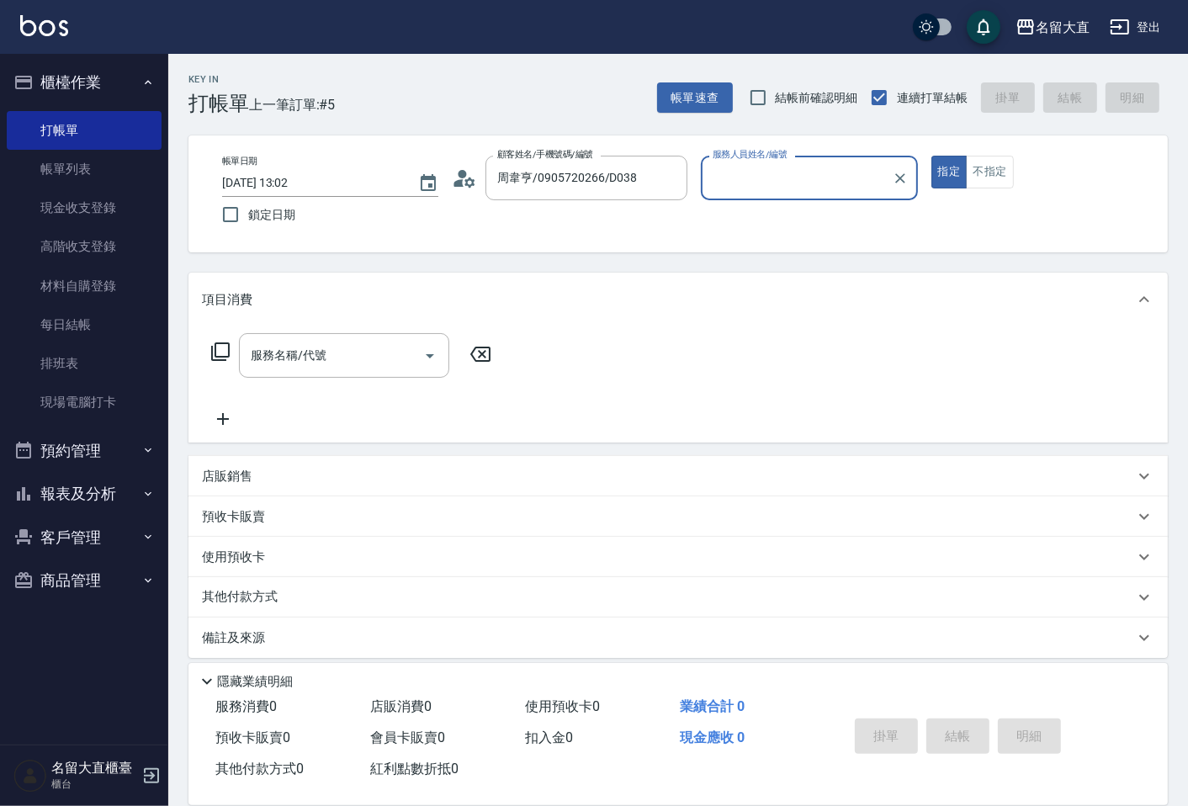
type input "[PERSON_NAME]3"
click at [932, 156] on button "指定" at bounding box center [950, 172] width 36 height 33
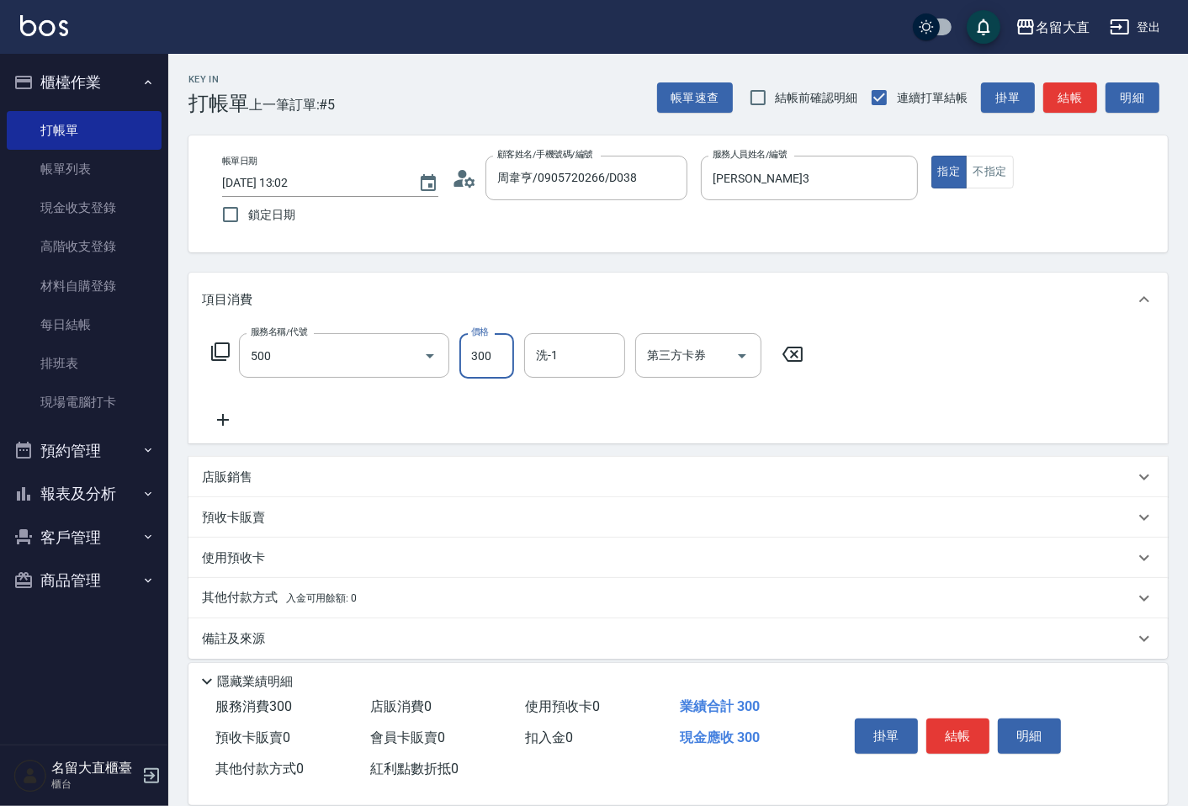
type input "洗髮(500)"
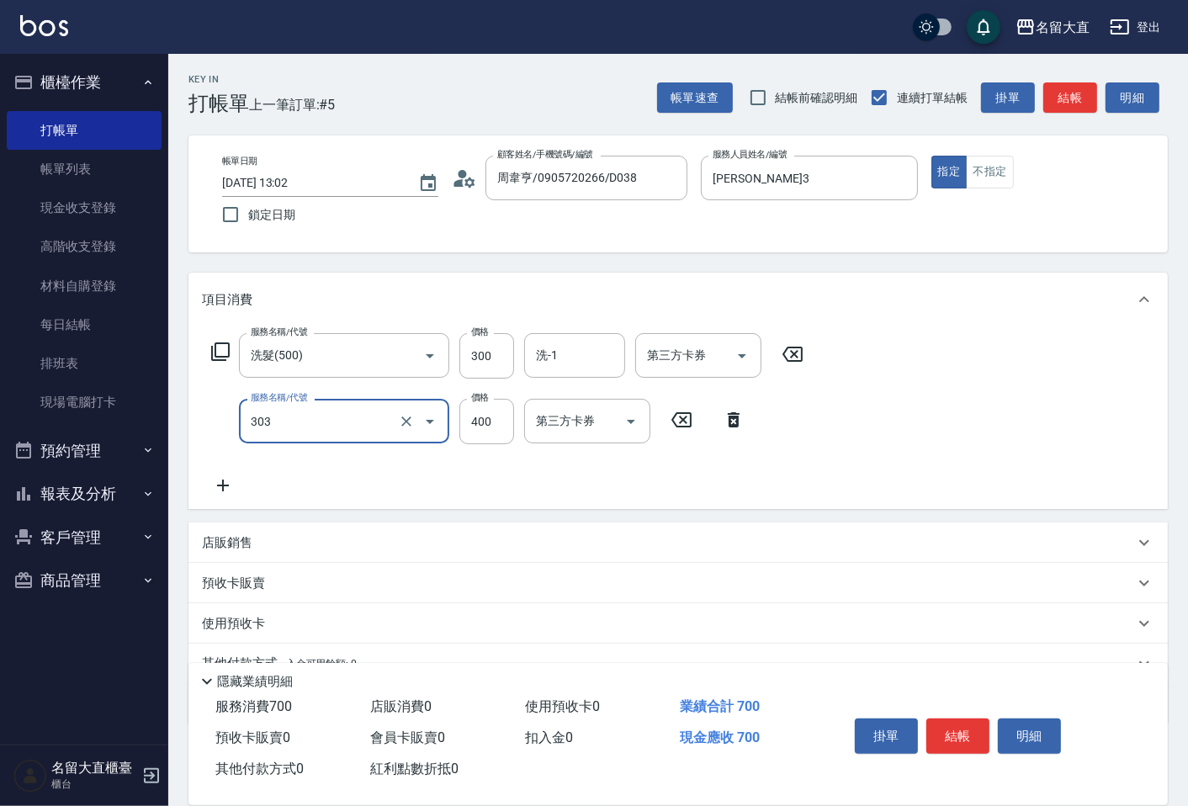
type input "剪髮(C級)(303)"
type input "350"
click at [978, 722] on button "結帳" at bounding box center [958, 736] width 63 height 35
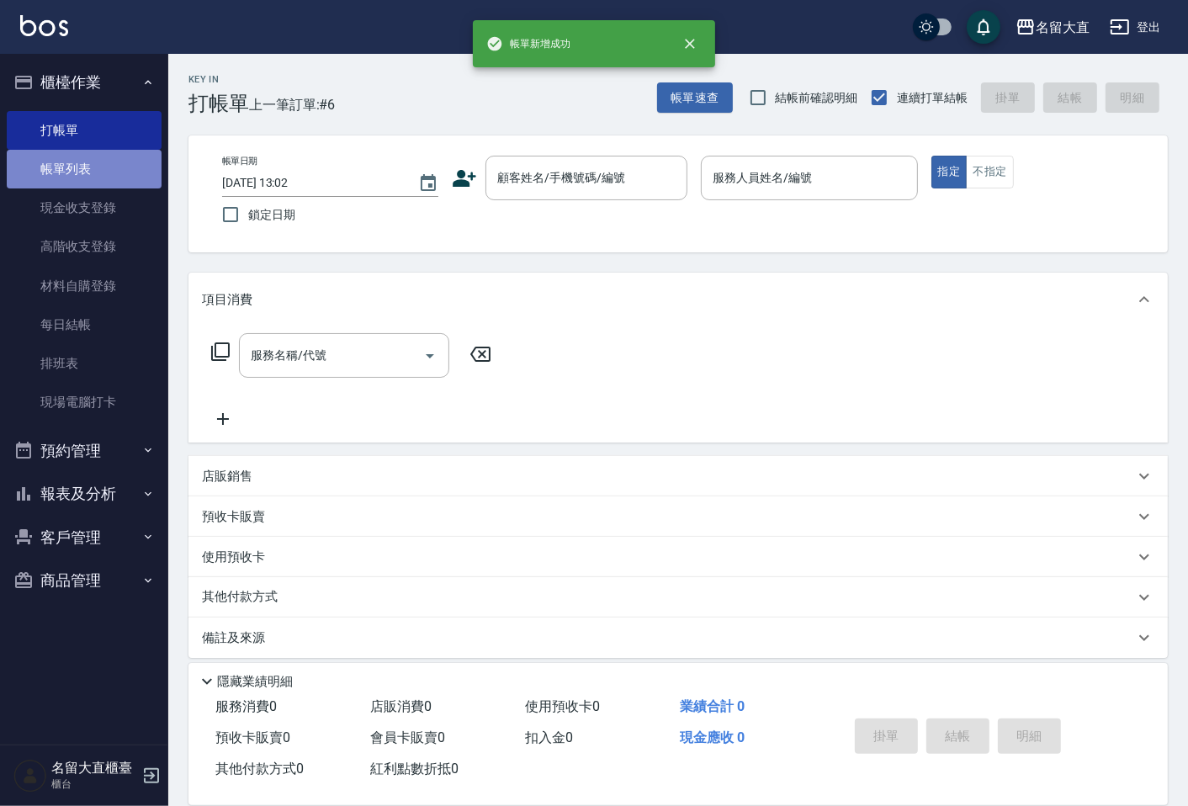
click at [146, 173] on link "帳單列表" at bounding box center [84, 169] width 155 height 39
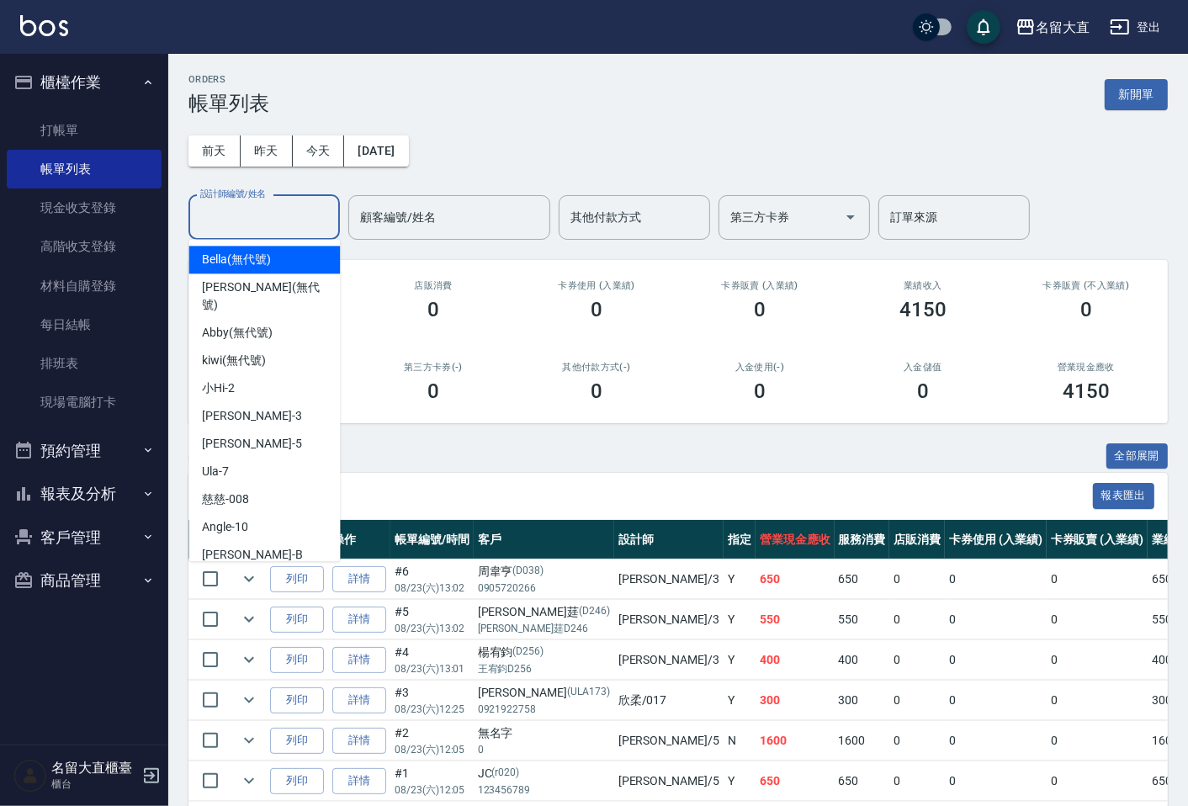
click at [242, 217] on input "設計師編號/姓名" at bounding box center [264, 217] width 136 height 29
click at [223, 402] on div "[PERSON_NAME]3" at bounding box center [263, 416] width 151 height 28
type input "[PERSON_NAME]3"
